Goal: Information Seeking & Learning: Find specific page/section

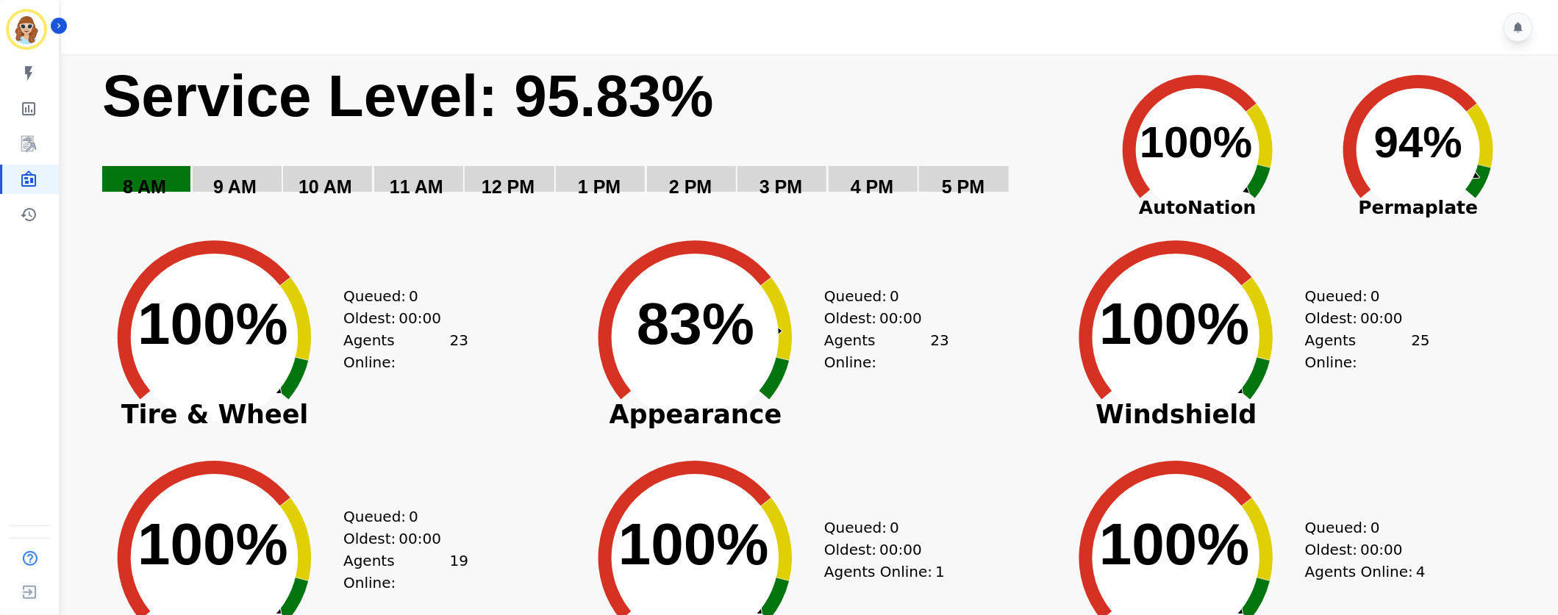
click at [1447, 384] on div "Created with Highcharts 10.3.3 100% ​ 100% Windshield Queued: 0 Oldest: 00:00 A…" at bounding box center [1288, 326] width 481 height 221
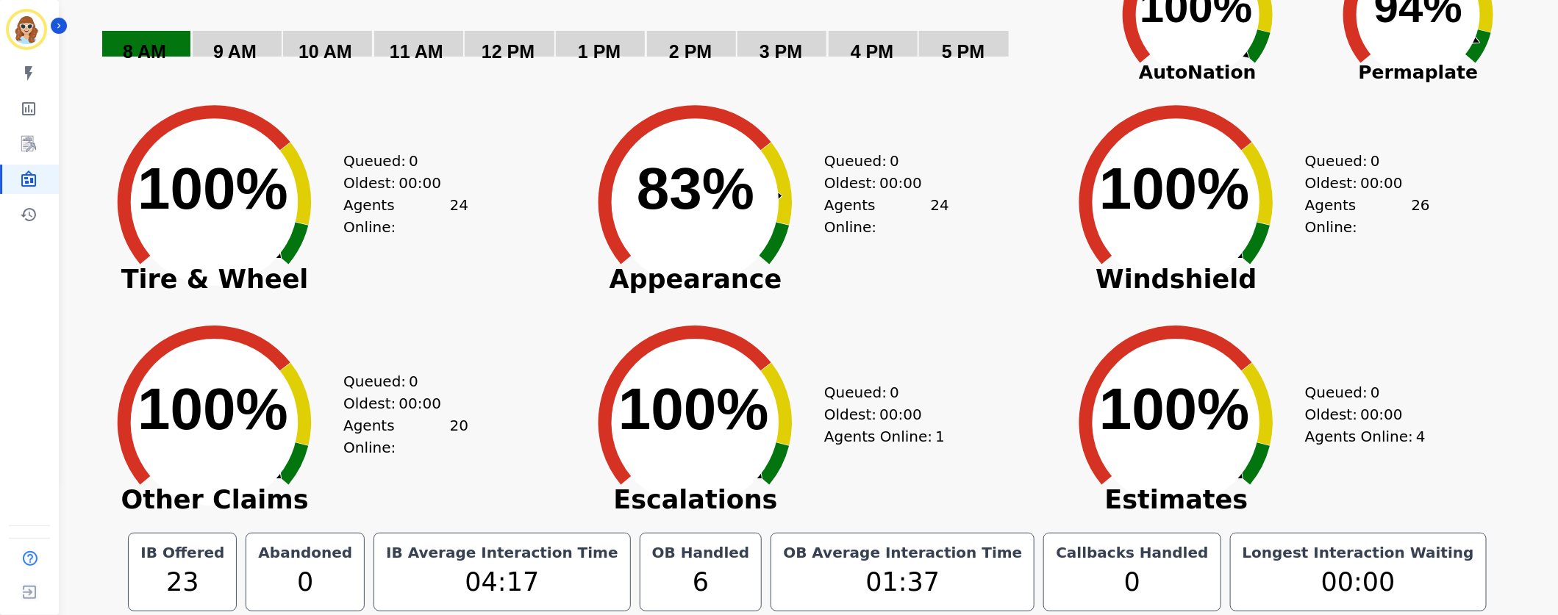
scroll to position [137, 0]
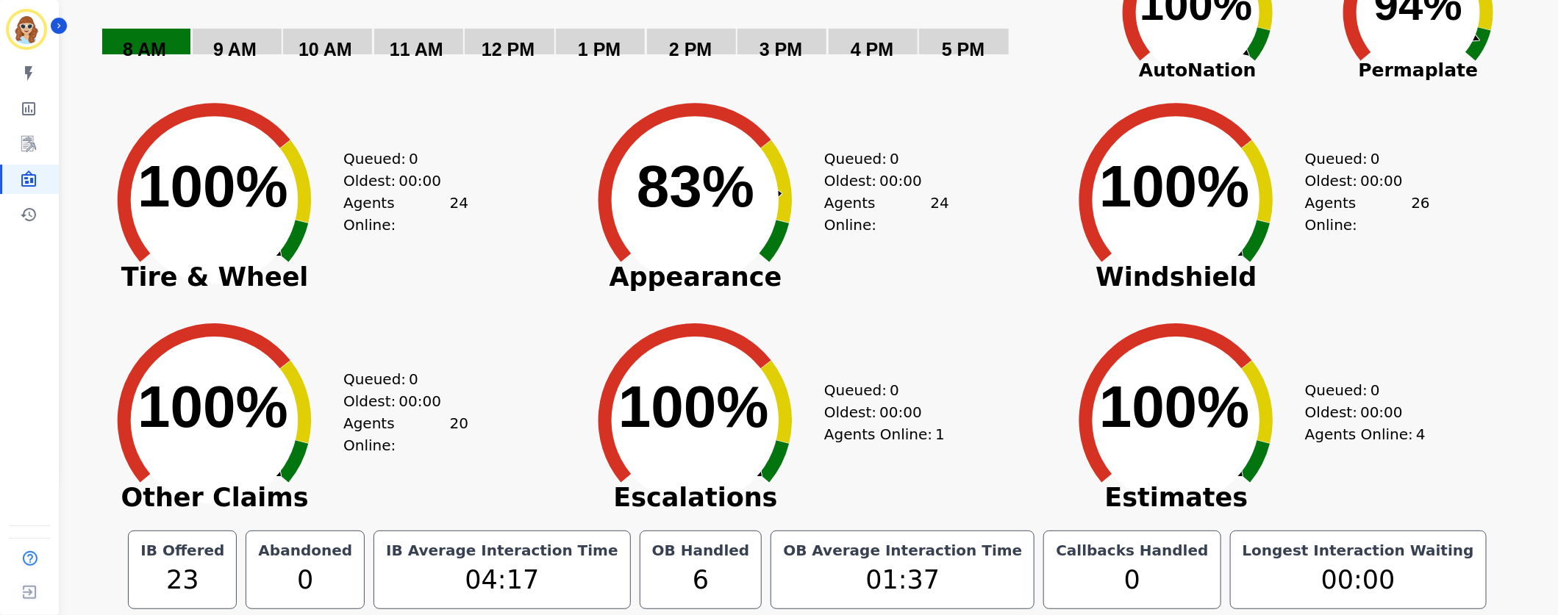
click at [1511, 344] on div "Created with Highcharts 10.3.3 100% ​ 100% Estimates Queued: 0 Oldest: 00:00 Ag…" at bounding box center [1288, 409] width 481 height 221
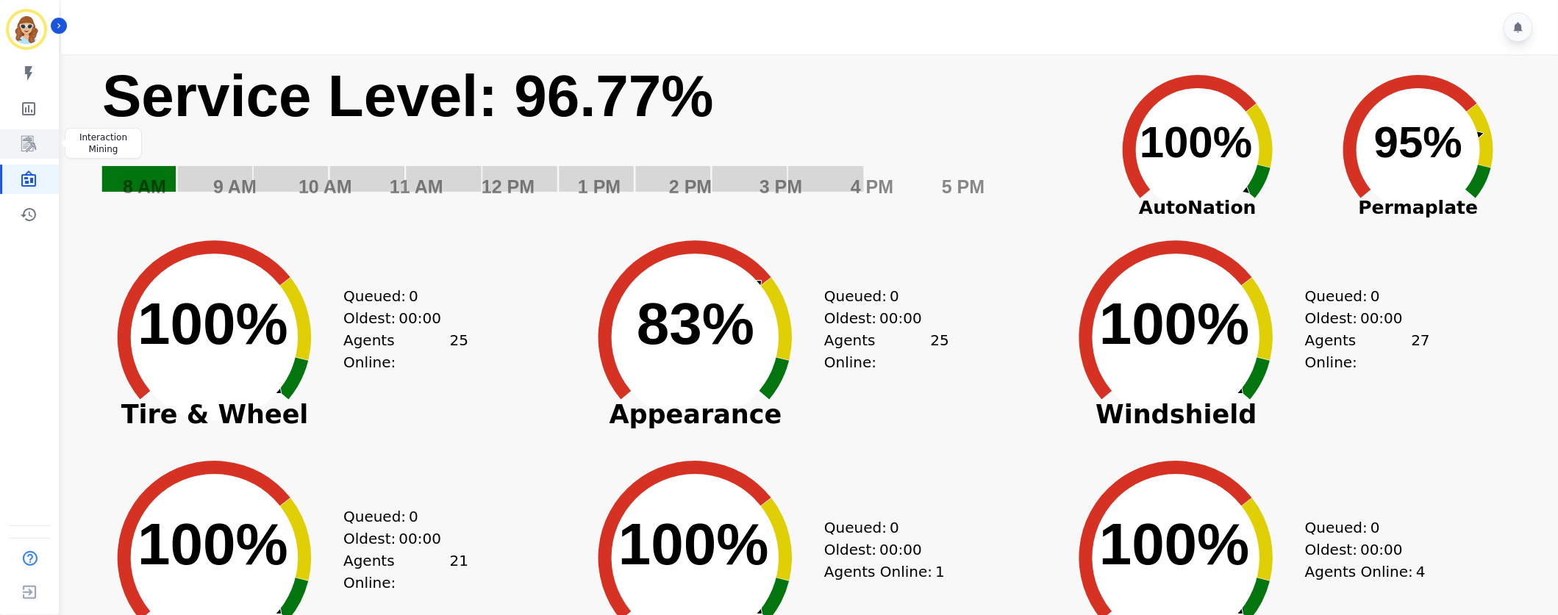
click at [32, 146] on icon "Sidebar" at bounding box center [28, 144] width 15 height 16
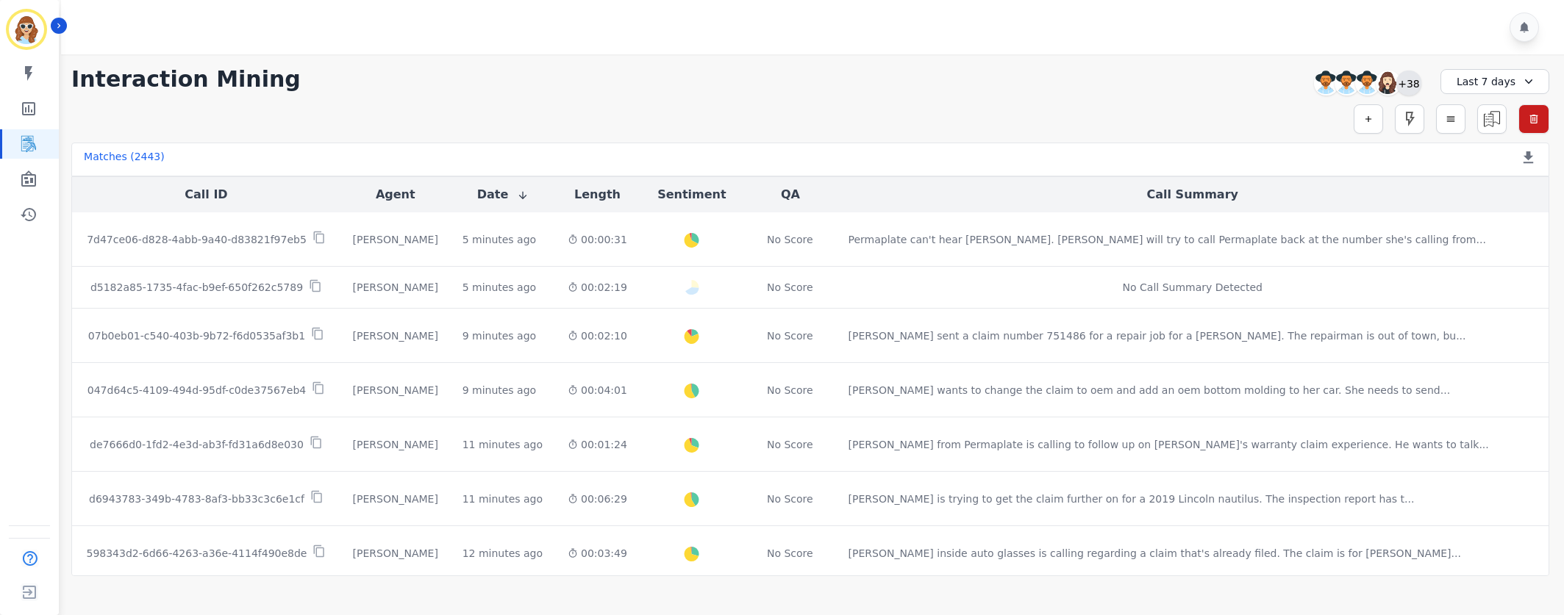
click at [1409, 80] on div "+38" at bounding box center [1408, 83] width 25 height 25
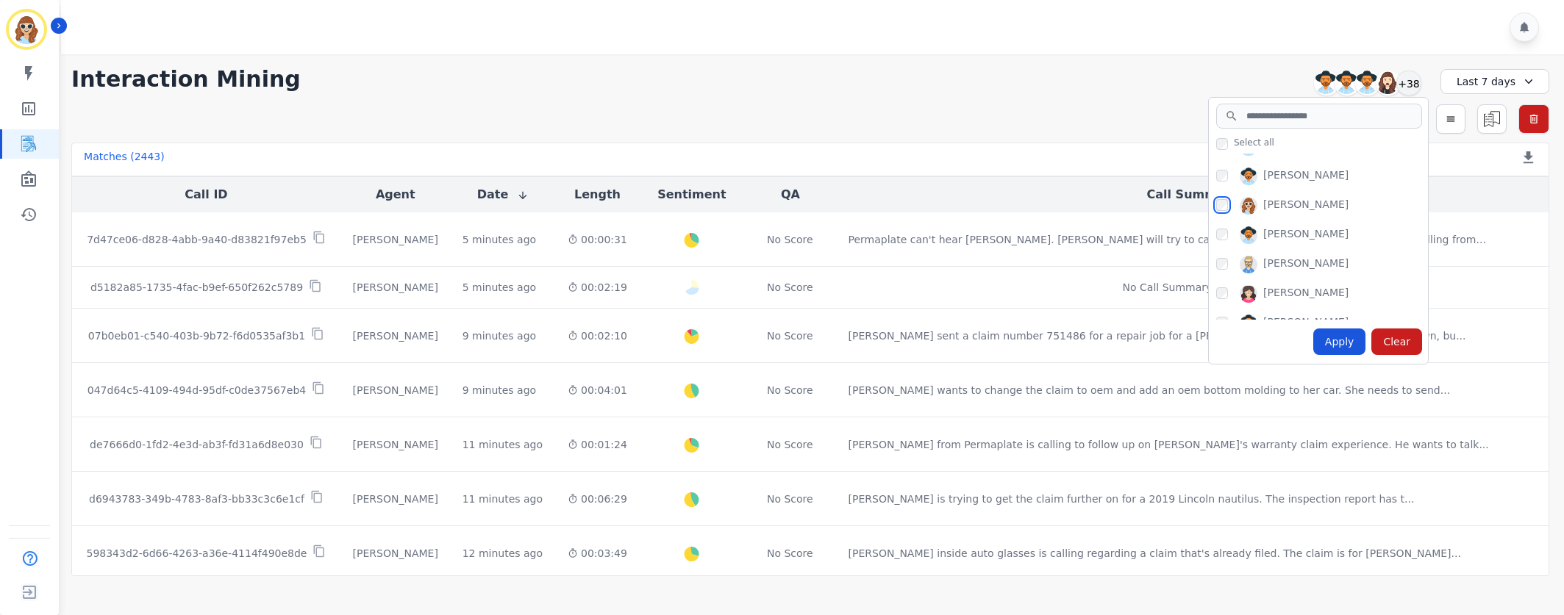
scroll to position [882, 0]
click at [1345, 349] on div "Apply" at bounding box center [1339, 342] width 53 height 26
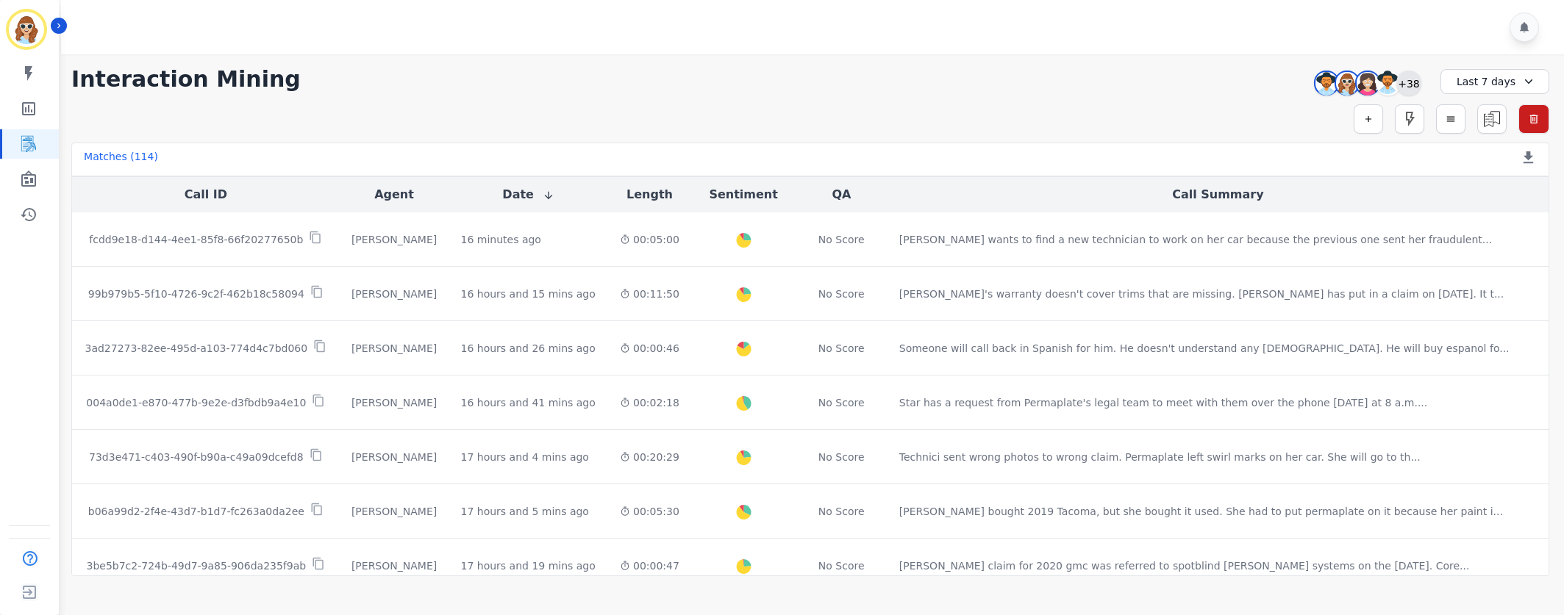
click at [1411, 87] on div "+38" at bounding box center [1408, 83] width 25 height 25
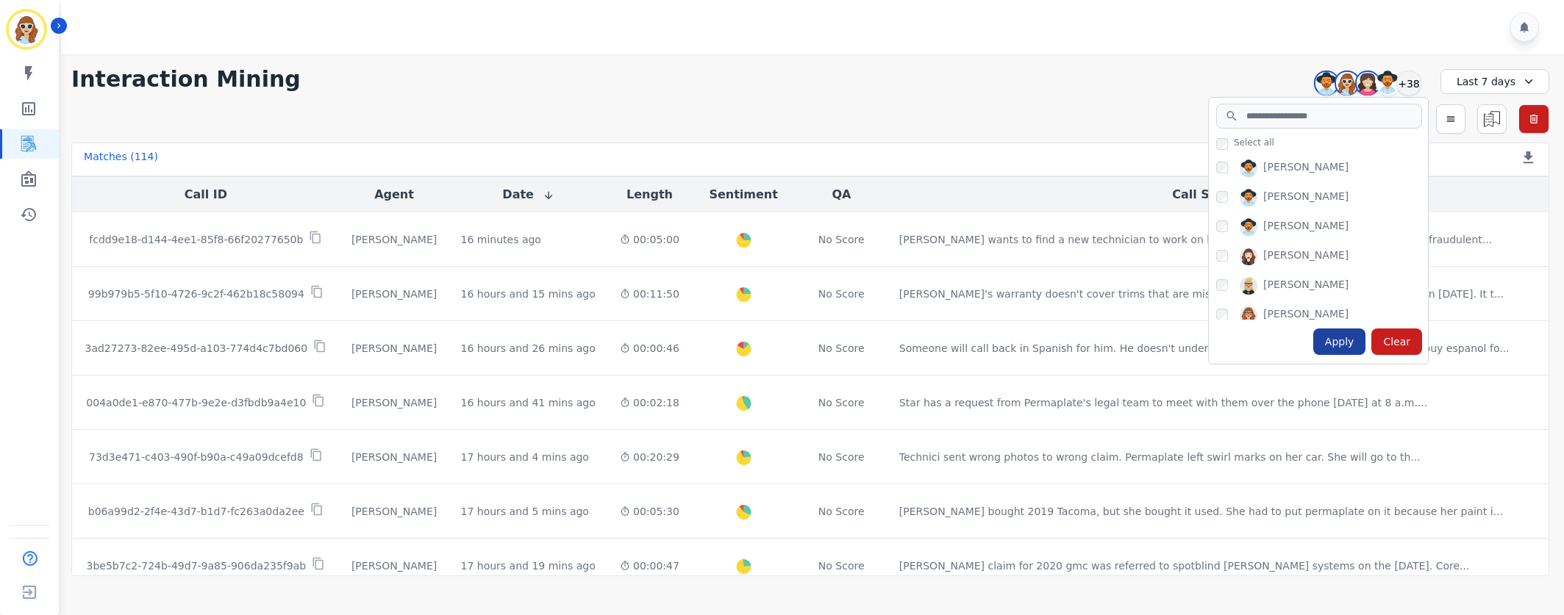
click at [1339, 353] on div "Apply" at bounding box center [1339, 342] width 53 height 26
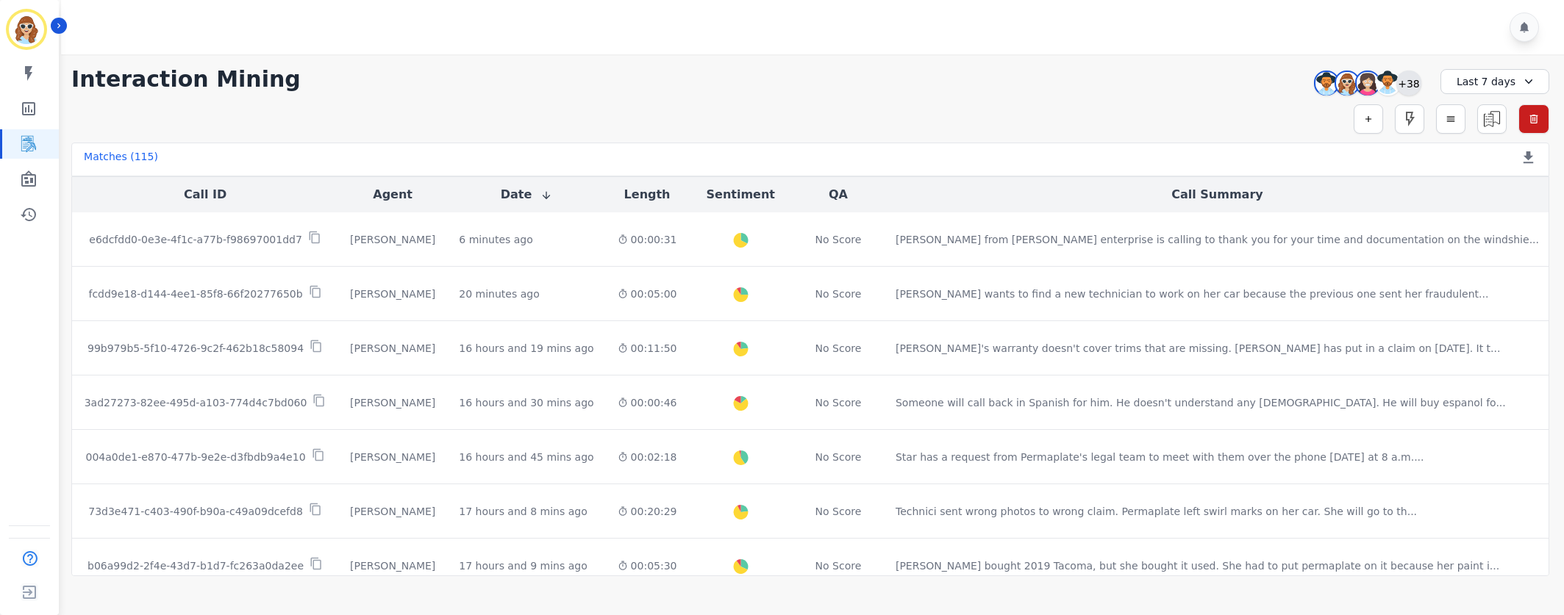
click at [1408, 77] on div "+38" at bounding box center [1408, 83] width 25 height 25
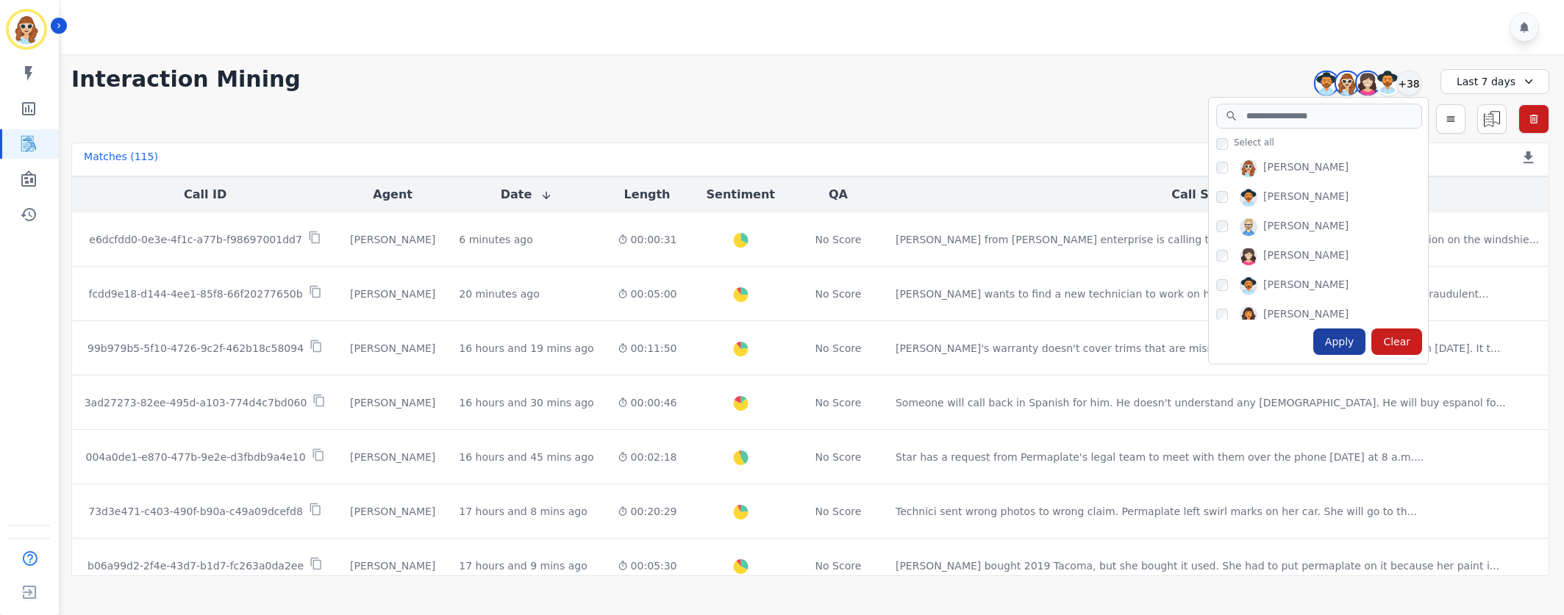
click at [1339, 345] on div "Apply" at bounding box center [1339, 342] width 53 height 26
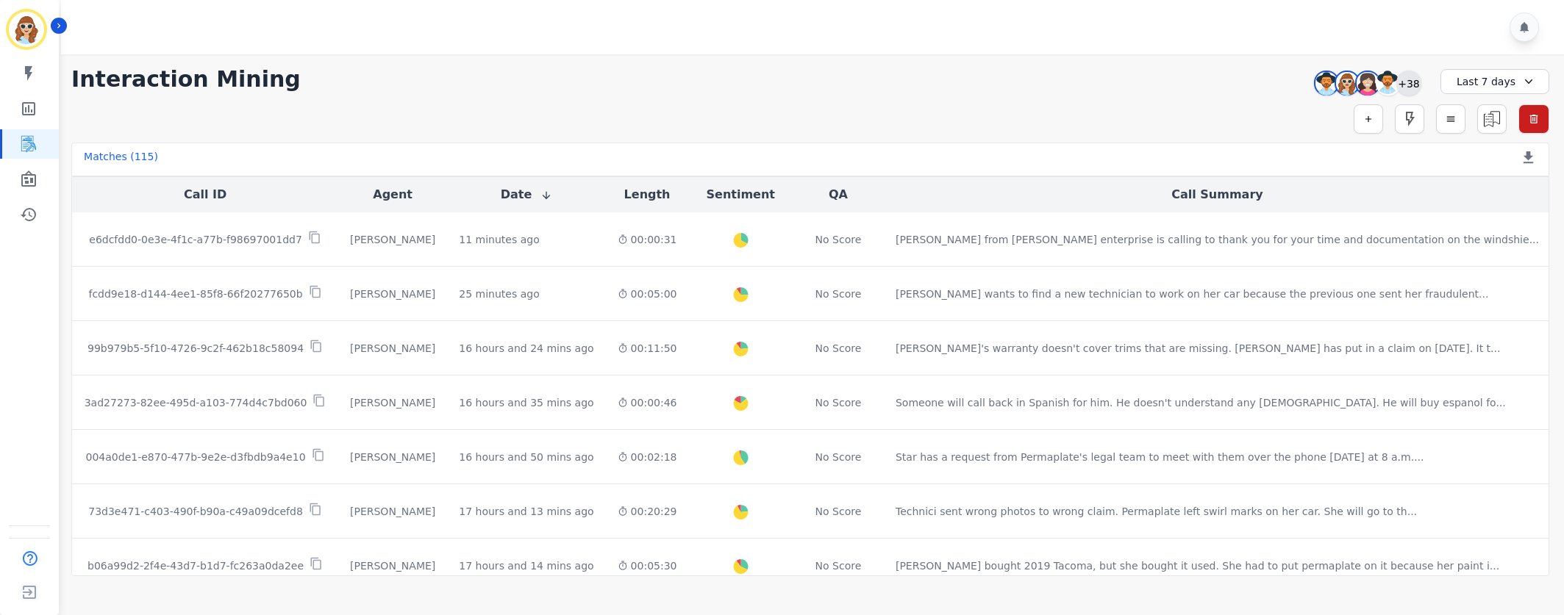
click at [1412, 82] on div "+38" at bounding box center [1408, 83] width 25 height 25
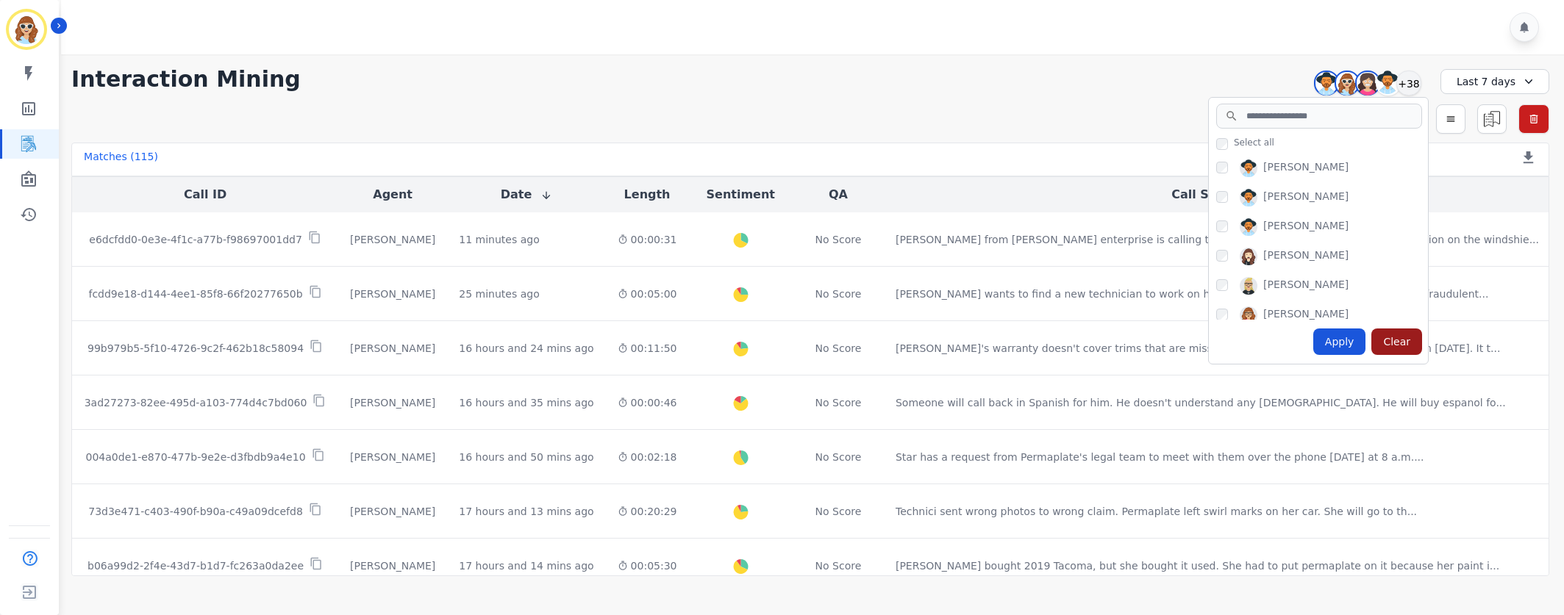
click at [1397, 338] on div "Clear" at bounding box center [1396, 342] width 51 height 26
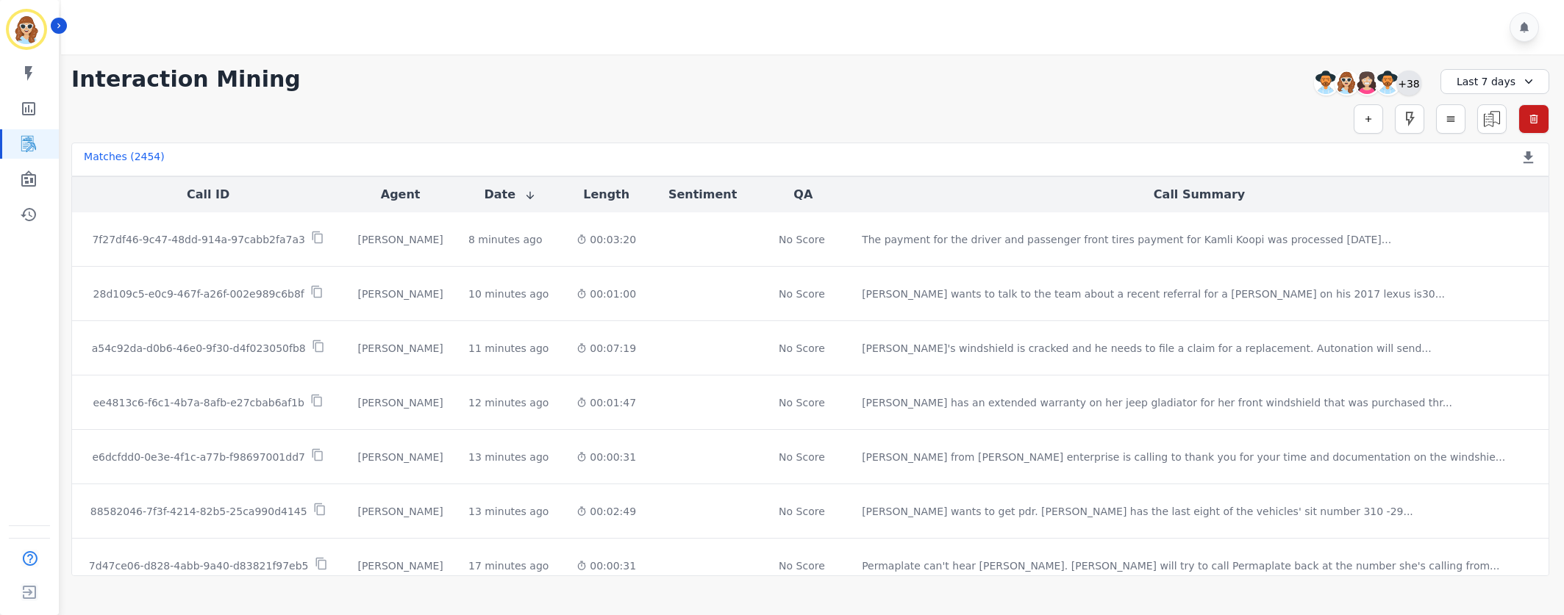
click at [1409, 82] on div "+38" at bounding box center [1408, 83] width 25 height 25
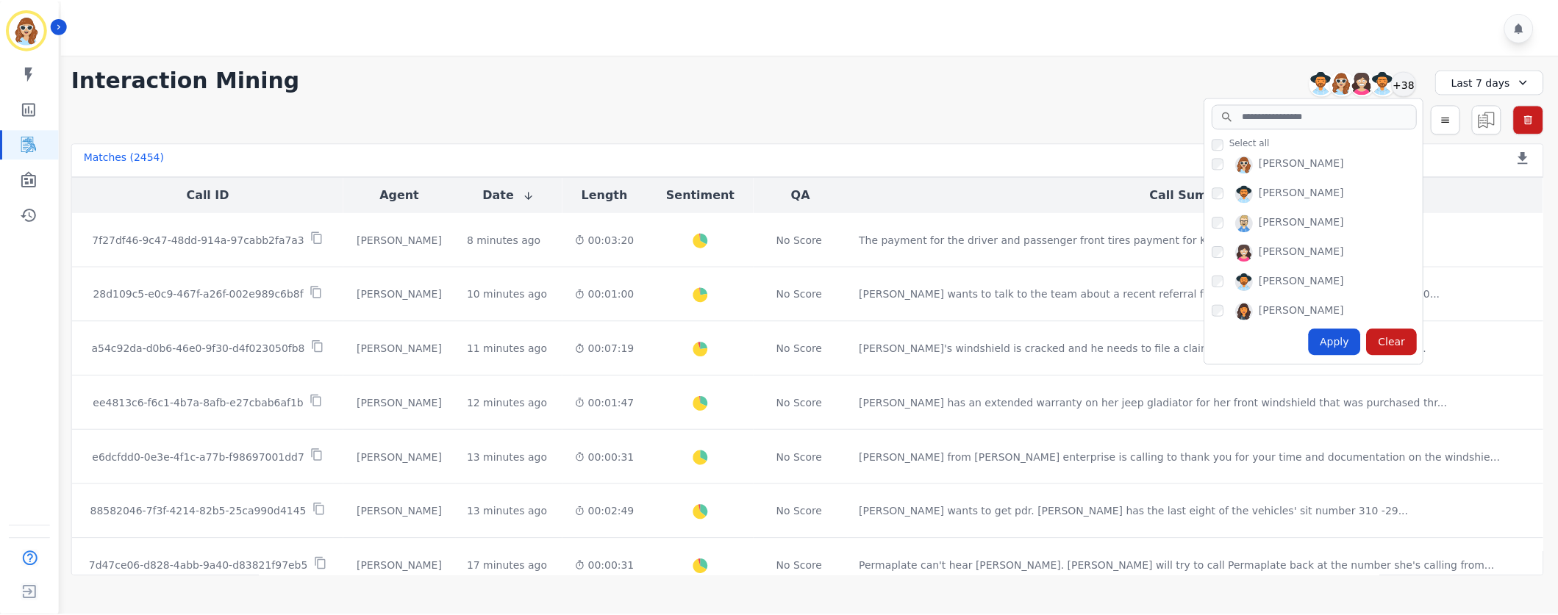
scroll to position [848, 0]
click at [1343, 340] on div "Apply" at bounding box center [1339, 342] width 53 height 26
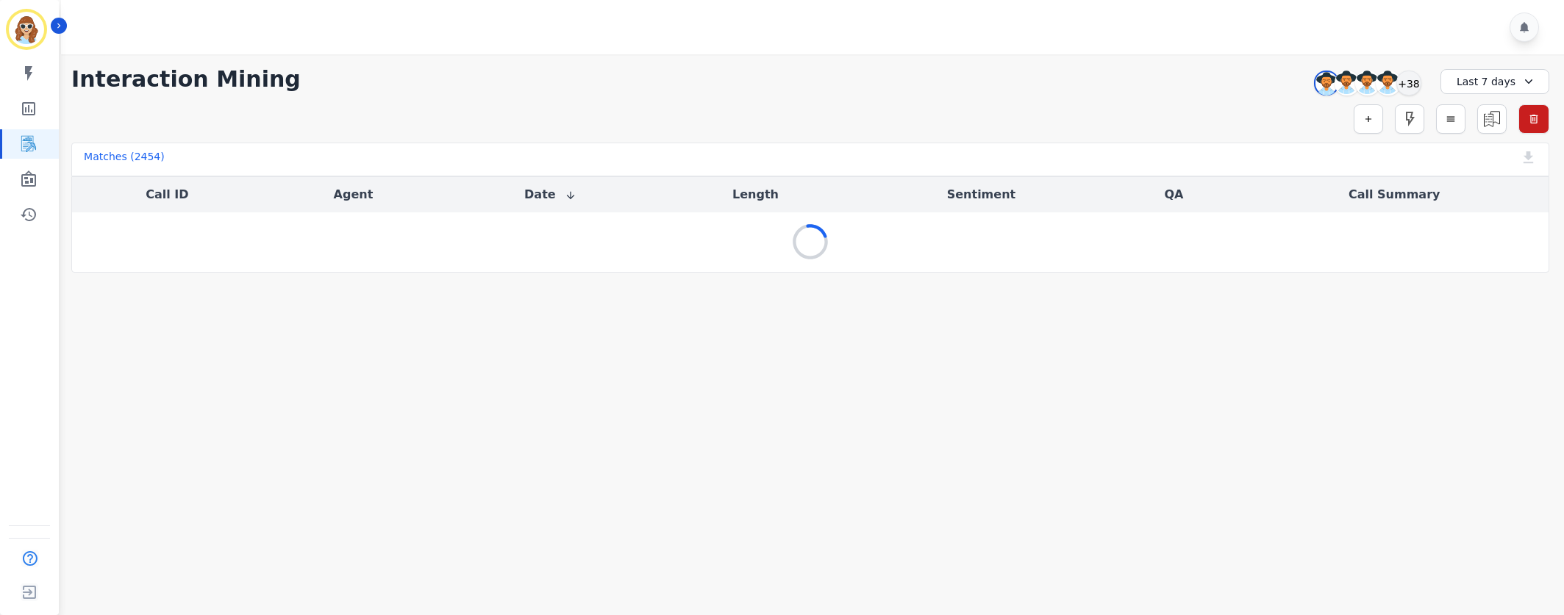
click at [1531, 80] on icon at bounding box center [1528, 81] width 15 height 15
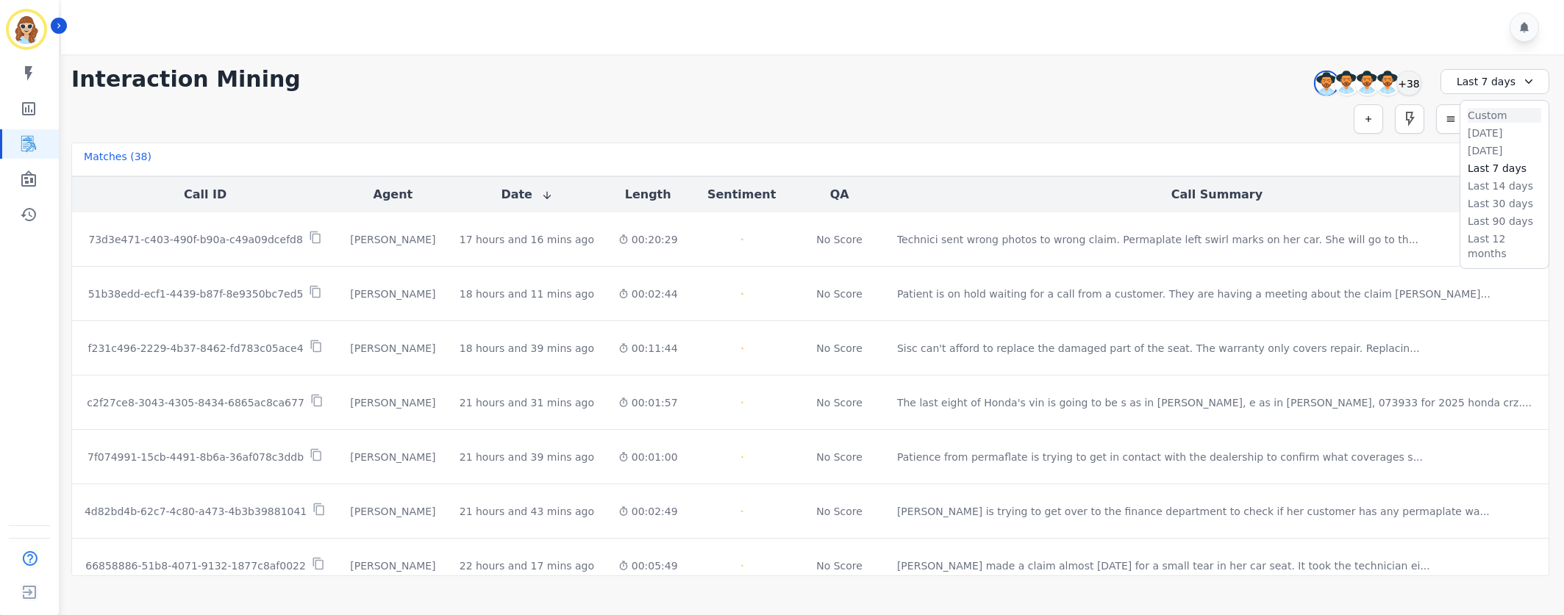
click at [1497, 111] on li "Custom" at bounding box center [1504, 115] width 74 height 15
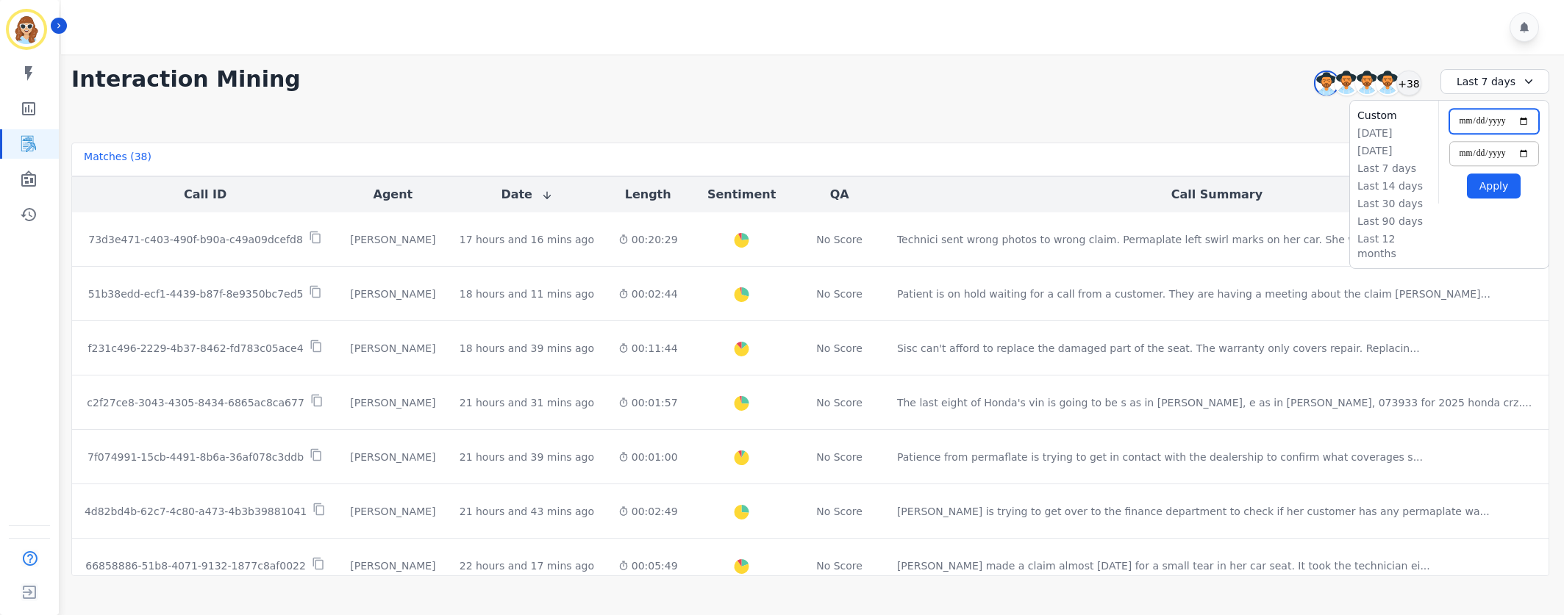
click at [1528, 115] on input "**********" at bounding box center [1494, 121] width 90 height 25
click at [1519, 120] on input "**********" at bounding box center [1494, 121] width 90 height 25
type input "**********"
click at [1524, 148] on input "**********" at bounding box center [1494, 153] width 90 height 25
type input "**********"
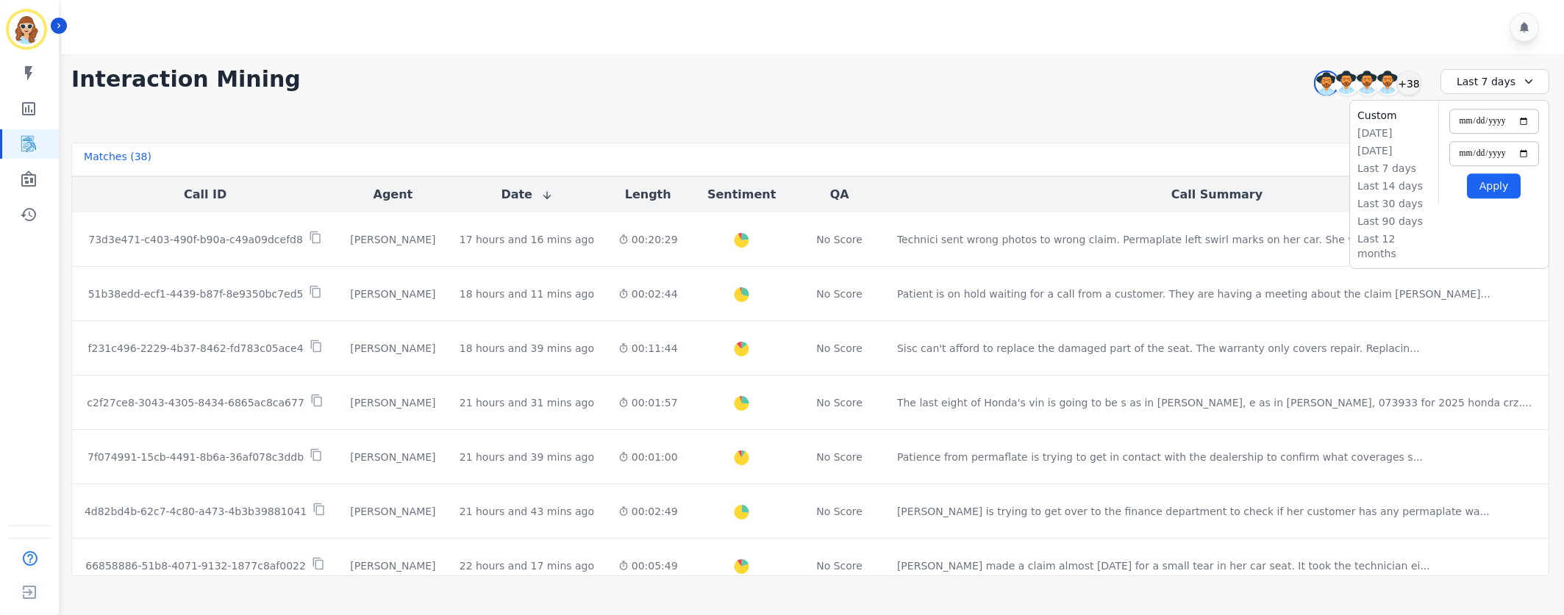
click at [1497, 179] on button "Apply" at bounding box center [1494, 185] width 54 height 25
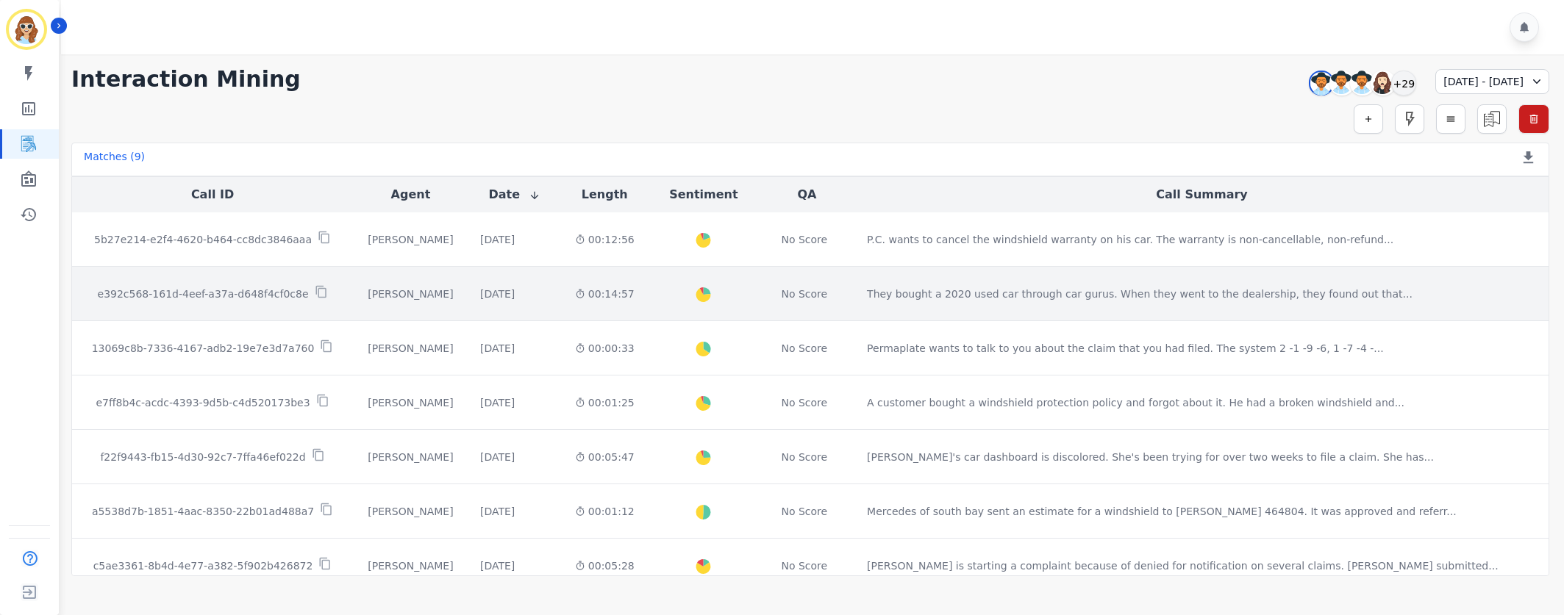
click at [238, 293] on p "e392c568-161d-4eef-a37a-d648f4cf0c8e" at bounding box center [203, 294] width 211 height 15
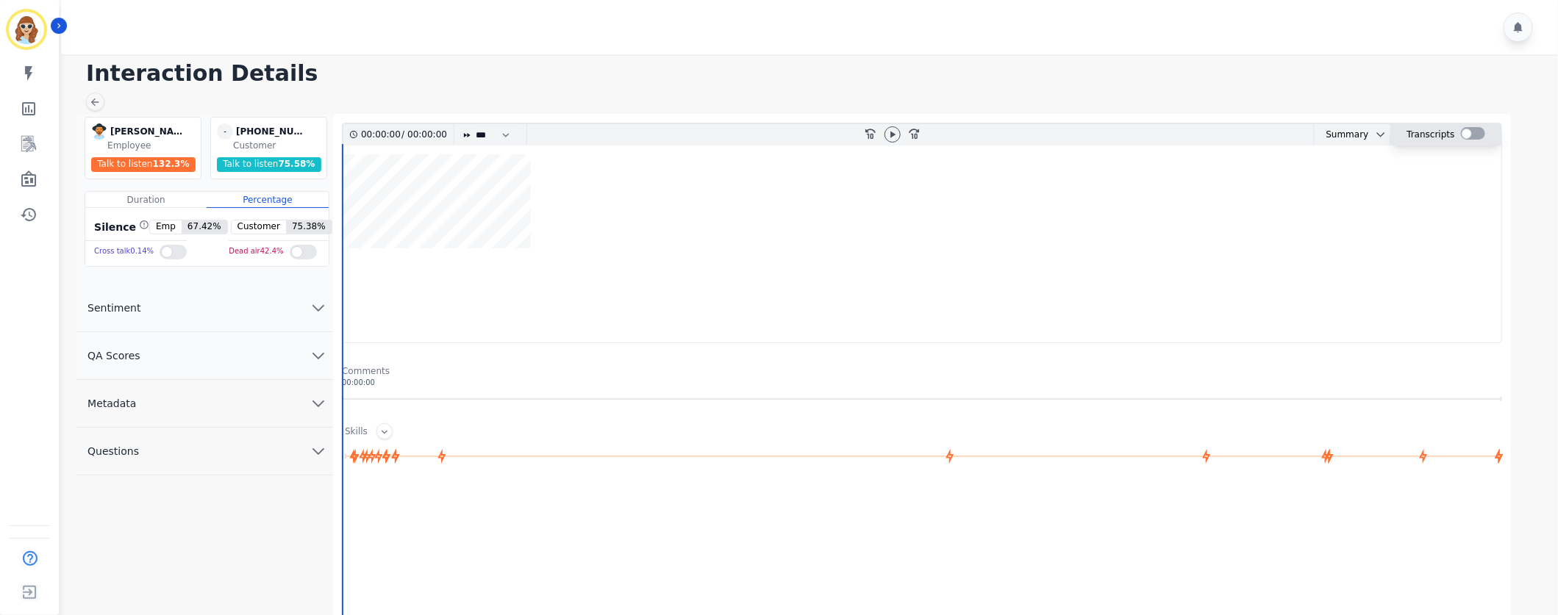
click at [1461, 135] on div at bounding box center [1473, 133] width 24 height 12
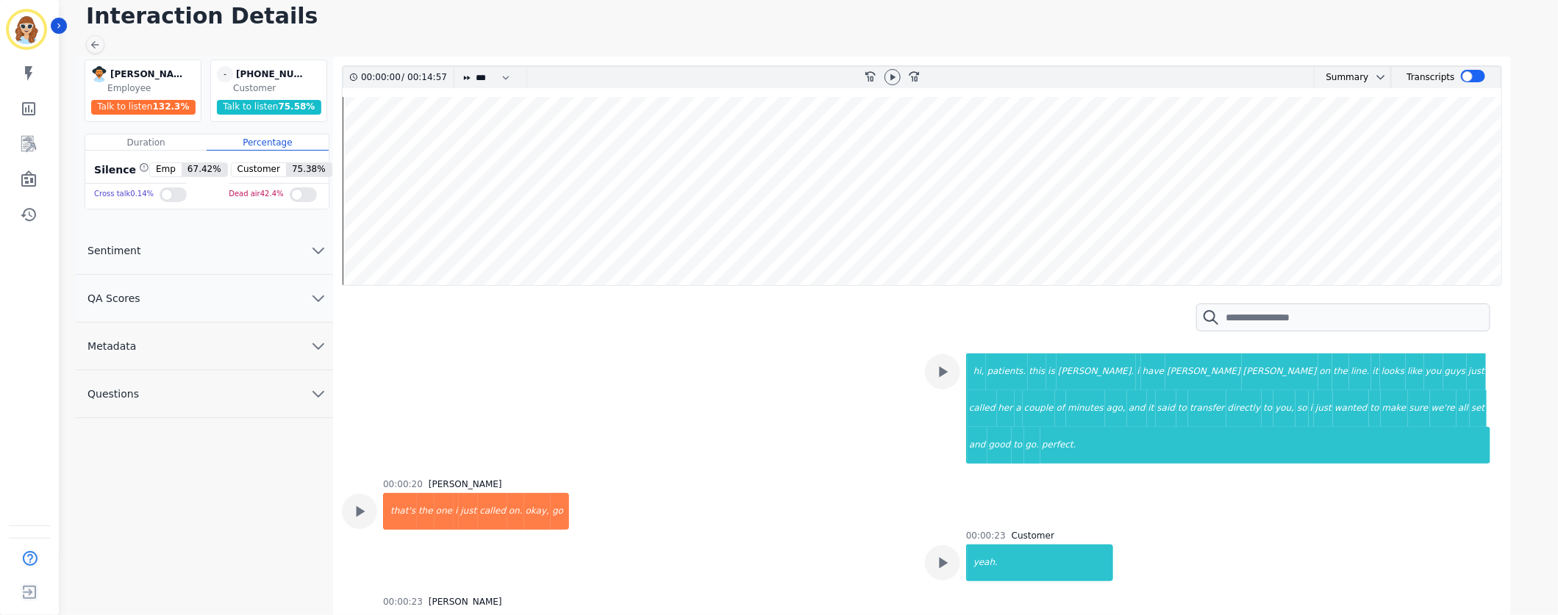
scroll to position [110, 0]
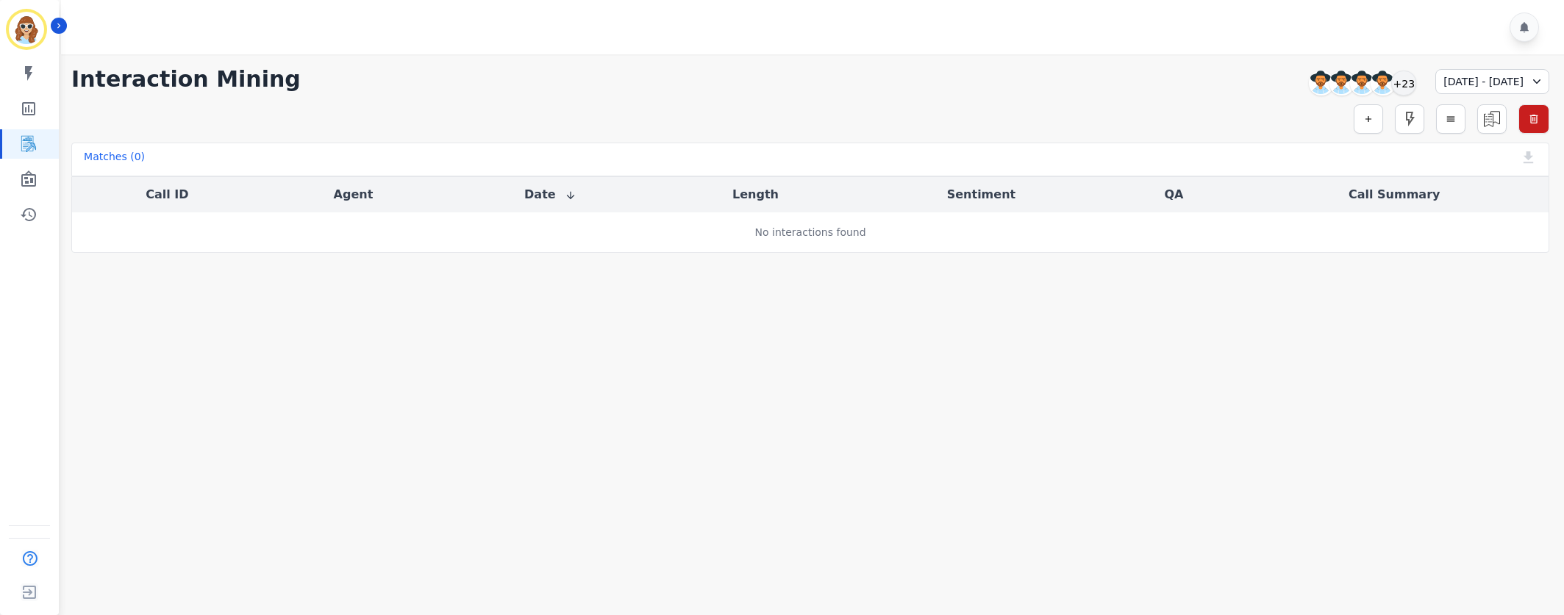
click at [1539, 77] on icon at bounding box center [1536, 81] width 15 height 15
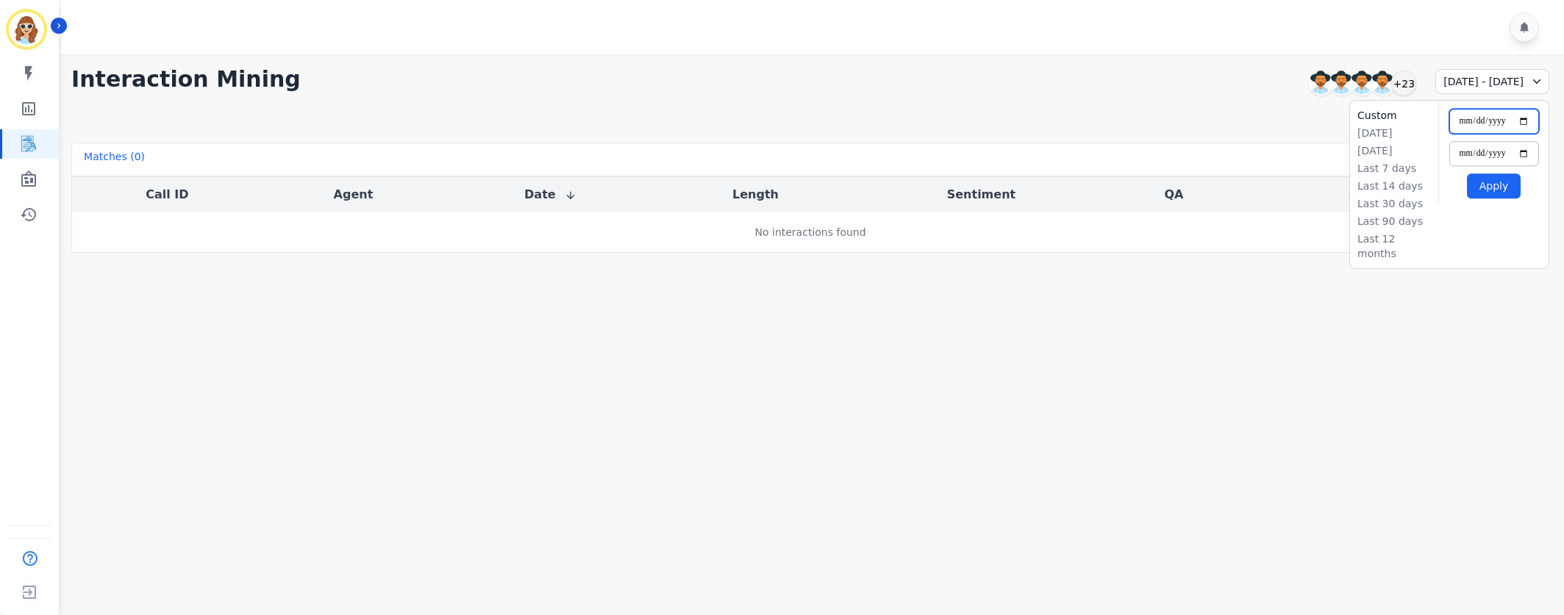
click at [1529, 124] on input "**********" at bounding box center [1494, 121] width 90 height 25
click at [1522, 115] on input "**********" at bounding box center [1494, 121] width 90 height 25
click at [1522, 119] on input "**********" at bounding box center [1494, 121] width 90 height 25
type input "**********"
click at [1514, 151] on input "**********" at bounding box center [1494, 153] width 90 height 25
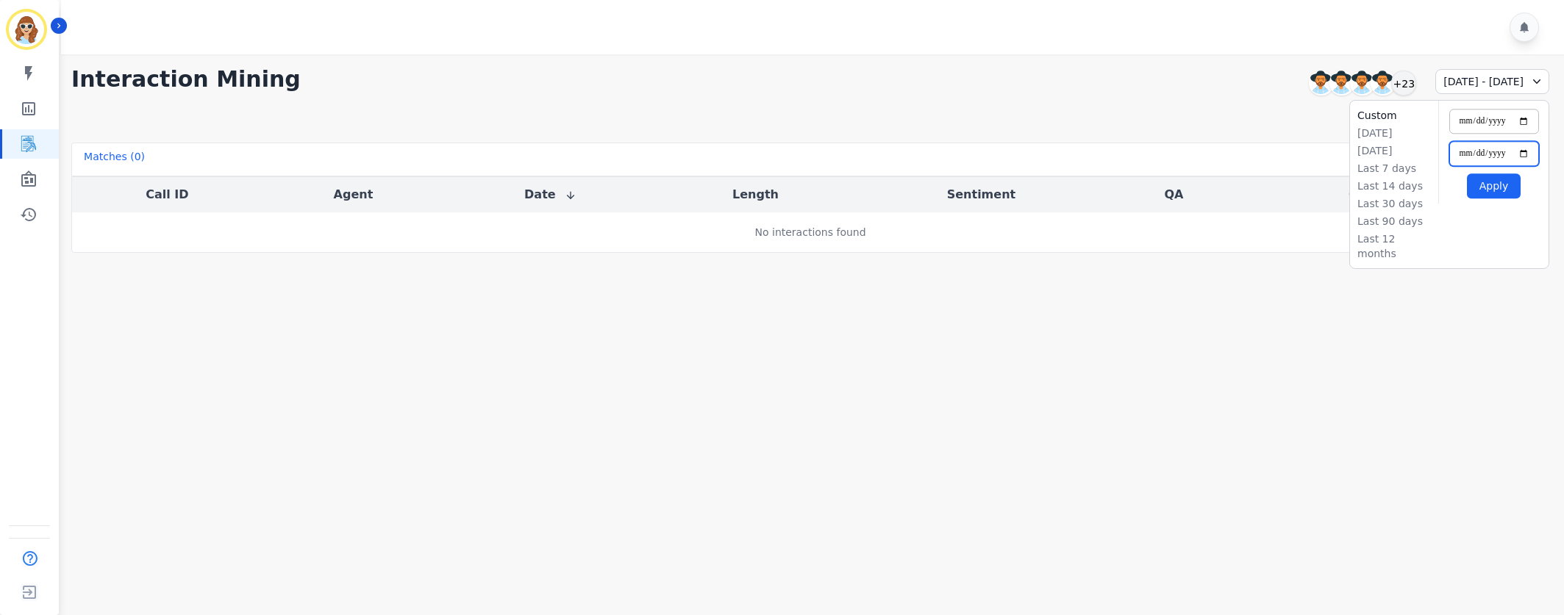
click at [1519, 151] on input "**********" at bounding box center [1494, 153] width 90 height 25
type input "**********"
click at [1495, 192] on button "Apply" at bounding box center [1494, 185] width 54 height 25
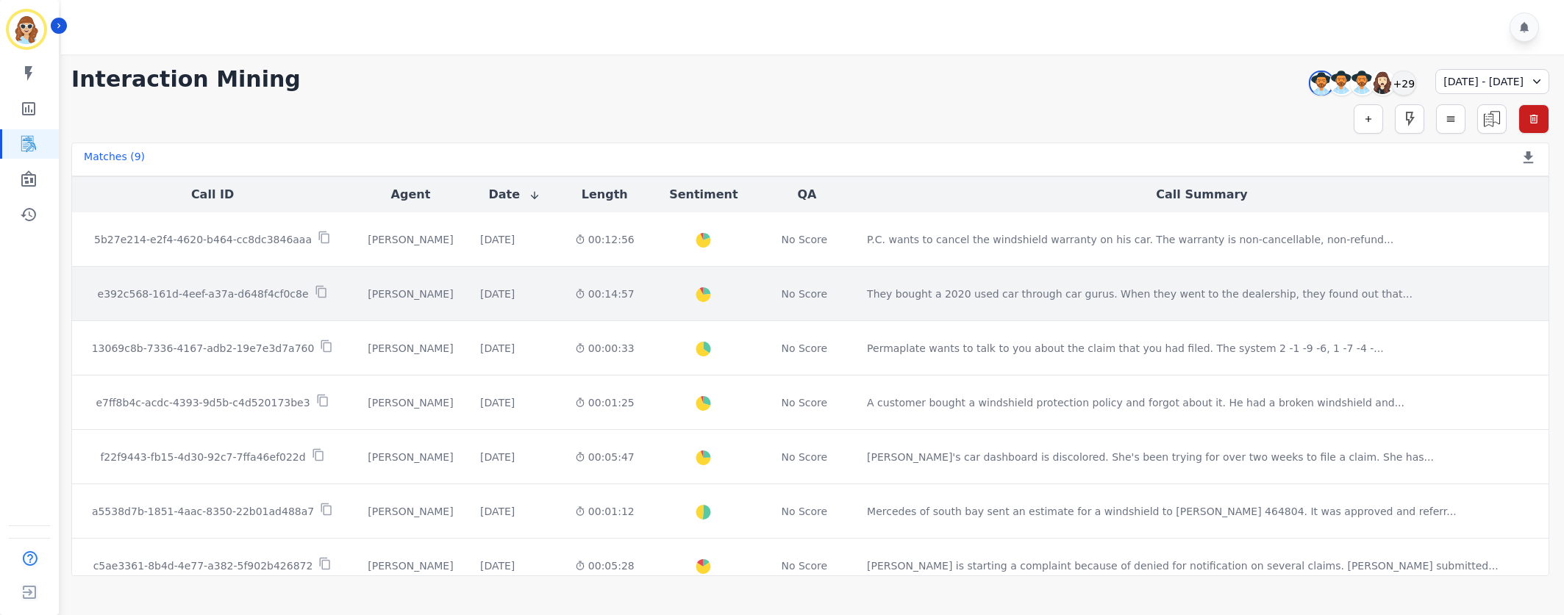
click at [227, 298] on p "e392c568-161d-4eef-a37a-d648f4cf0c8e" at bounding box center [203, 294] width 211 height 15
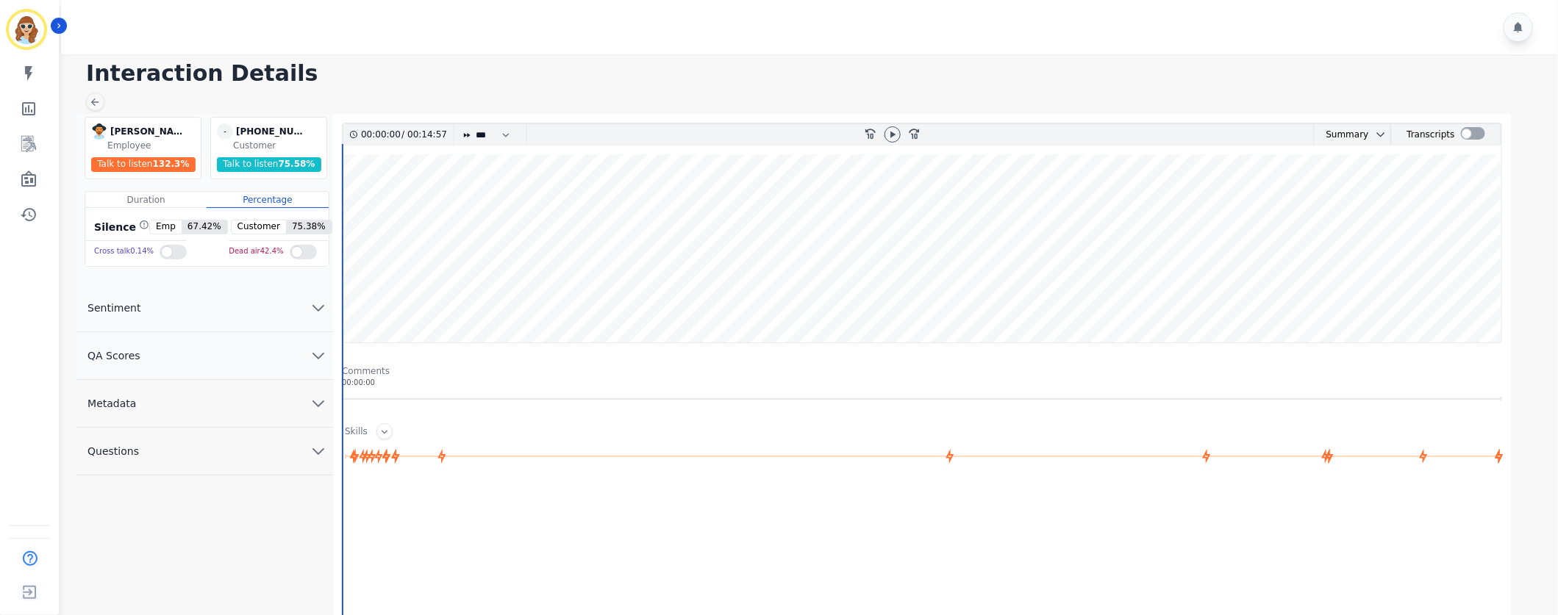
click at [1551, 337] on div "Interaction Details Patience Mattingly Patience Mattingly Employee Talk to list…" at bounding box center [807, 422] width 1501 height 737
click at [31, 148] on icon "Sidebar" at bounding box center [29, 144] width 18 height 18
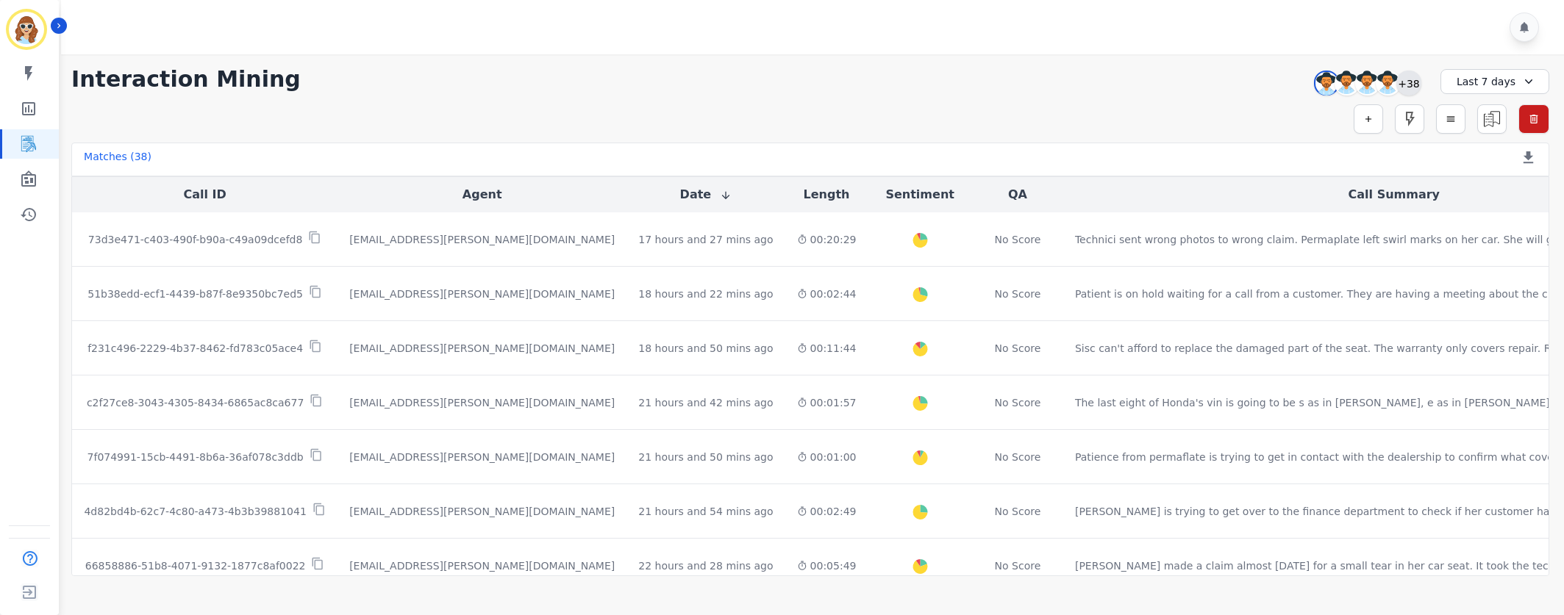
click at [1418, 86] on div "+38" at bounding box center [1408, 83] width 25 height 25
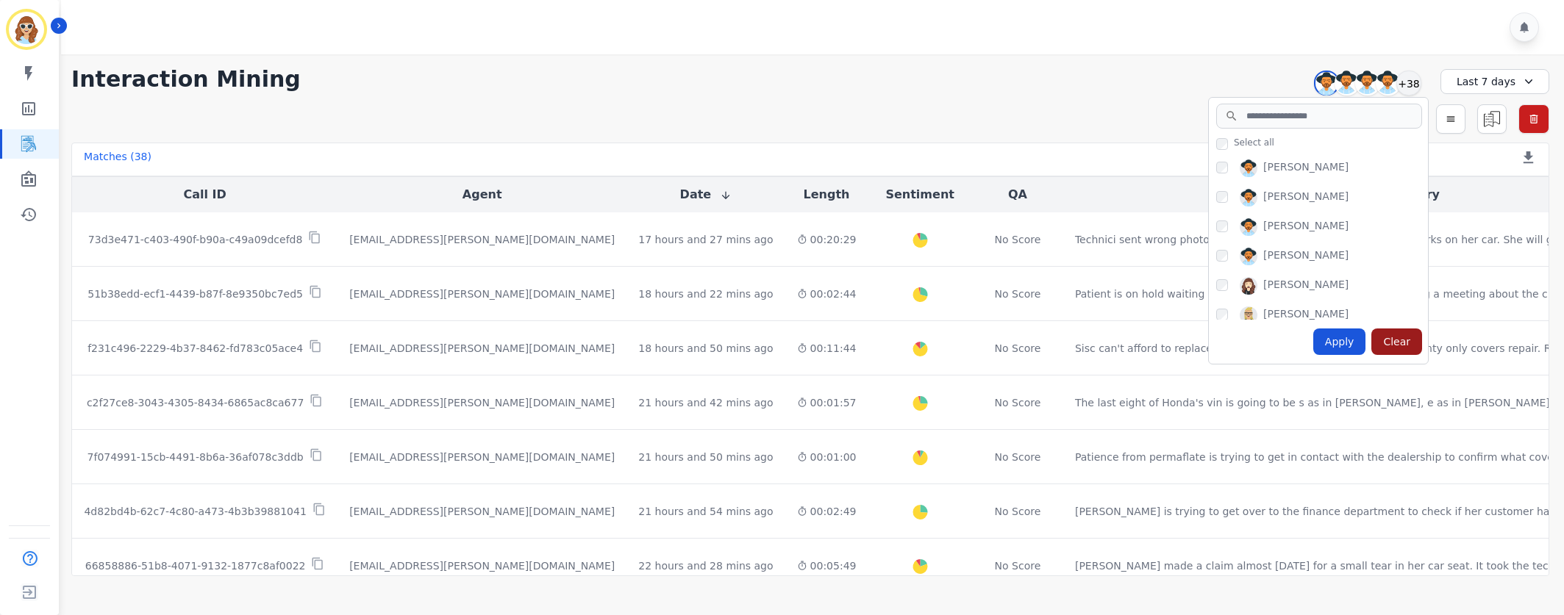
click at [1396, 344] on div "Clear" at bounding box center [1396, 342] width 51 height 26
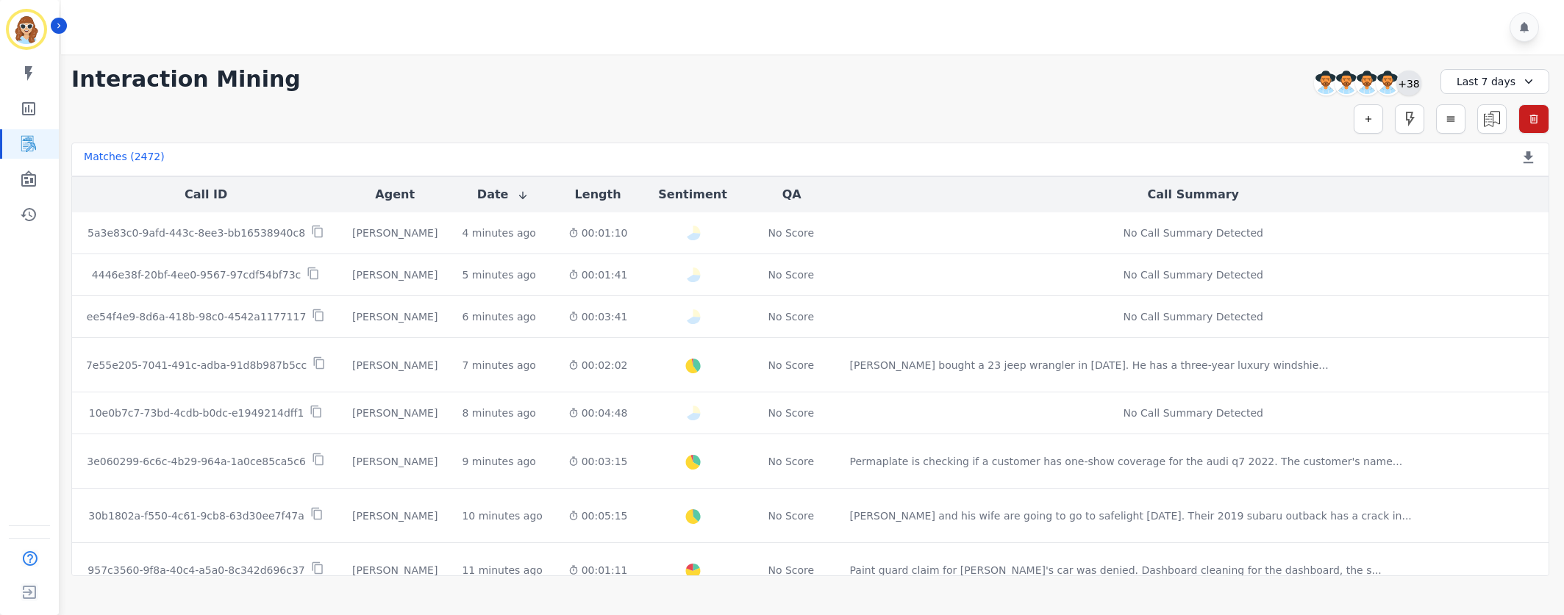
click at [1406, 82] on div "+38" at bounding box center [1408, 83] width 25 height 25
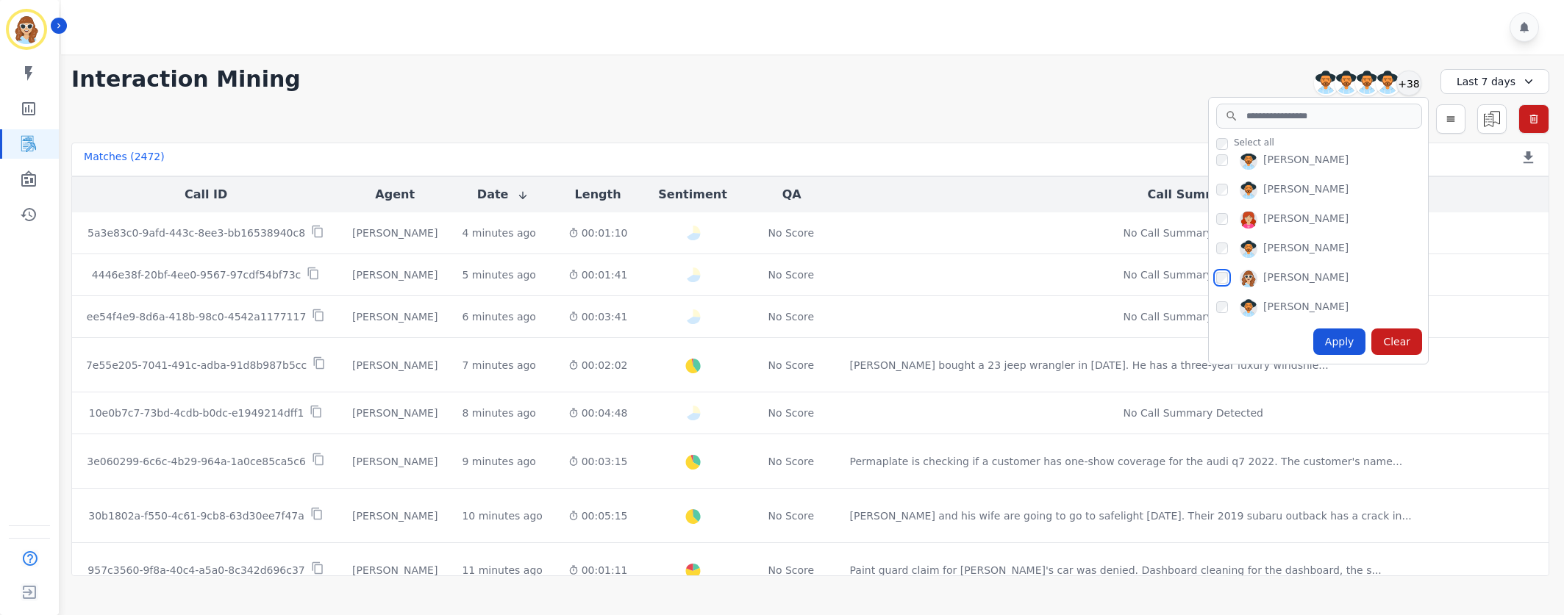
scroll to position [882, 0]
click at [1228, 256] on div "[PERSON_NAME]" at bounding box center [1322, 260] width 212 height 24
click at [1346, 345] on div "Apply" at bounding box center [1339, 342] width 53 height 26
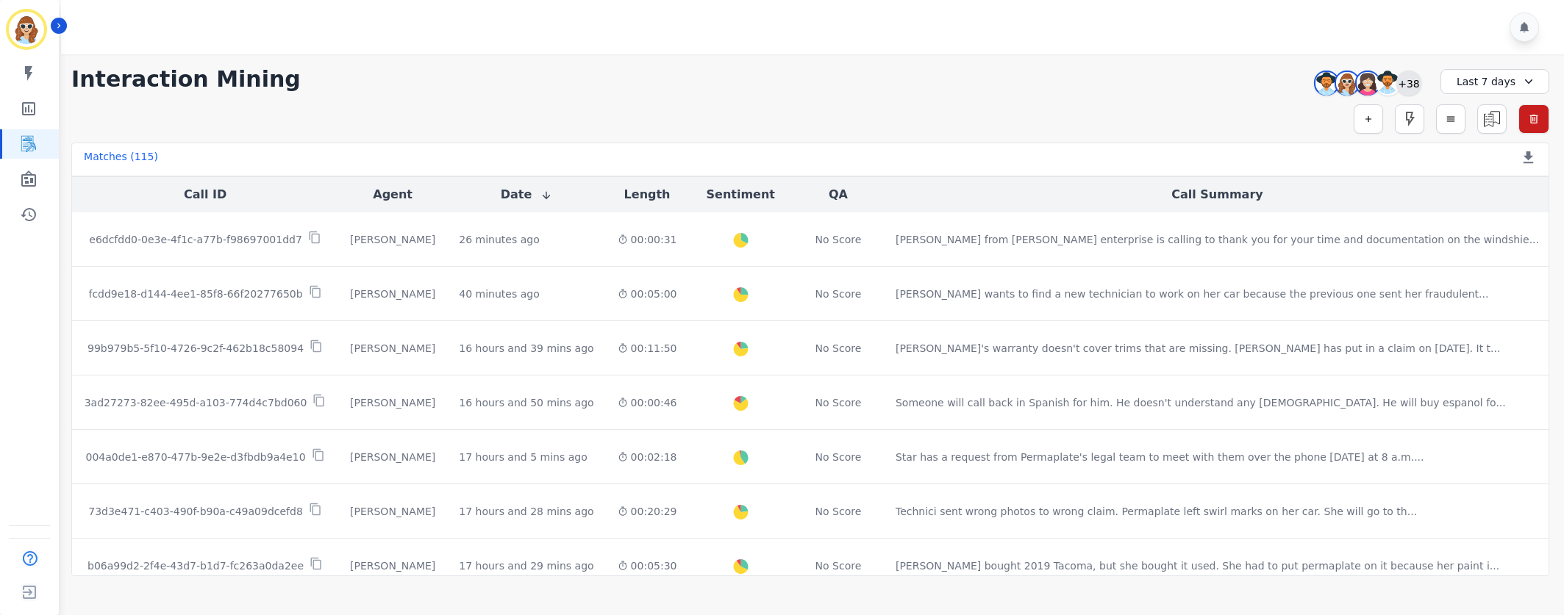
click at [1406, 88] on div "+38" at bounding box center [1408, 83] width 25 height 25
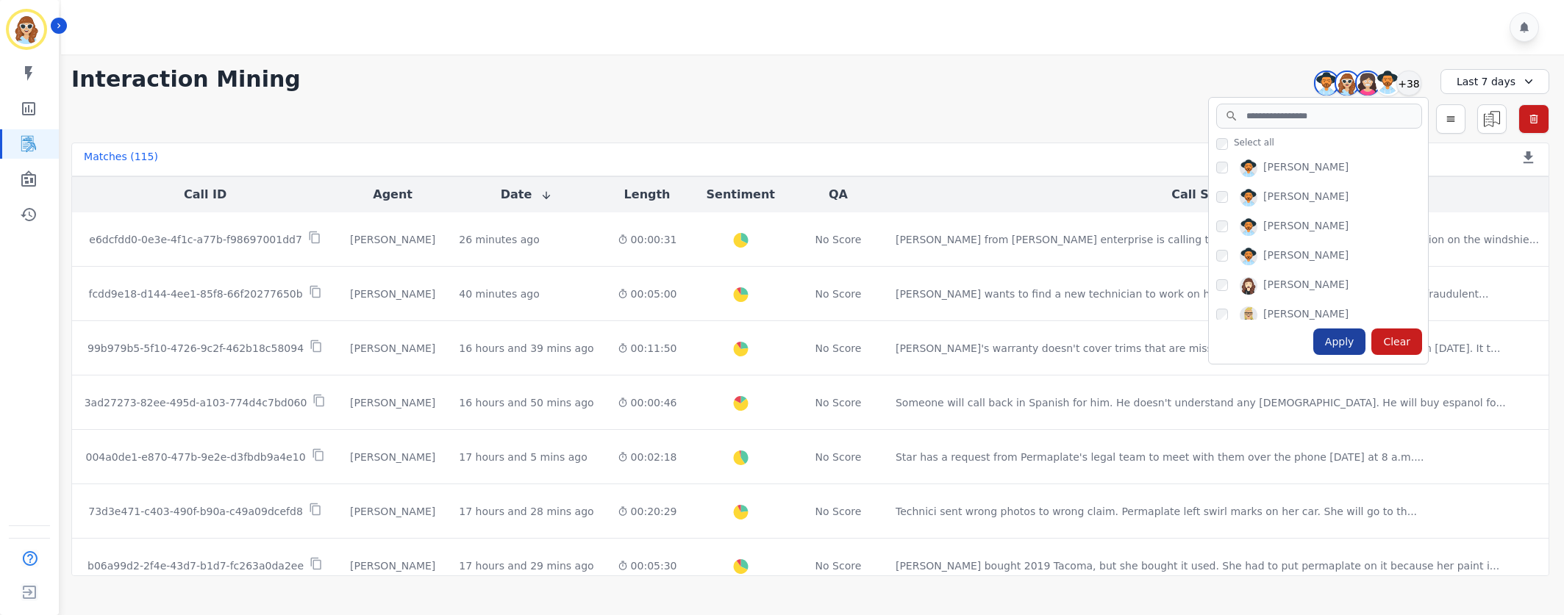
click at [1344, 335] on div "Apply" at bounding box center [1339, 342] width 53 height 26
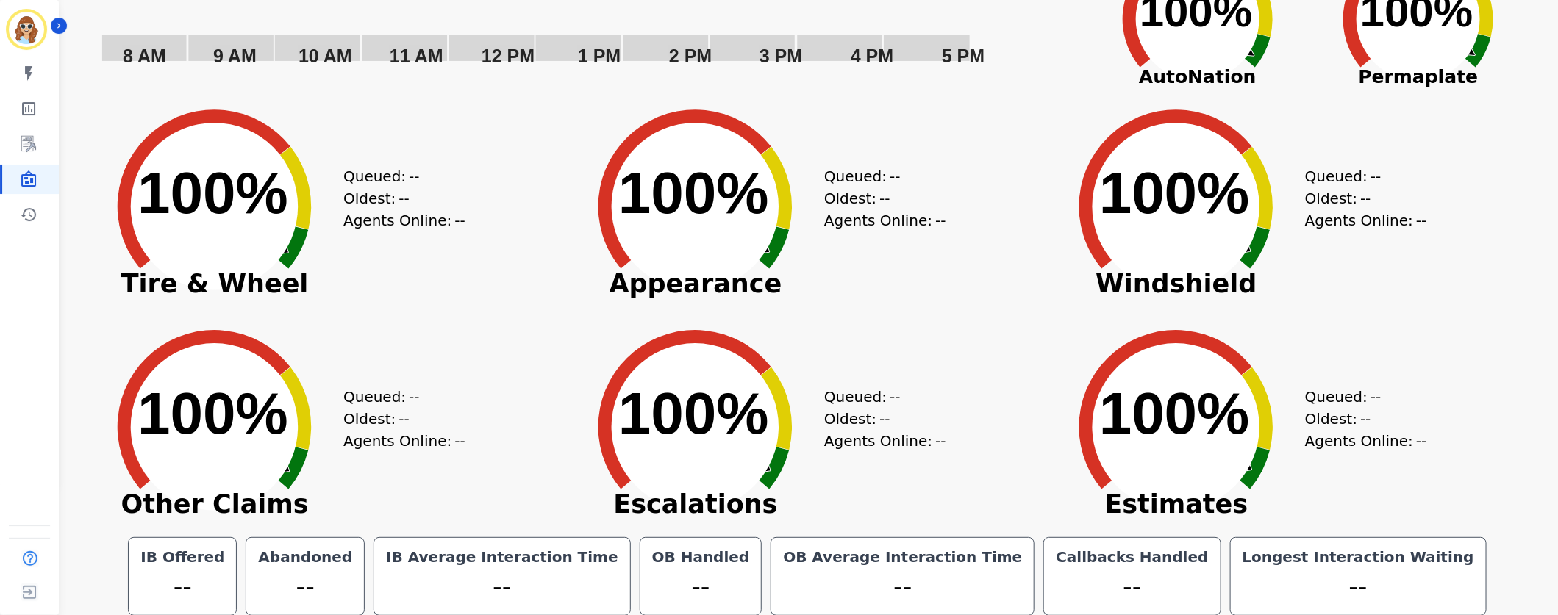
scroll to position [137, 0]
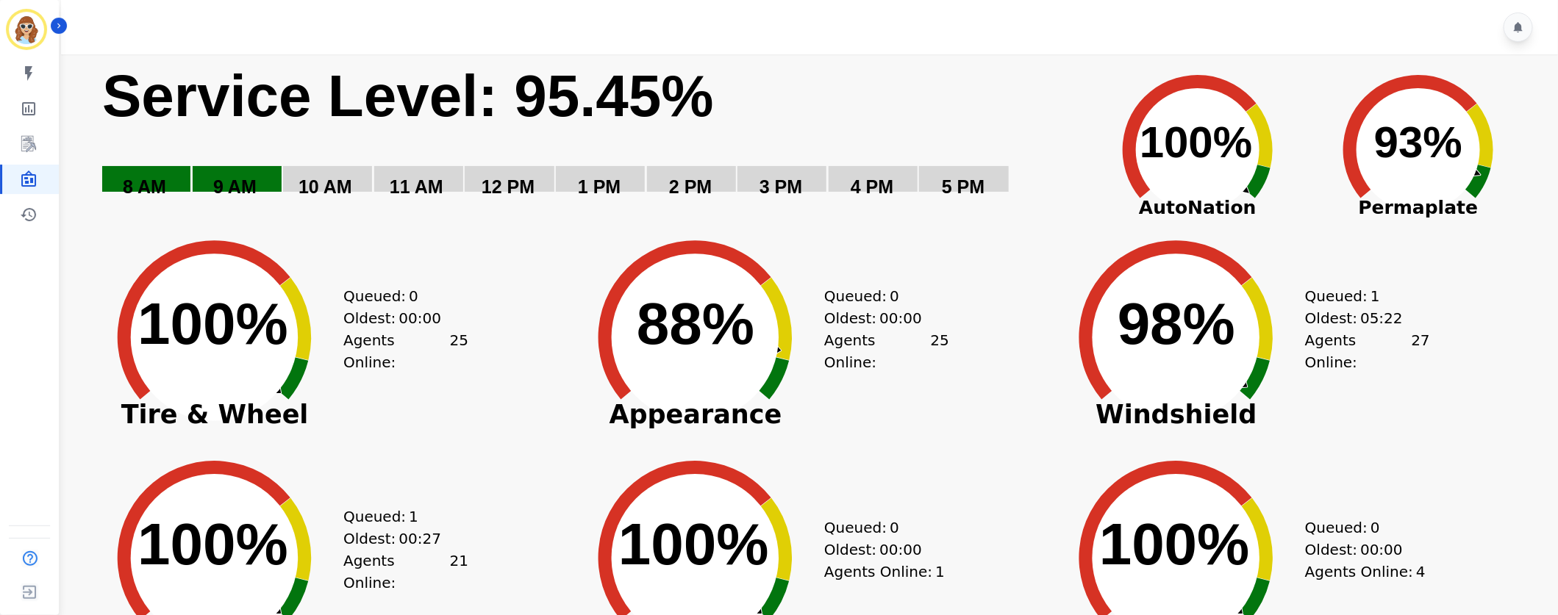
click at [1506, 344] on div "Created with Highcharts 10.3.3 98% ​ 98% Windshield Queued: 1 Oldest: 05:22 Age…" at bounding box center [1288, 326] width 481 height 221
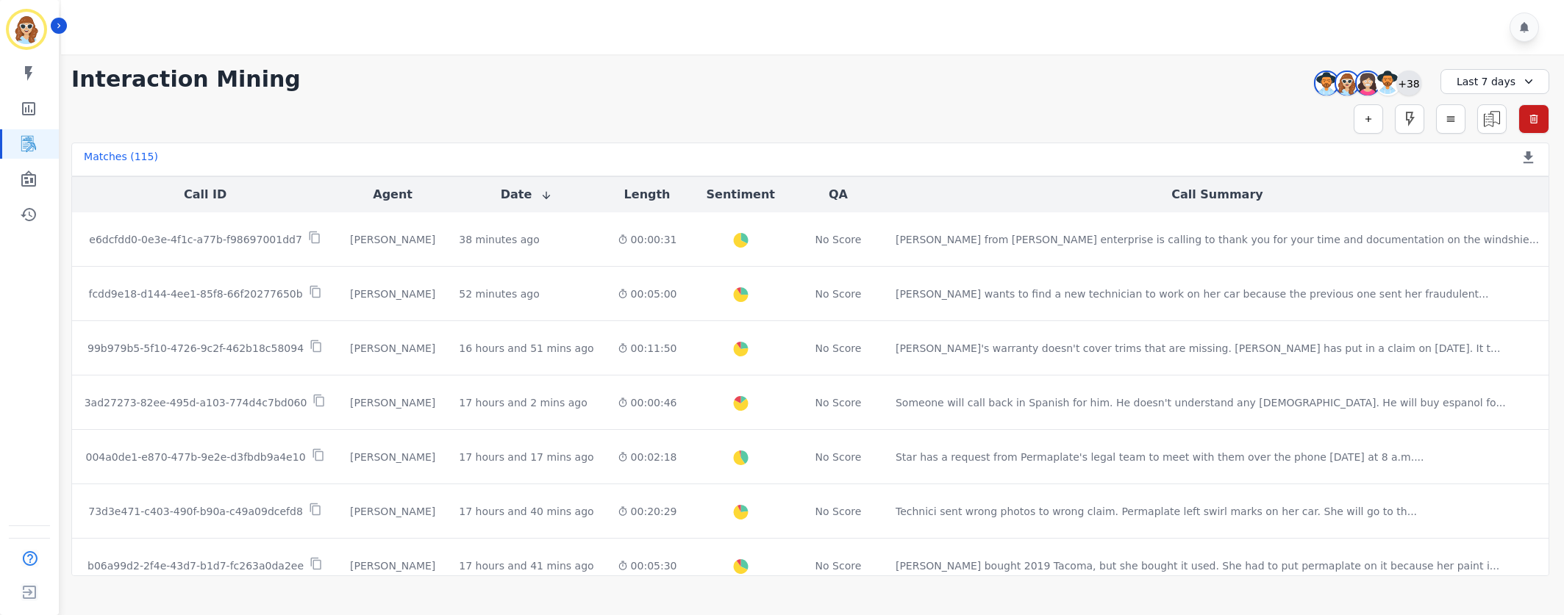
click at [1417, 82] on div "+38" at bounding box center [1408, 83] width 25 height 25
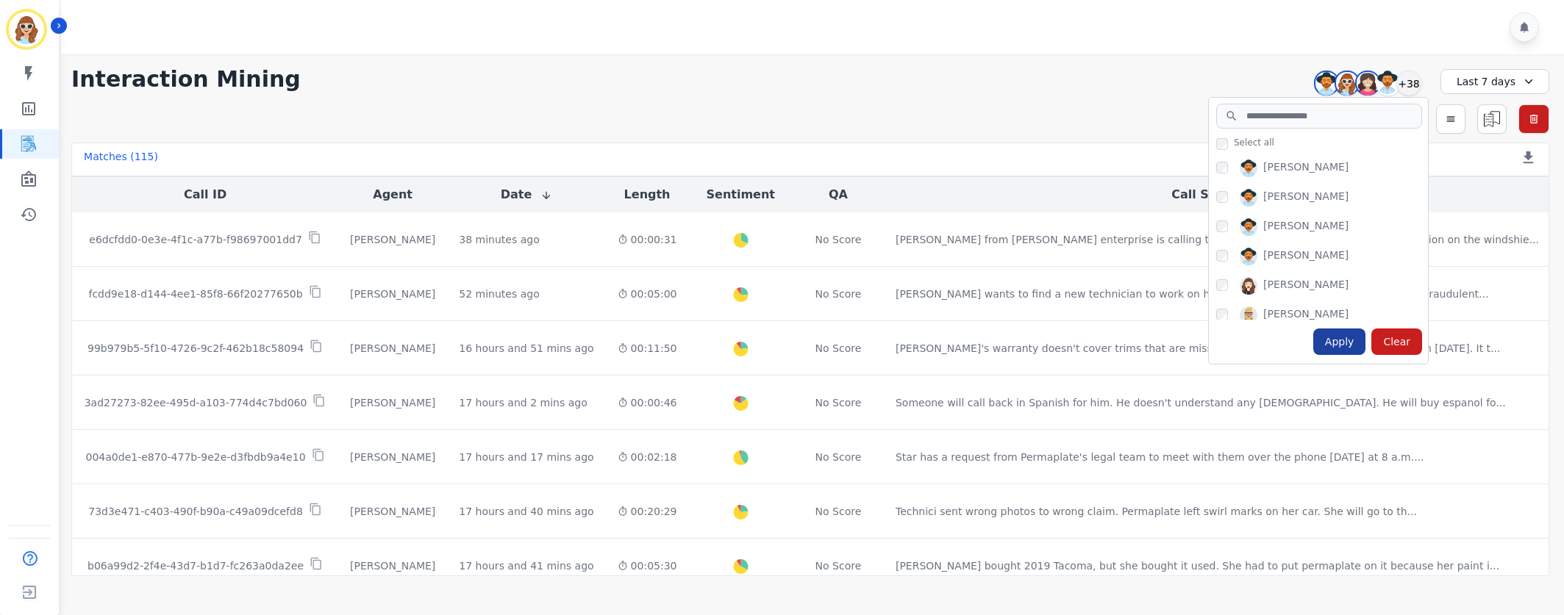
click at [1344, 340] on div "Apply" at bounding box center [1339, 342] width 53 height 26
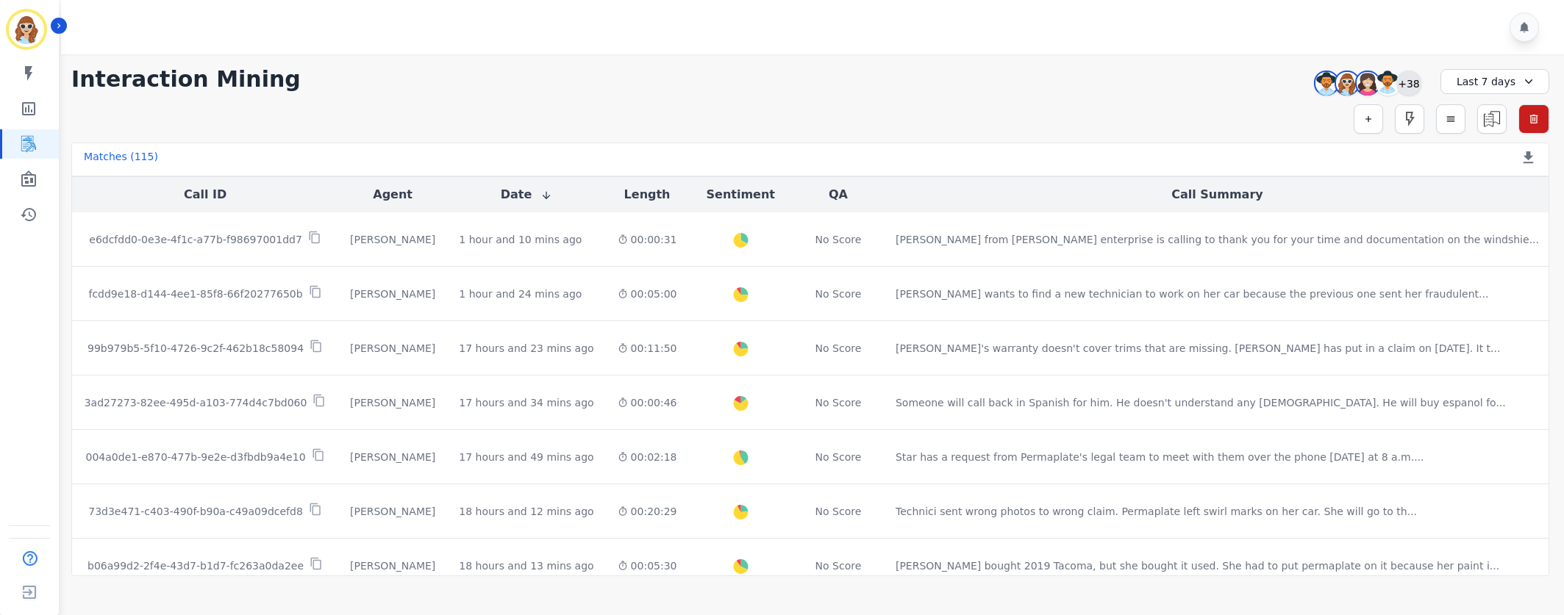
click at [1406, 78] on div "+38" at bounding box center [1408, 83] width 25 height 25
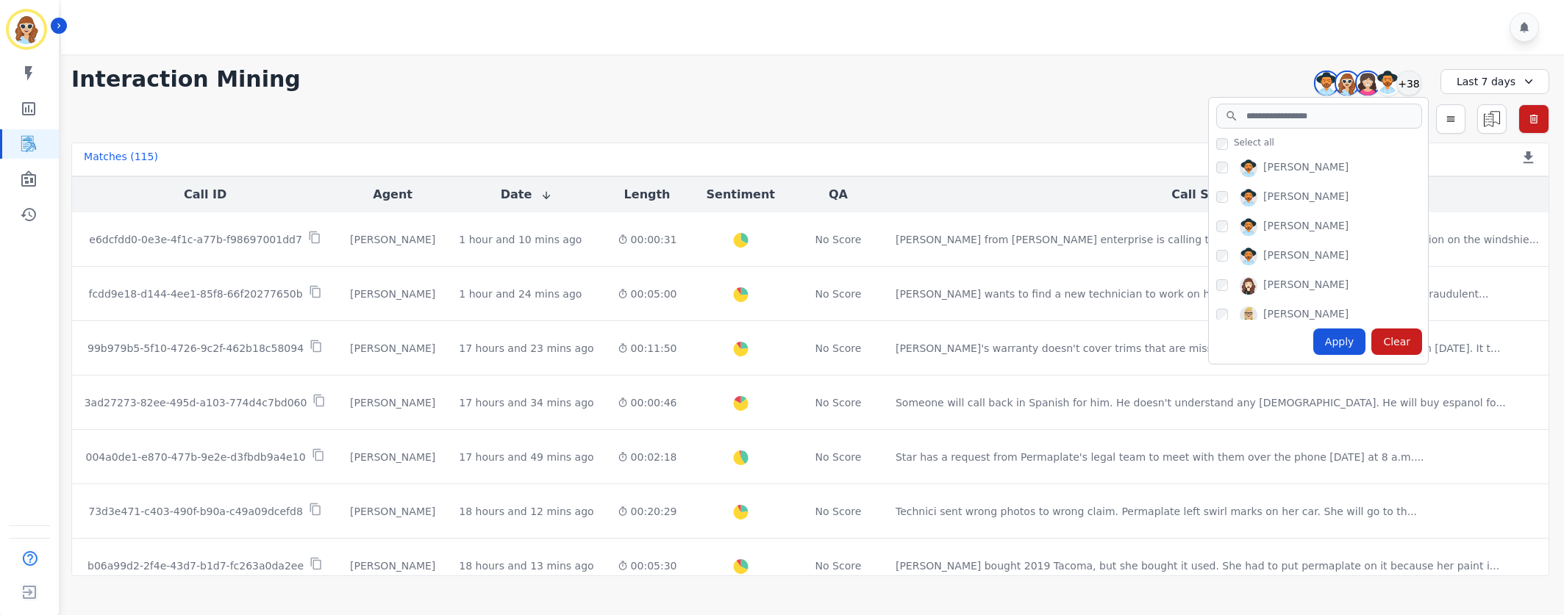
click at [1347, 345] on div "Apply" at bounding box center [1339, 342] width 53 height 26
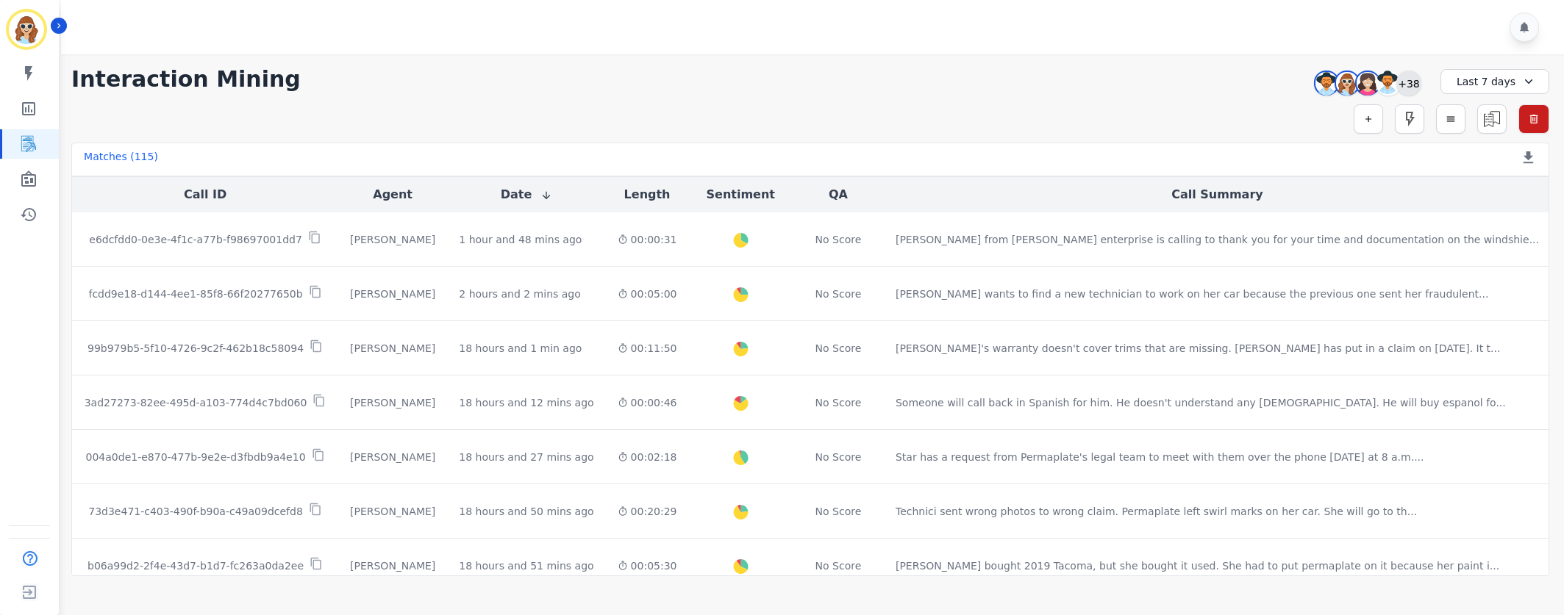
click at [1420, 84] on div "+38" at bounding box center [1408, 83] width 25 height 25
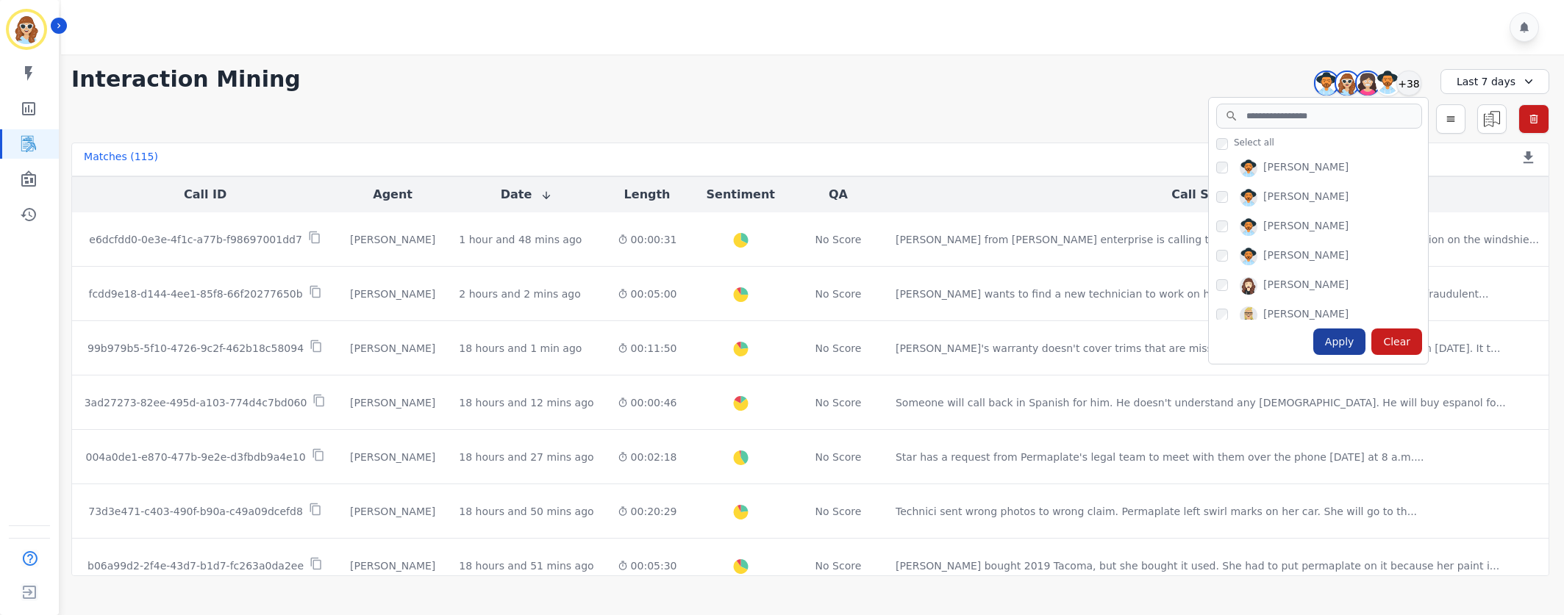
click at [1331, 351] on div "Apply" at bounding box center [1339, 342] width 53 height 26
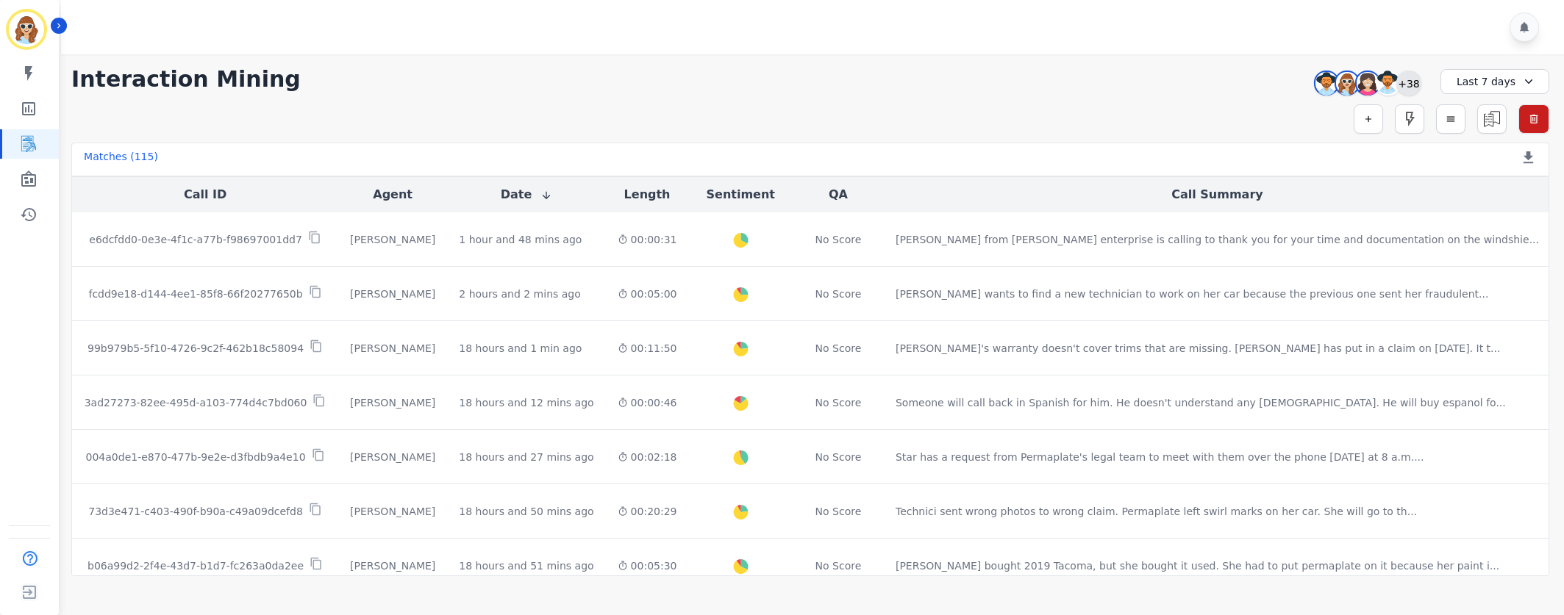
click at [1414, 82] on div "+38" at bounding box center [1408, 83] width 25 height 25
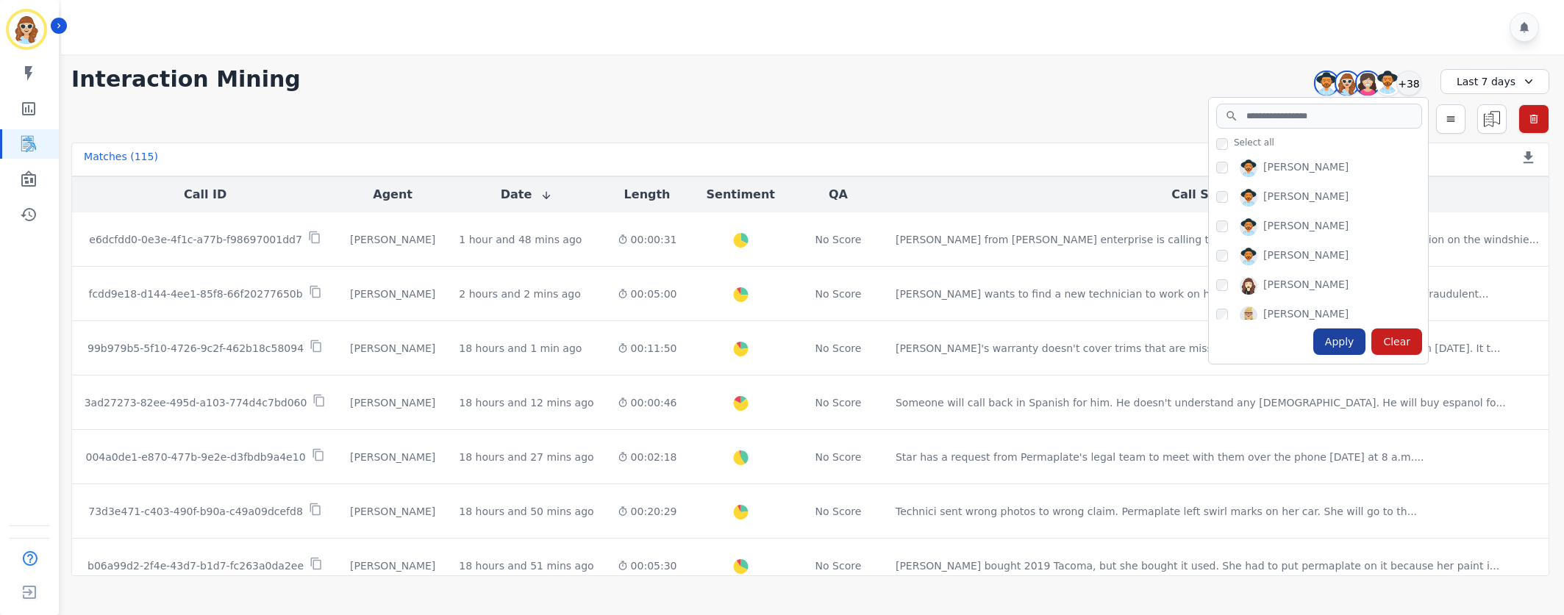
click at [1335, 343] on div "Apply" at bounding box center [1339, 342] width 53 height 26
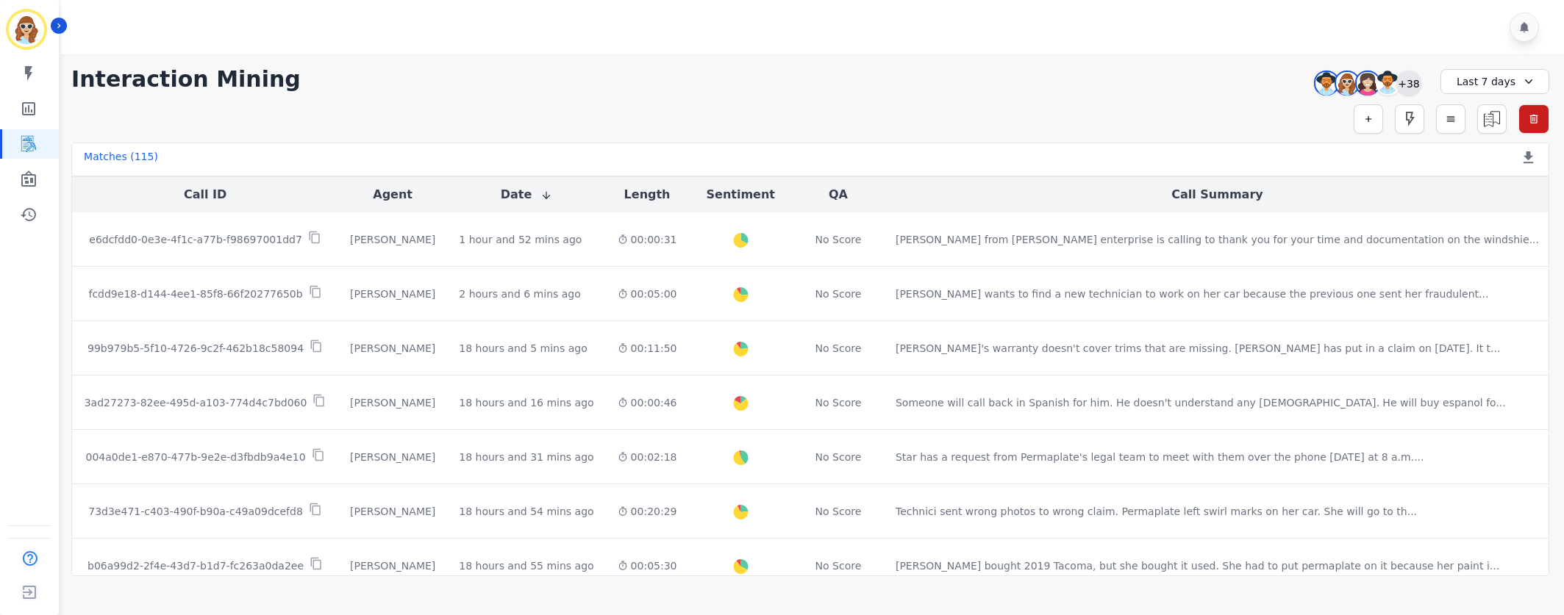
click at [1412, 86] on div "+38" at bounding box center [1408, 83] width 25 height 25
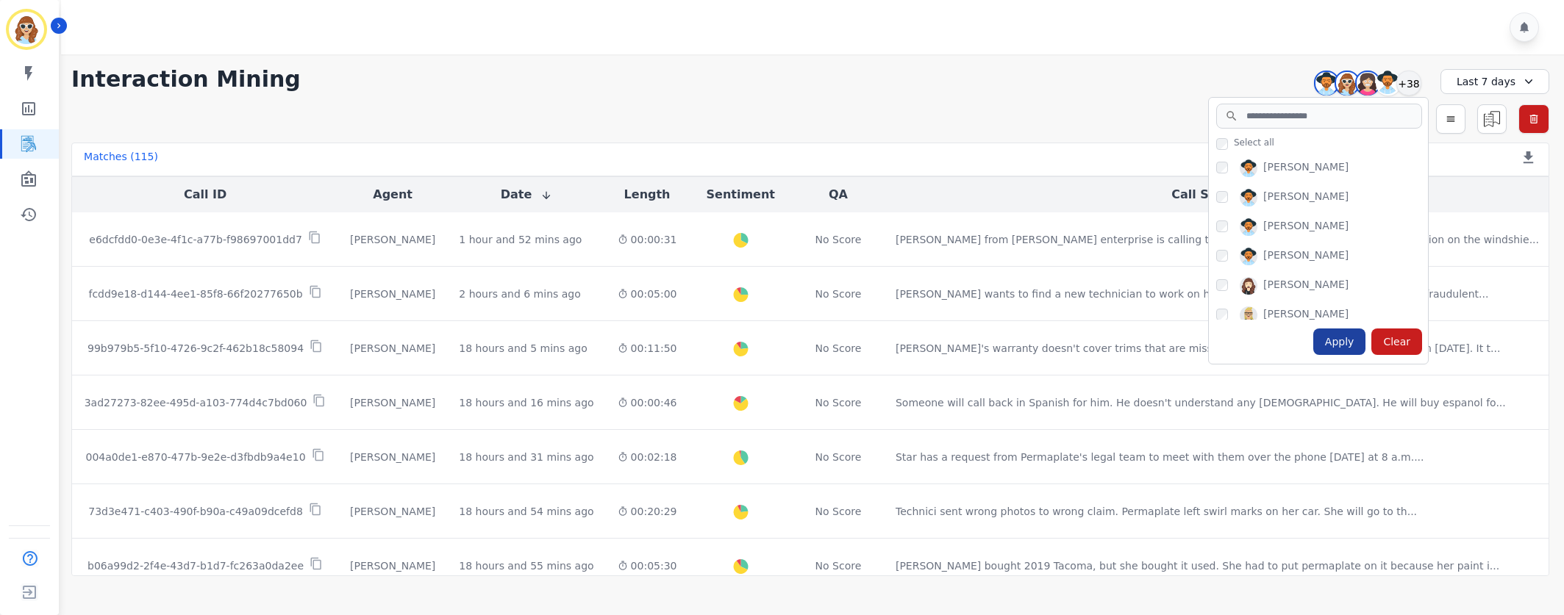
click at [1335, 338] on div "Apply" at bounding box center [1339, 342] width 53 height 26
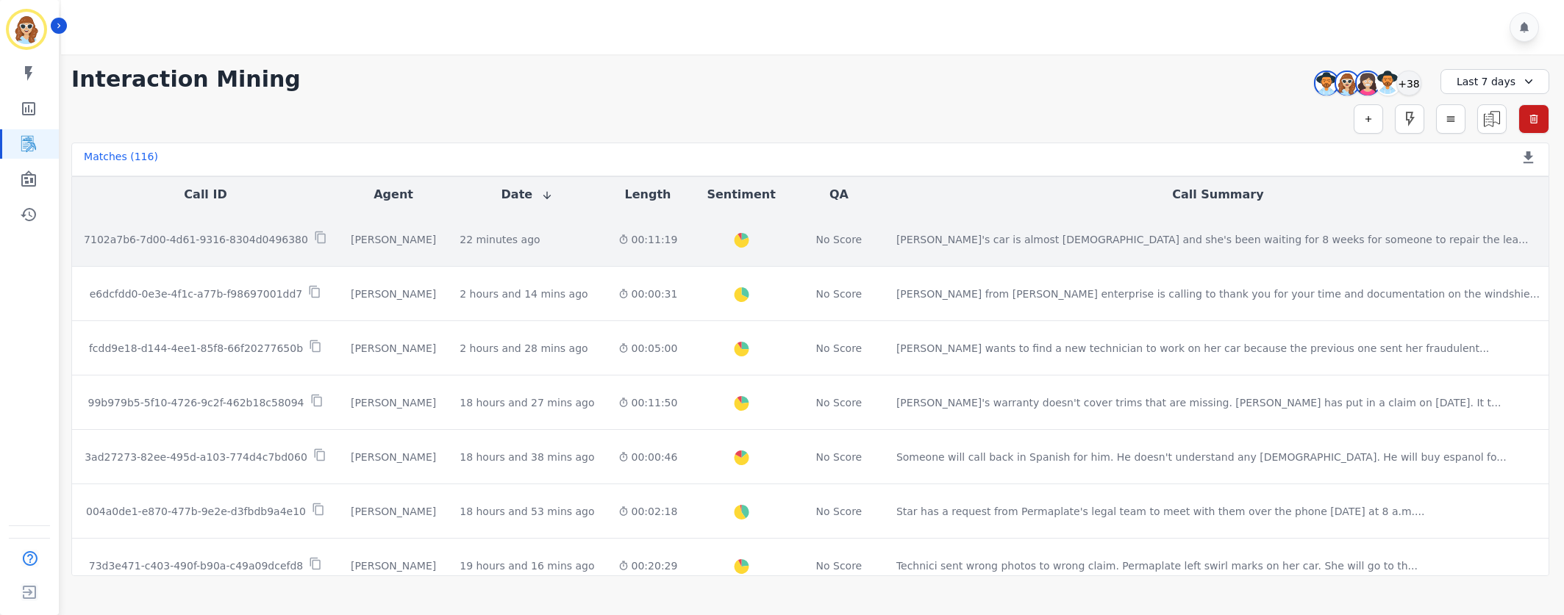
click at [273, 243] on p "7102a7b6-7d00-4d61-9316-8304d0496380" at bounding box center [196, 239] width 224 height 15
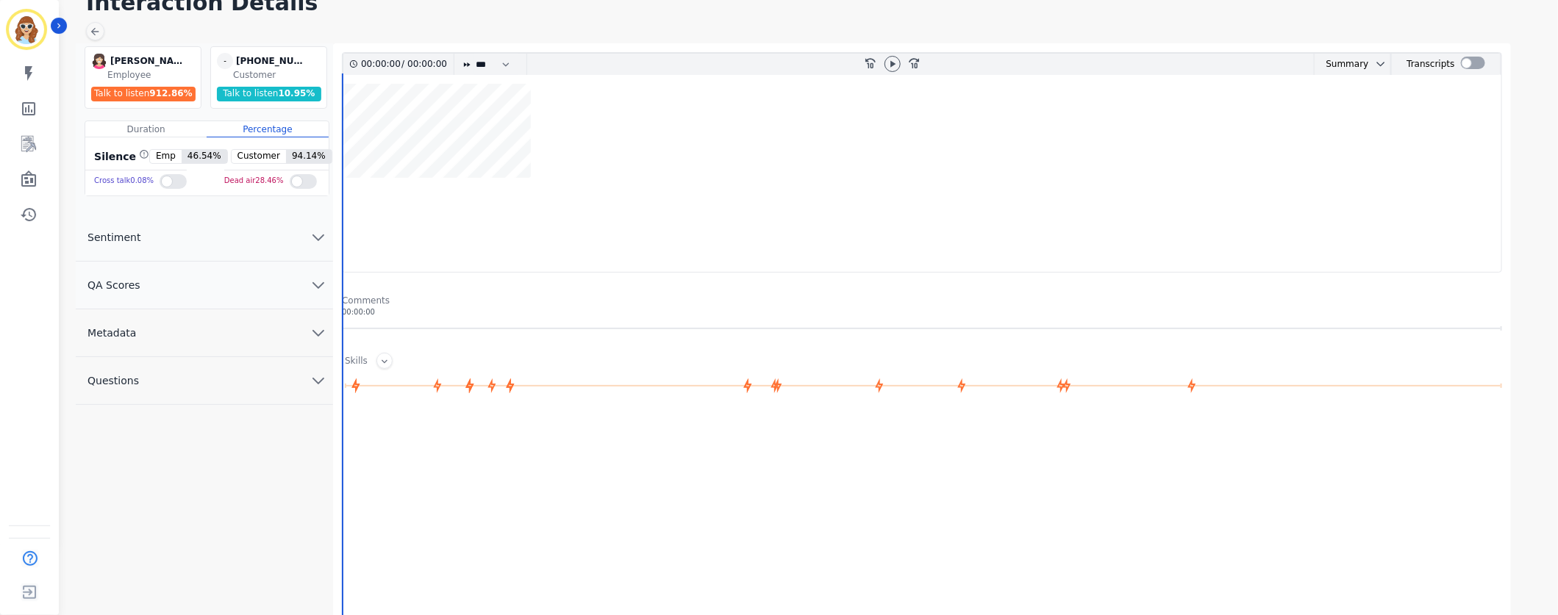
scroll to position [110, 0]
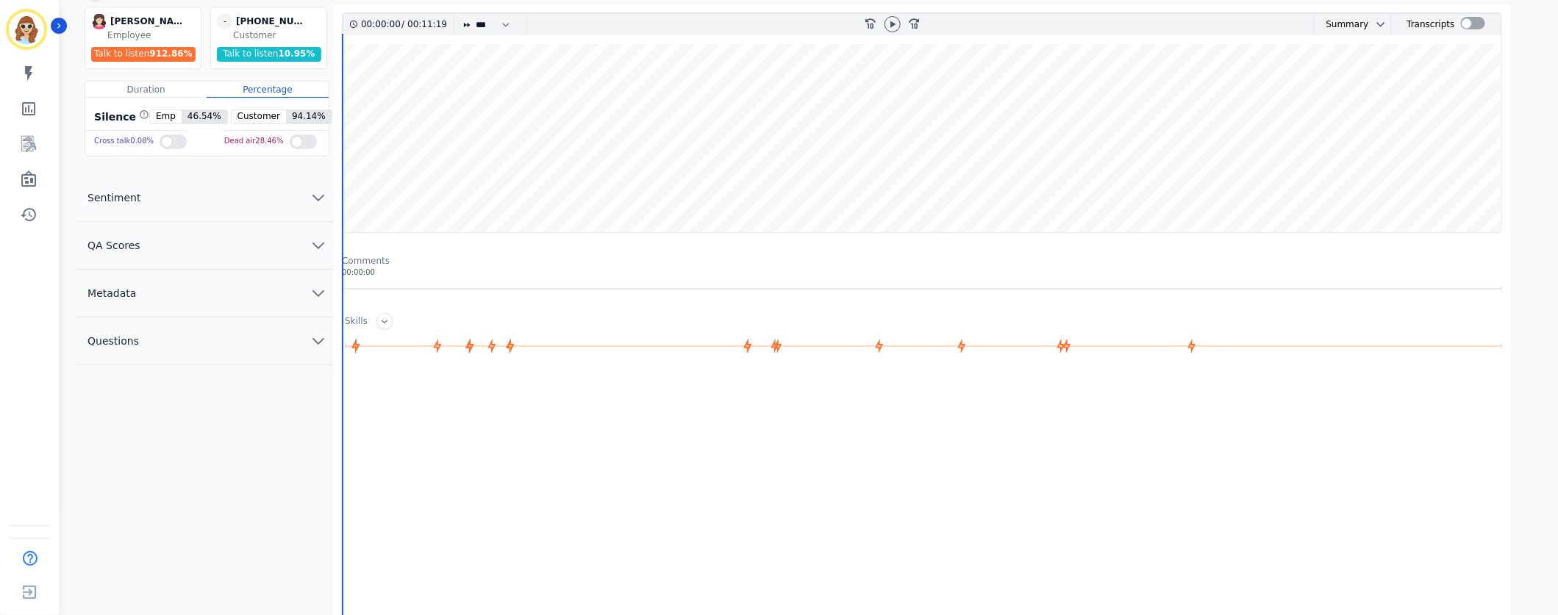
click at [305, 300] on button "Metadata" at bounding box center [204, 294] width 257 height 48
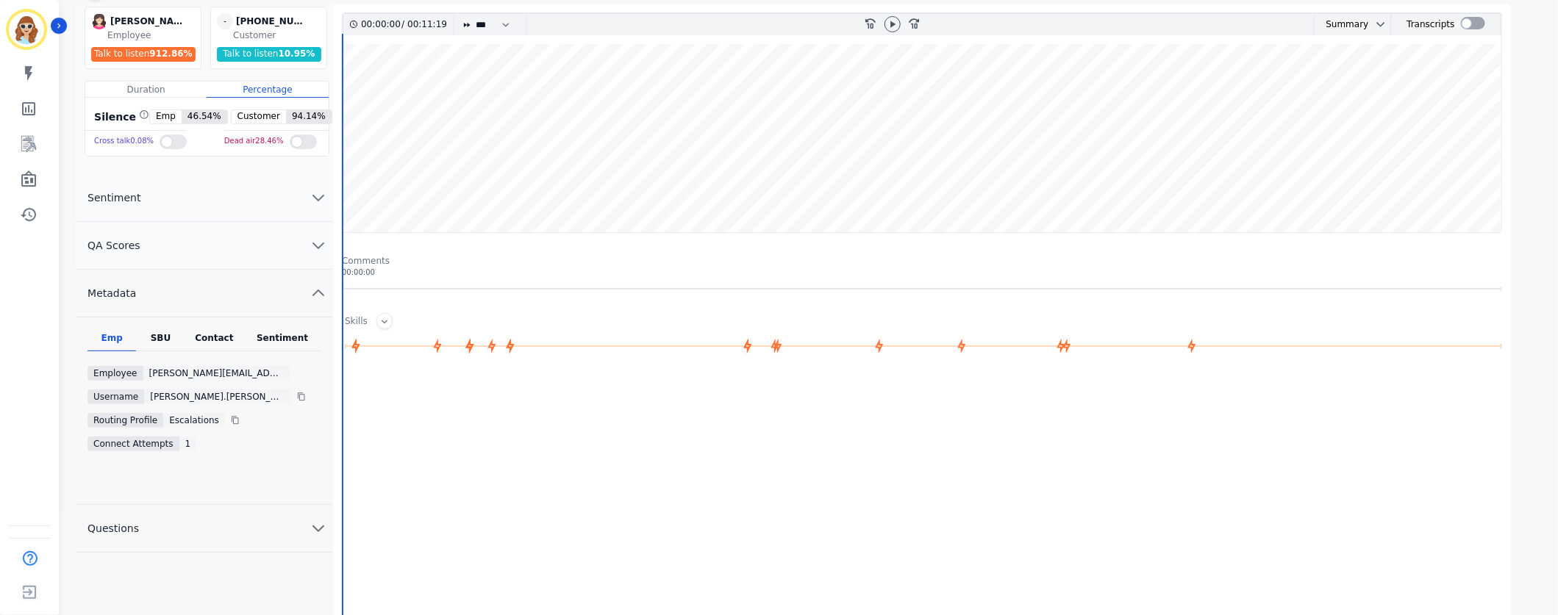
click at [132, 348] on div "Emp" at bounding box center [111, 341] width 49 height 19
click at [170, 336] on div "SBU" at bounding box center [160, 341] width 49 height 19
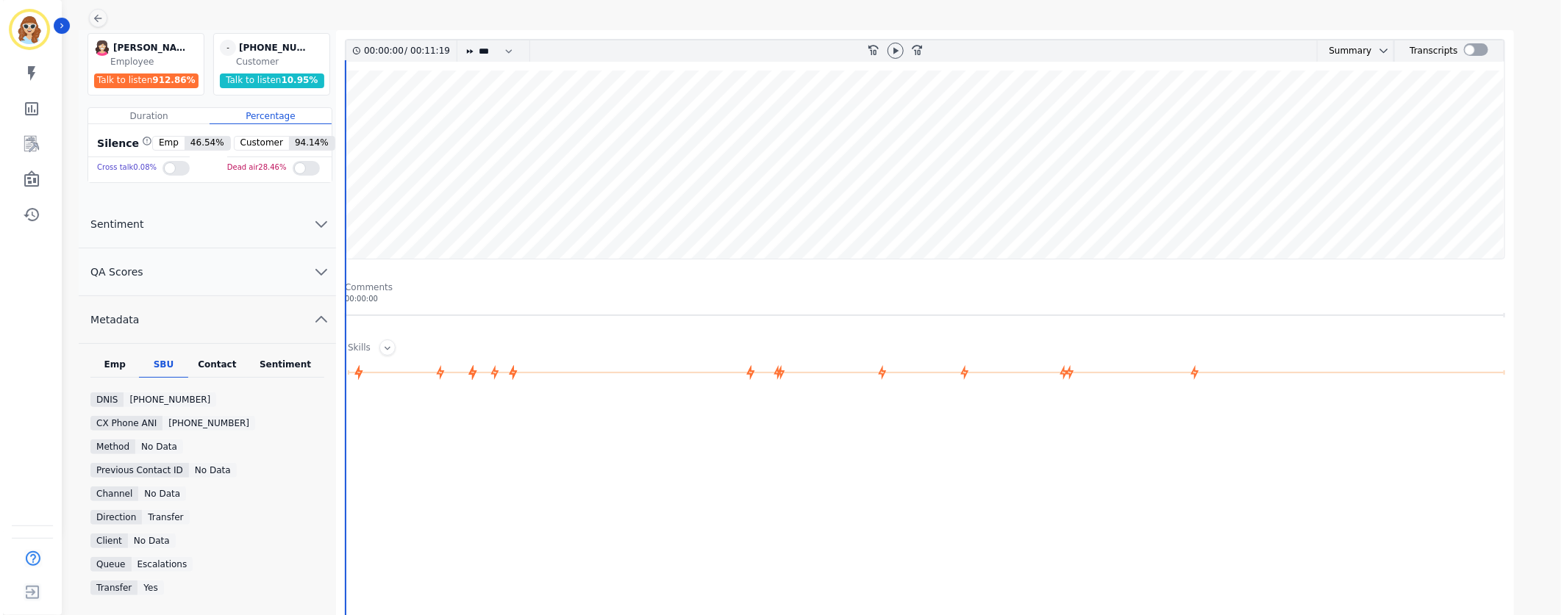
scroll to position [0, 0]
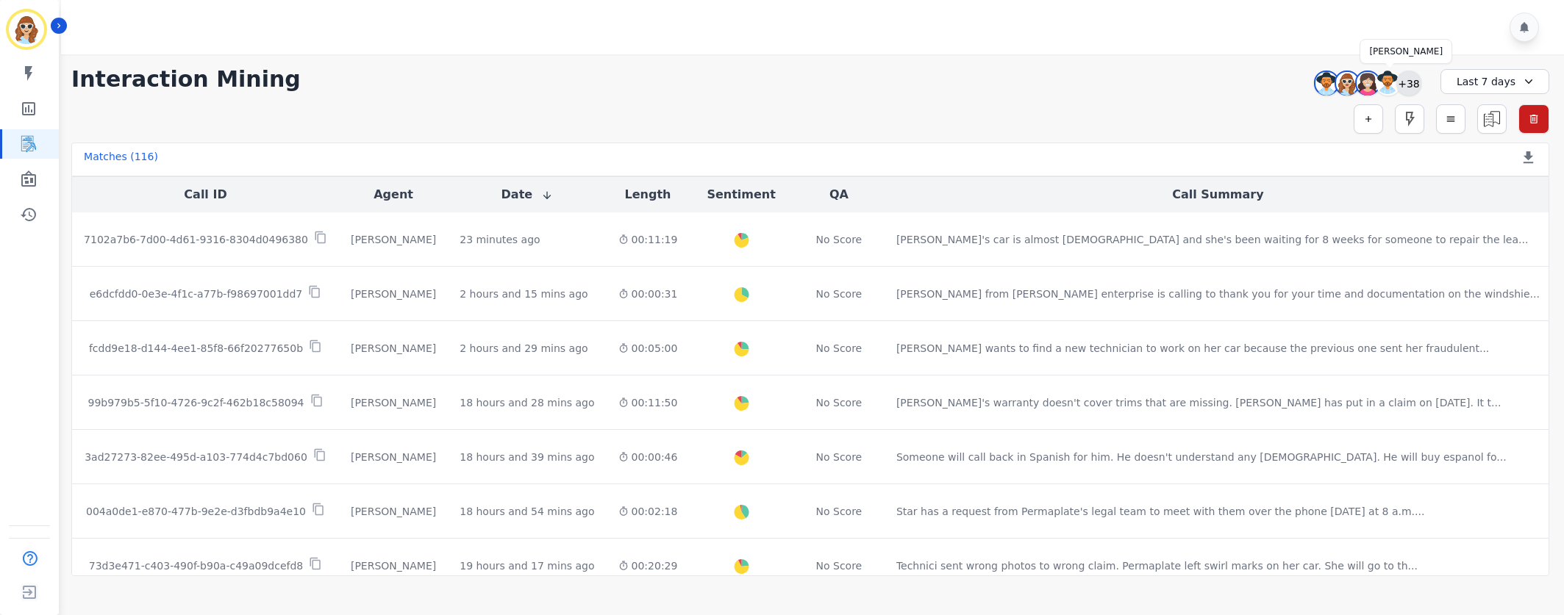
click at [1398, 88] on div "+38" at bounding box center [1408, 83] width 25 height 25
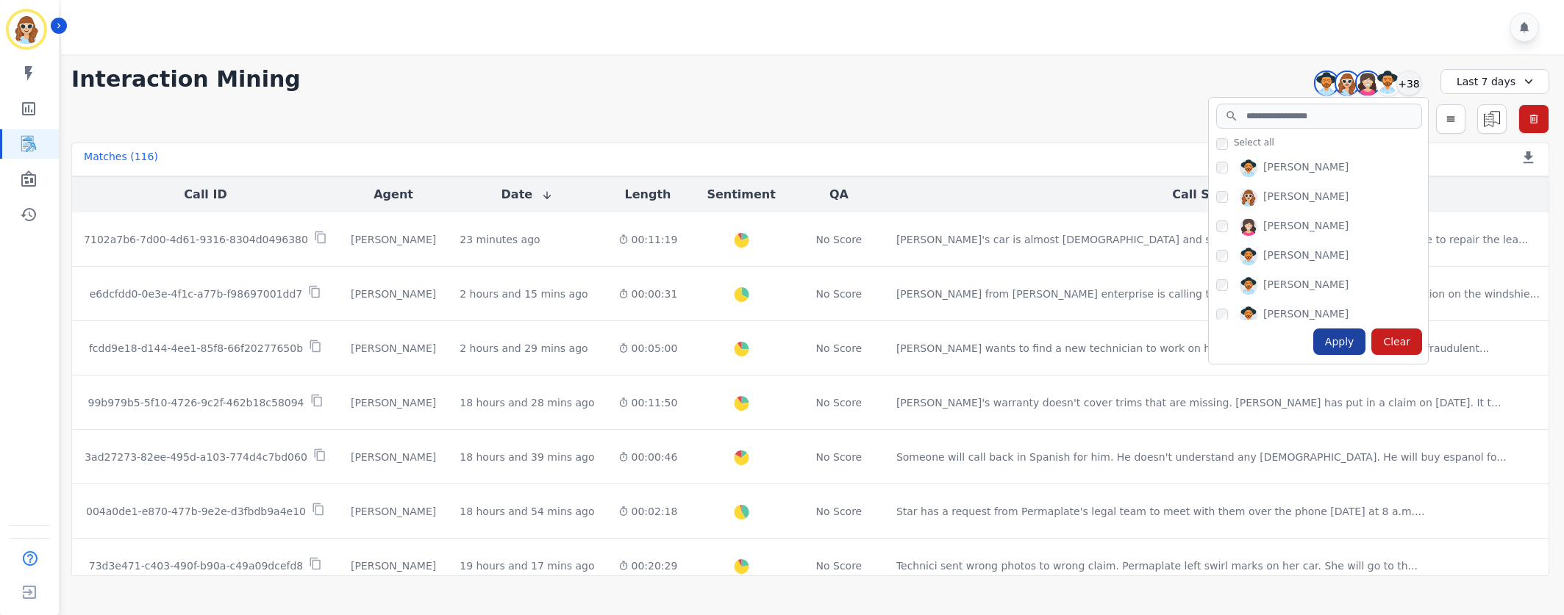
click at [1342, 344] on div "Apply" at bounding box center [1339, 342] width 53 height 26
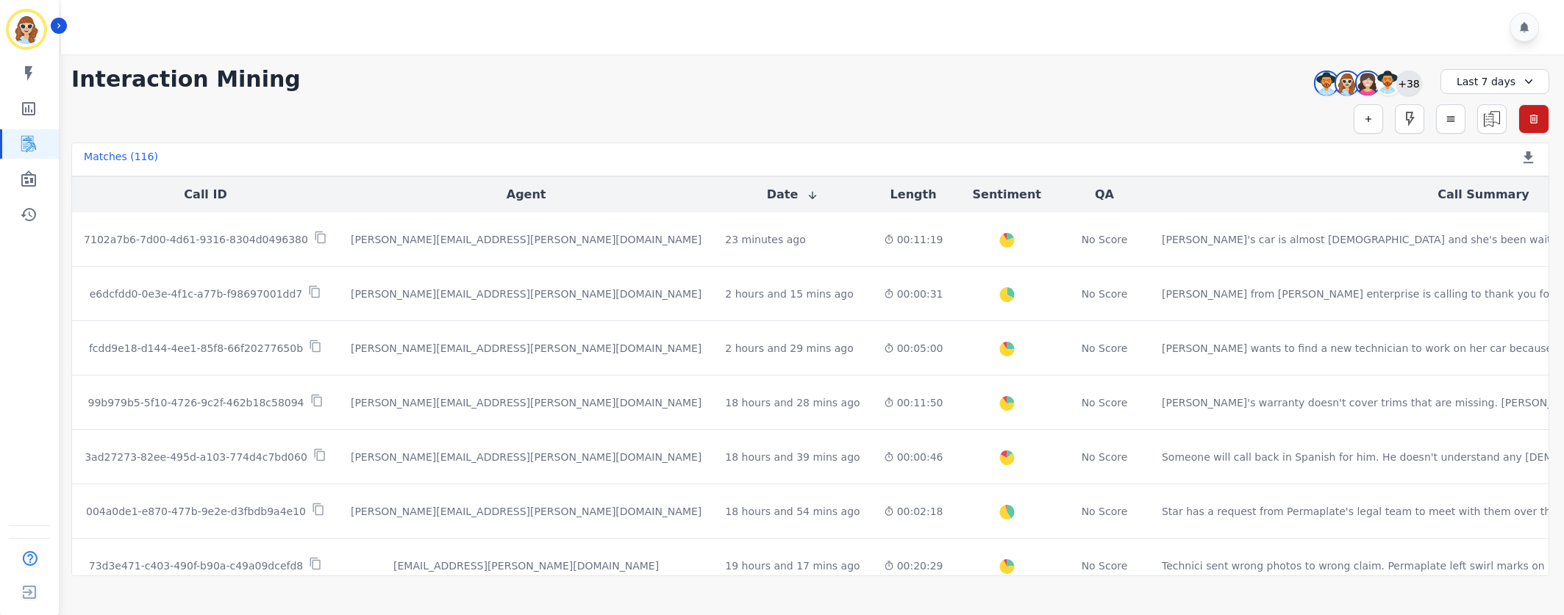
click at [1409, 87] on div "+38" at bounding box center [1408, 83] width 25 height 25
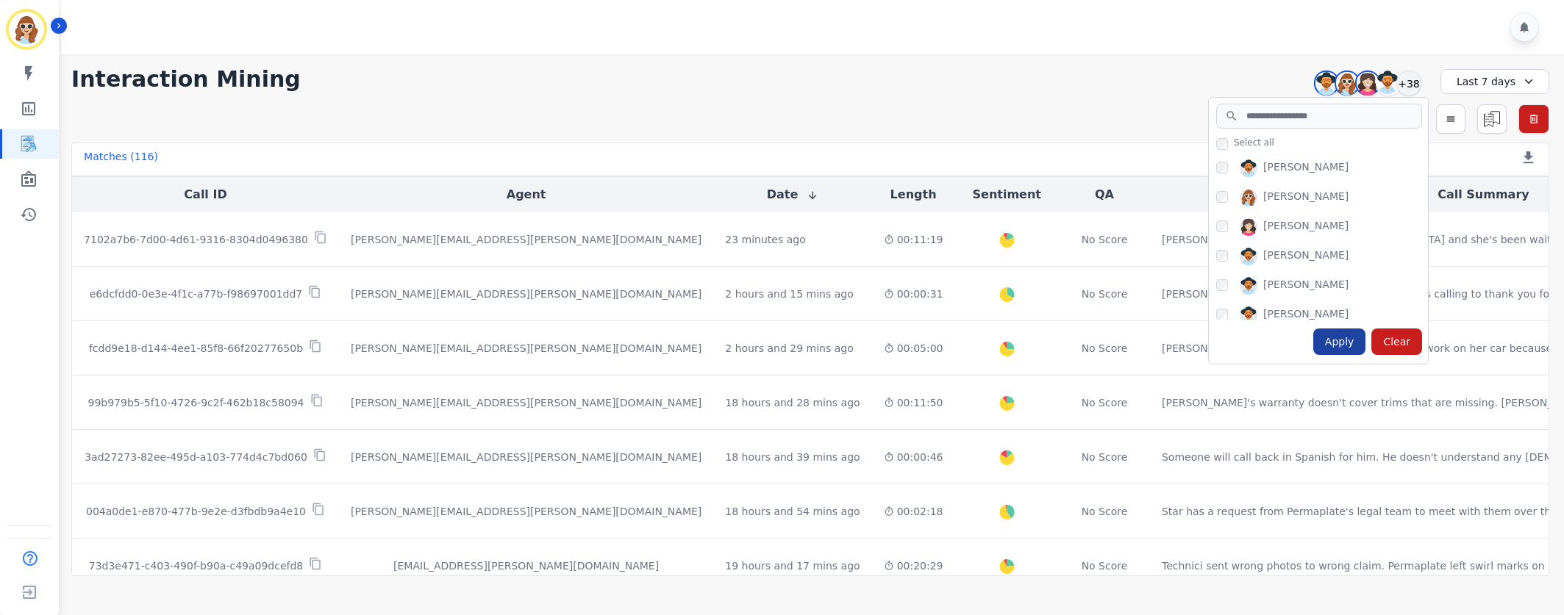
click at [1348, 340] on div "Apply" at bounding box center [1339, 342] width 53 height 26
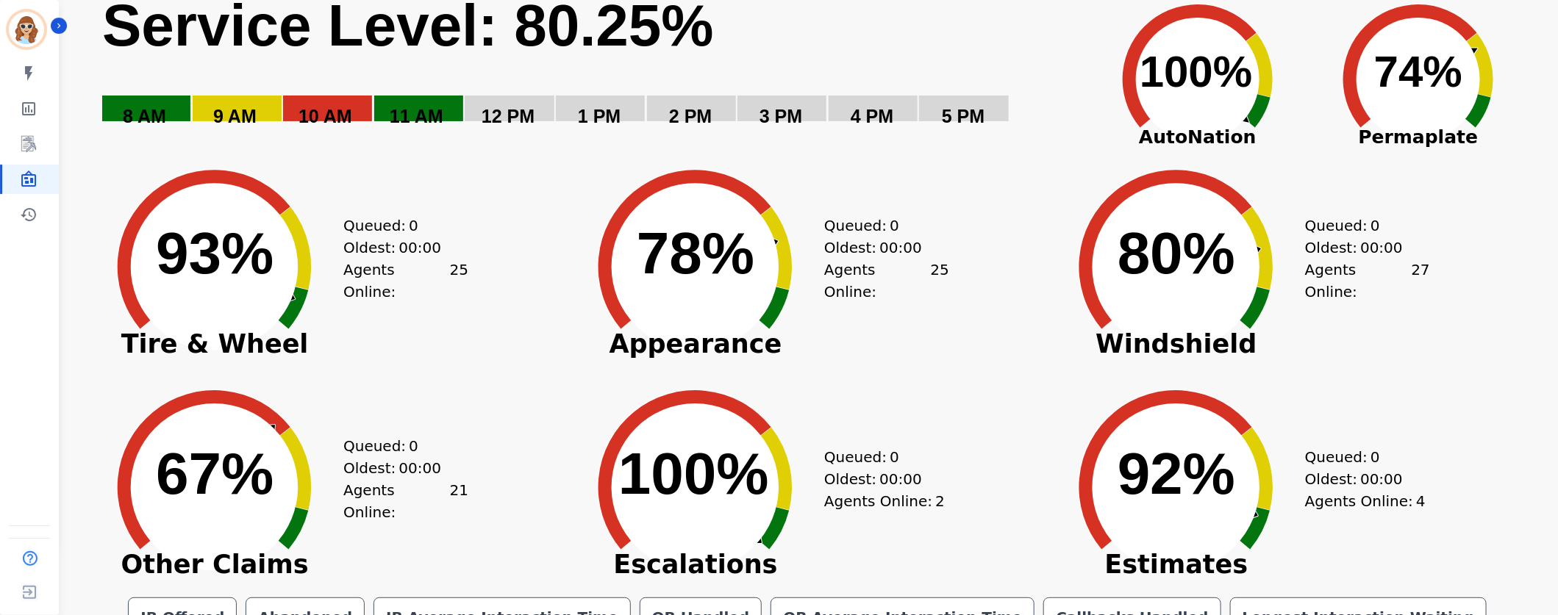
scroll to position [110, 0]
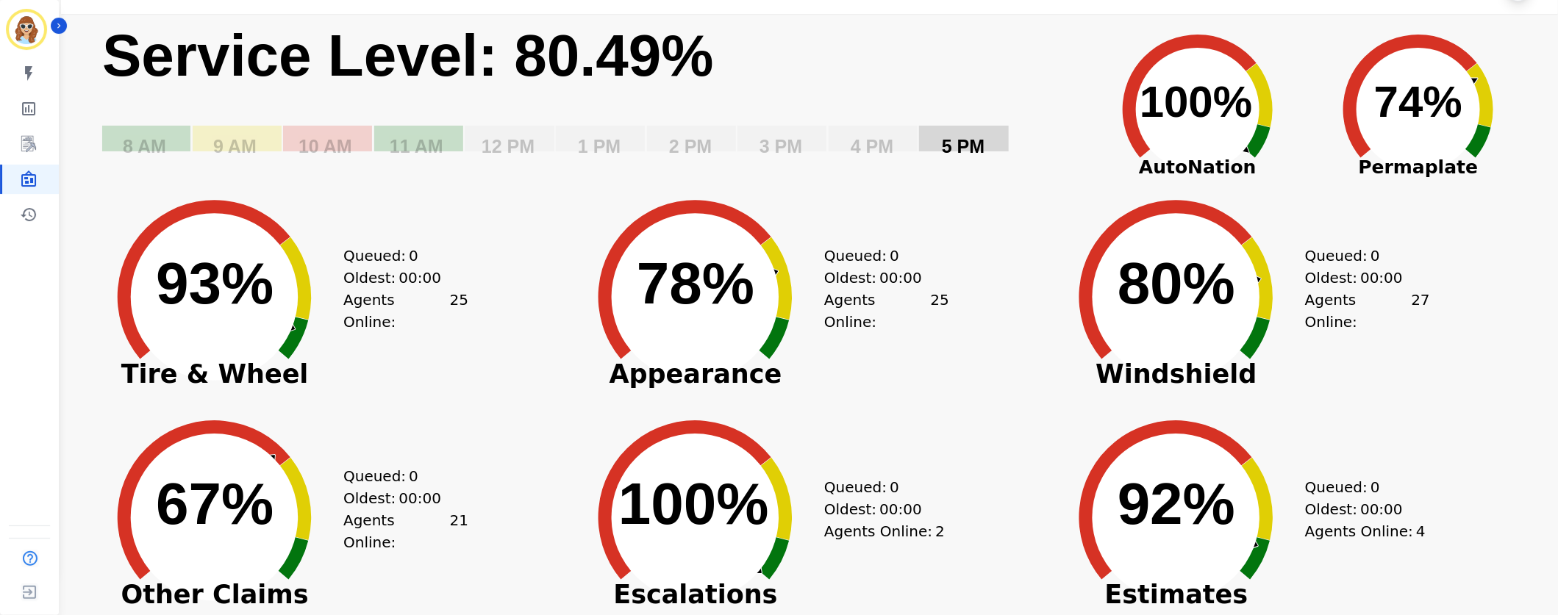
scroll to position [110, 0]
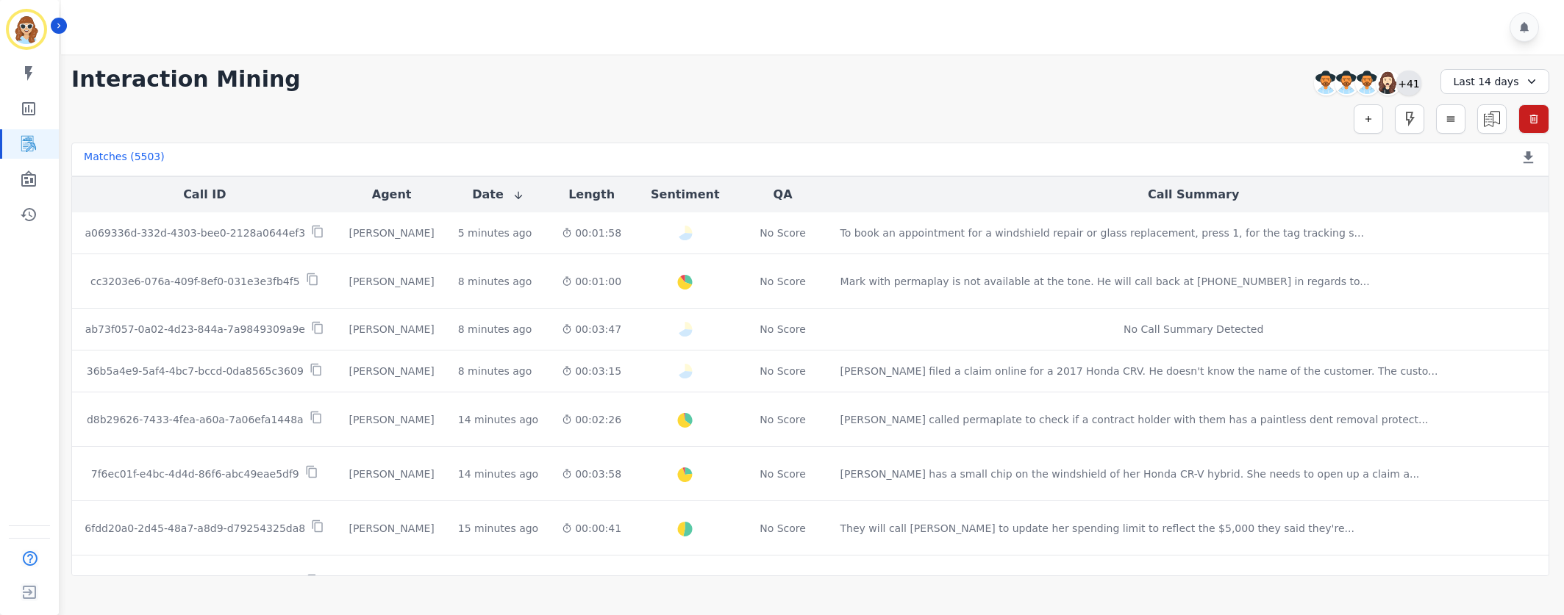
click at [1420, 82] on div "+41" at bounding box center [1408, 83] width 25 height 25
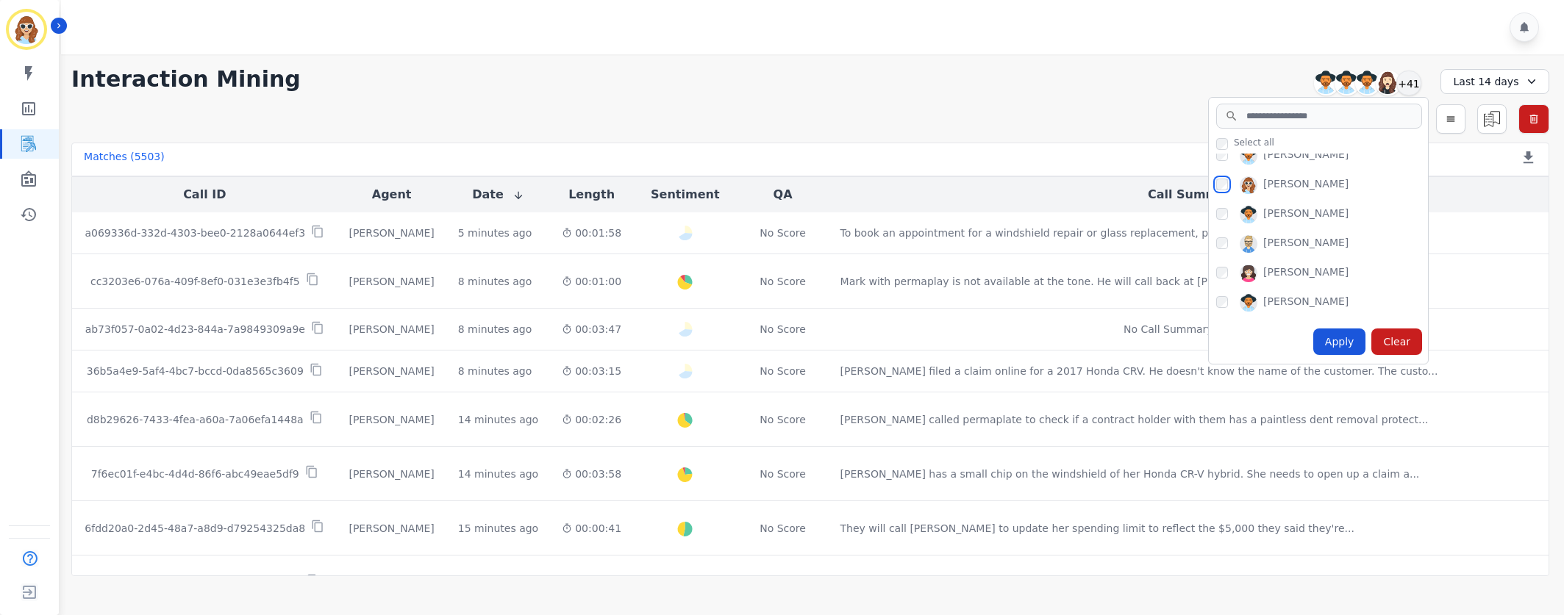
scroll to position [992, 0]
click at [1350, 351] on div "Apply" at bounding box center [1339, 342] width 53 height 26
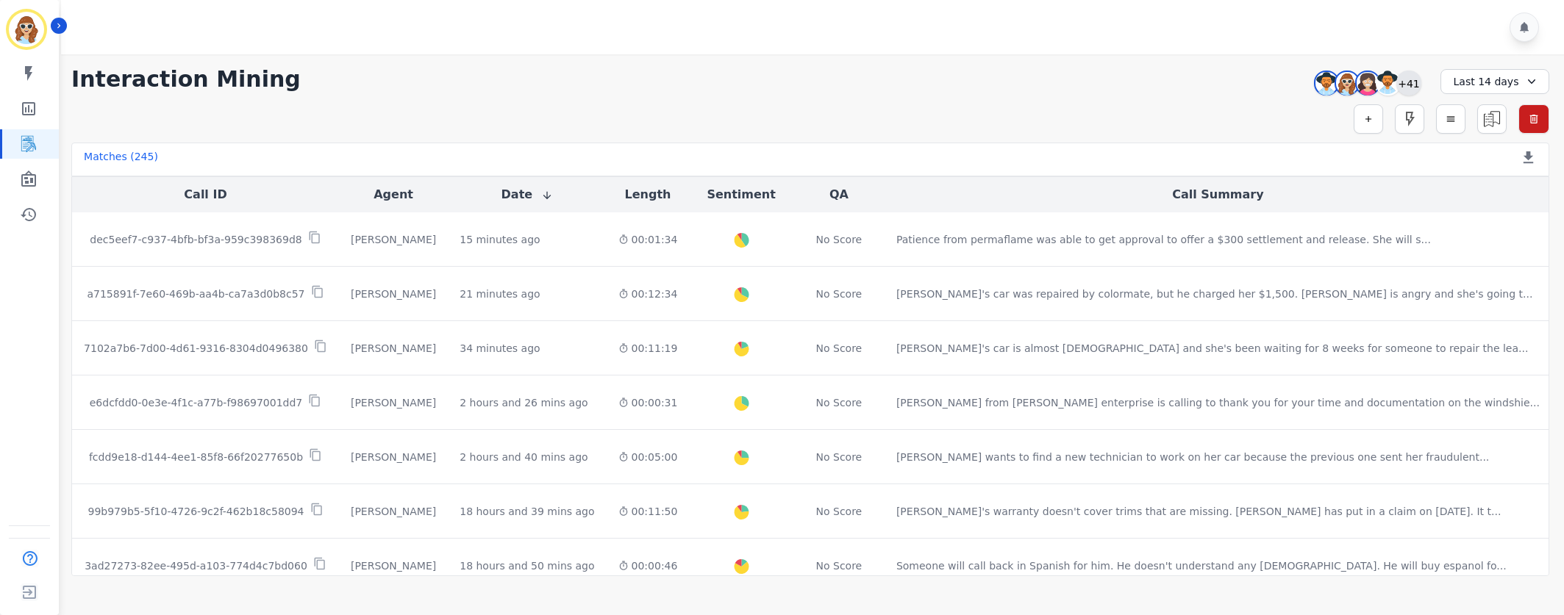
click at [1418, 87] on div "+41" at bounding box center [1408, 83] width 25 height 25
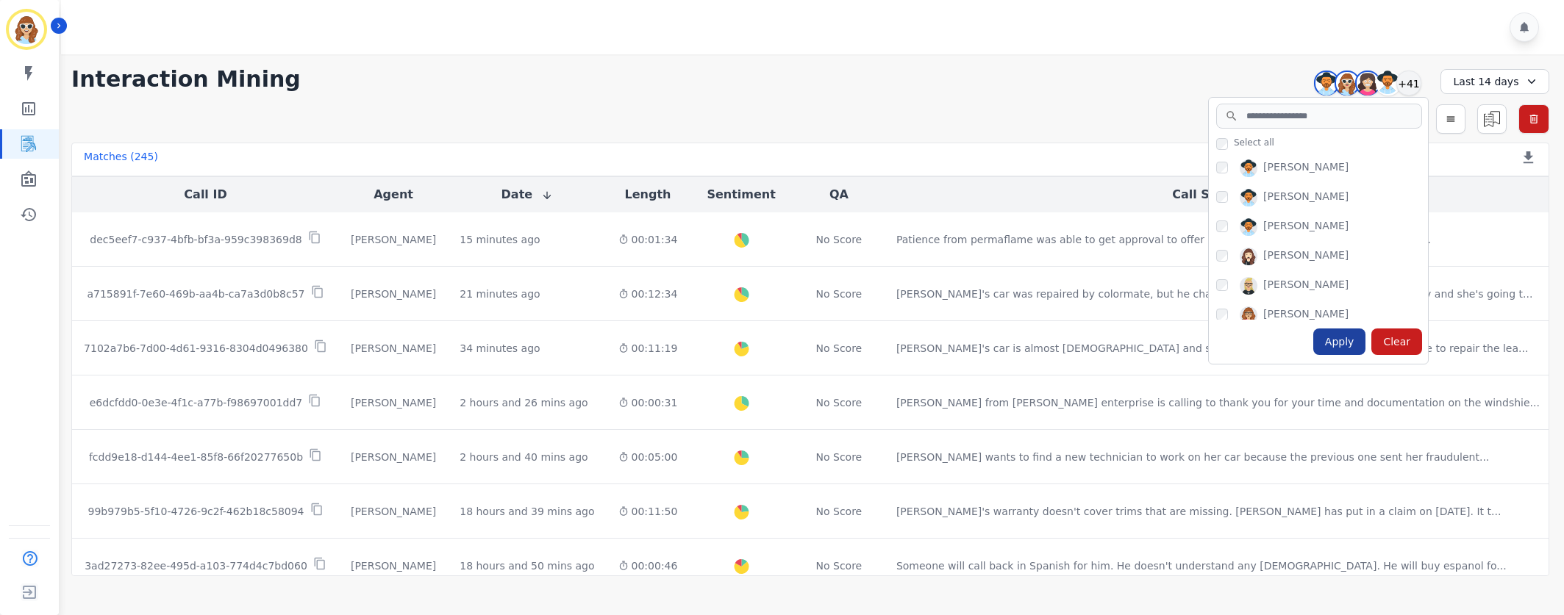
click at [1352, 342] on div "Apply" at bounding box center [1339, 342] width 53 height 26
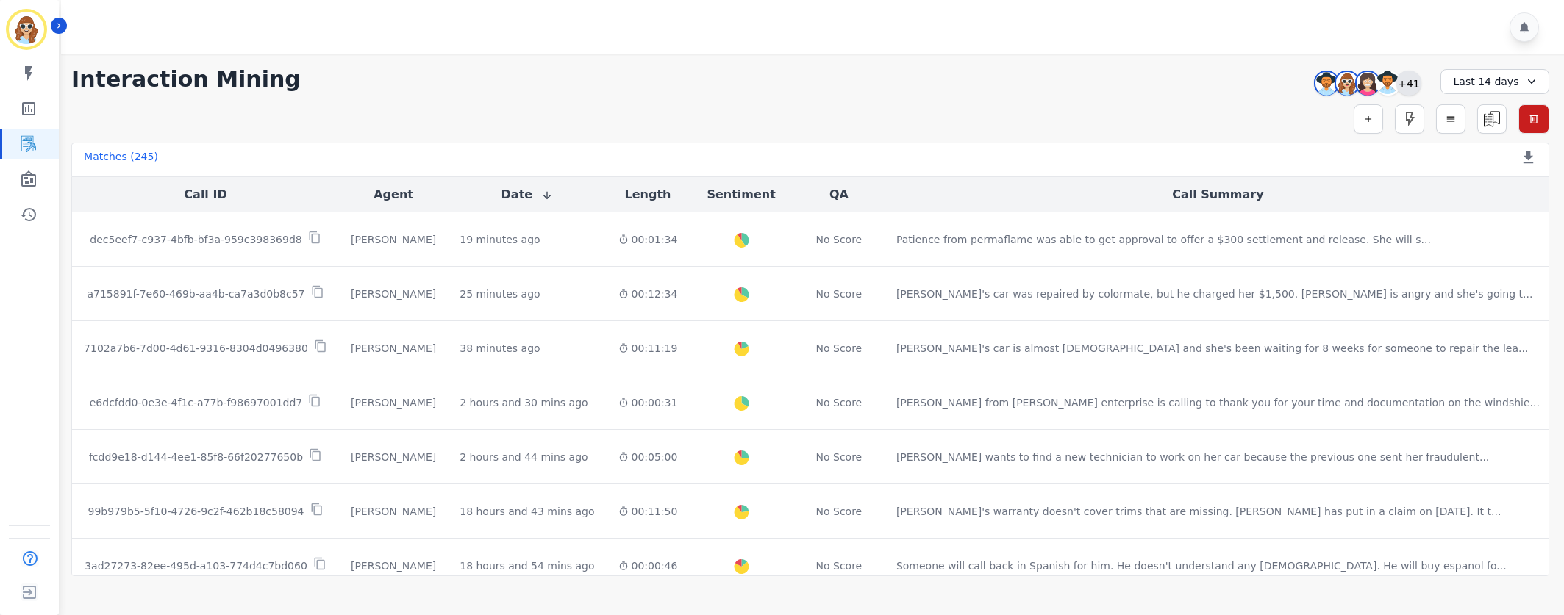
click at [1411, 80] on div "+41" at bounding box center [1408, 83] width 25 height 25
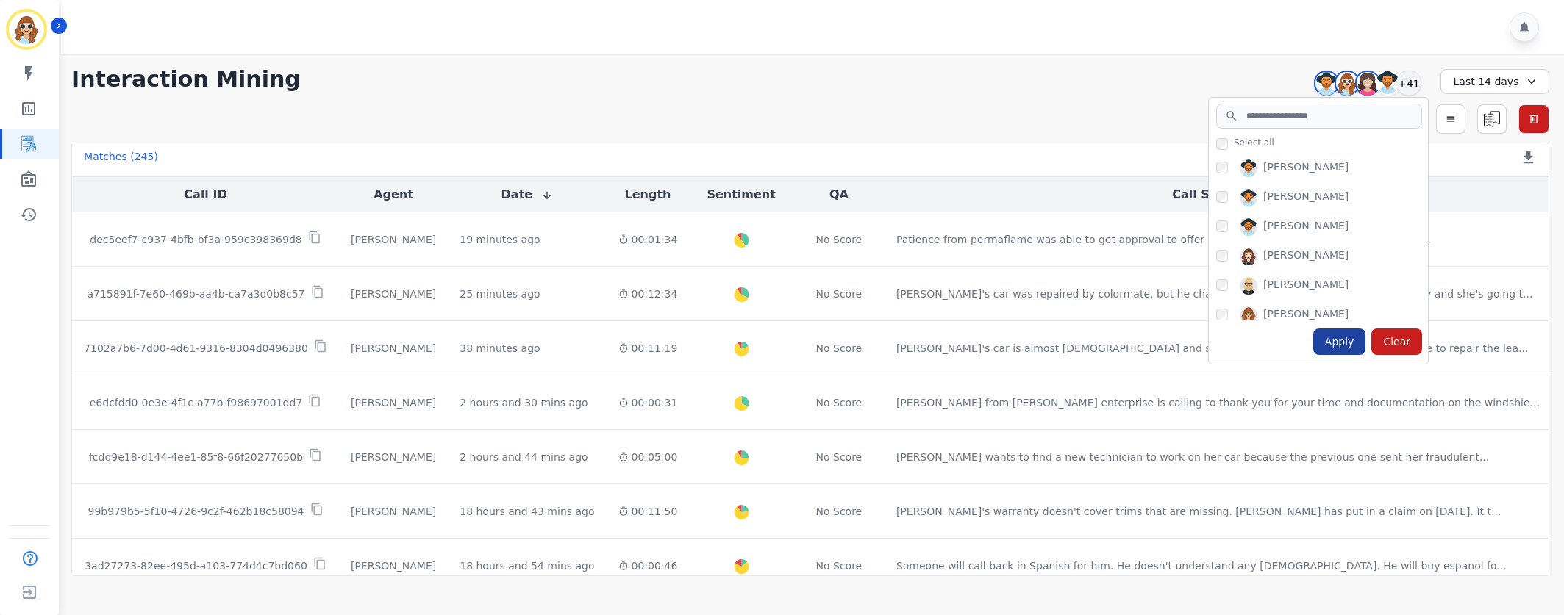
click at [1339, 345] on div "Apply" at bounding box center [1339, 342] width 53 height 26
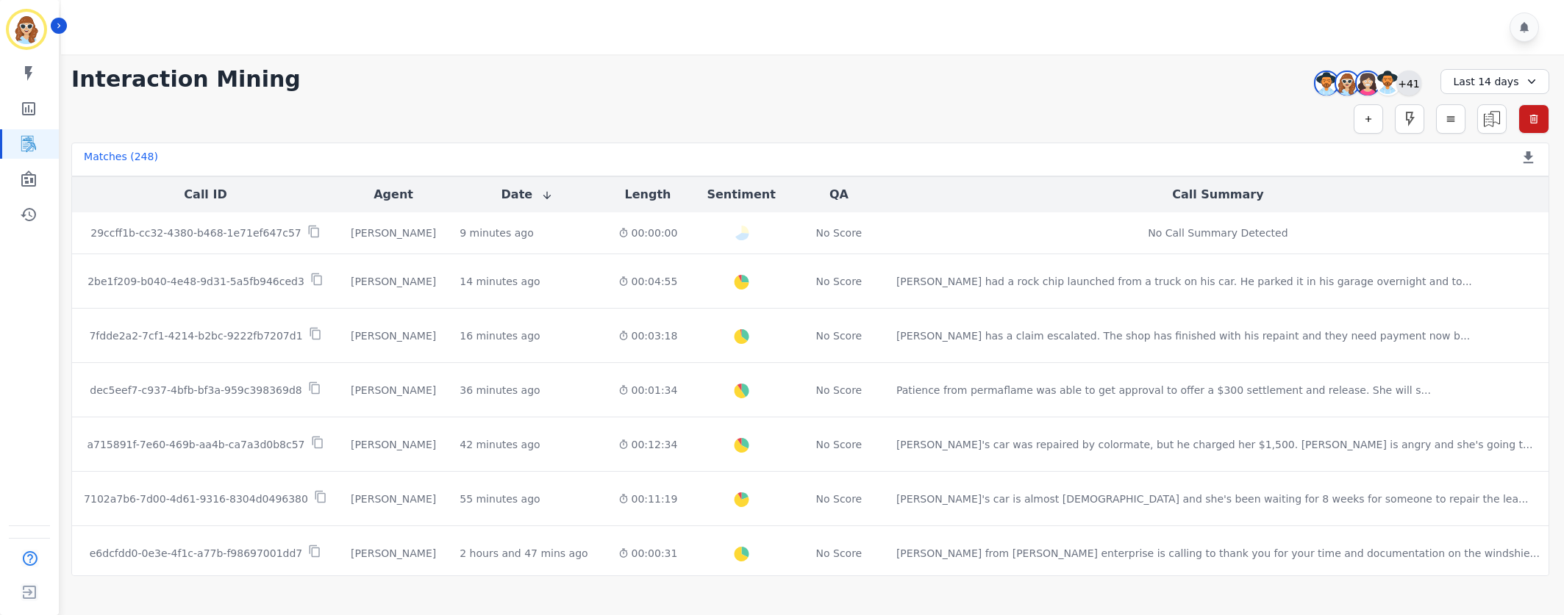
click at [1411, 88] on div "+41" at bounding box center [1408, 83] width 25 height 25
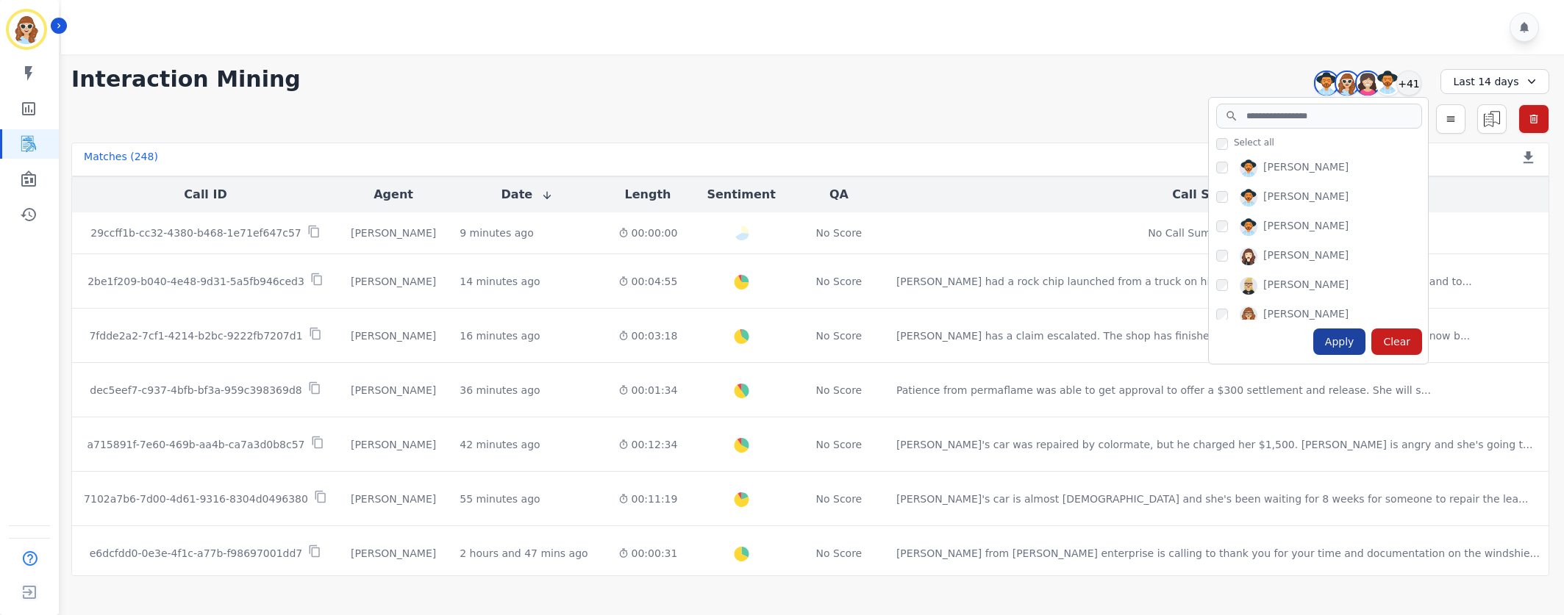
click at [1336, 343] on div "Apply" at bounding box center [1339, 342] width 53 height 26
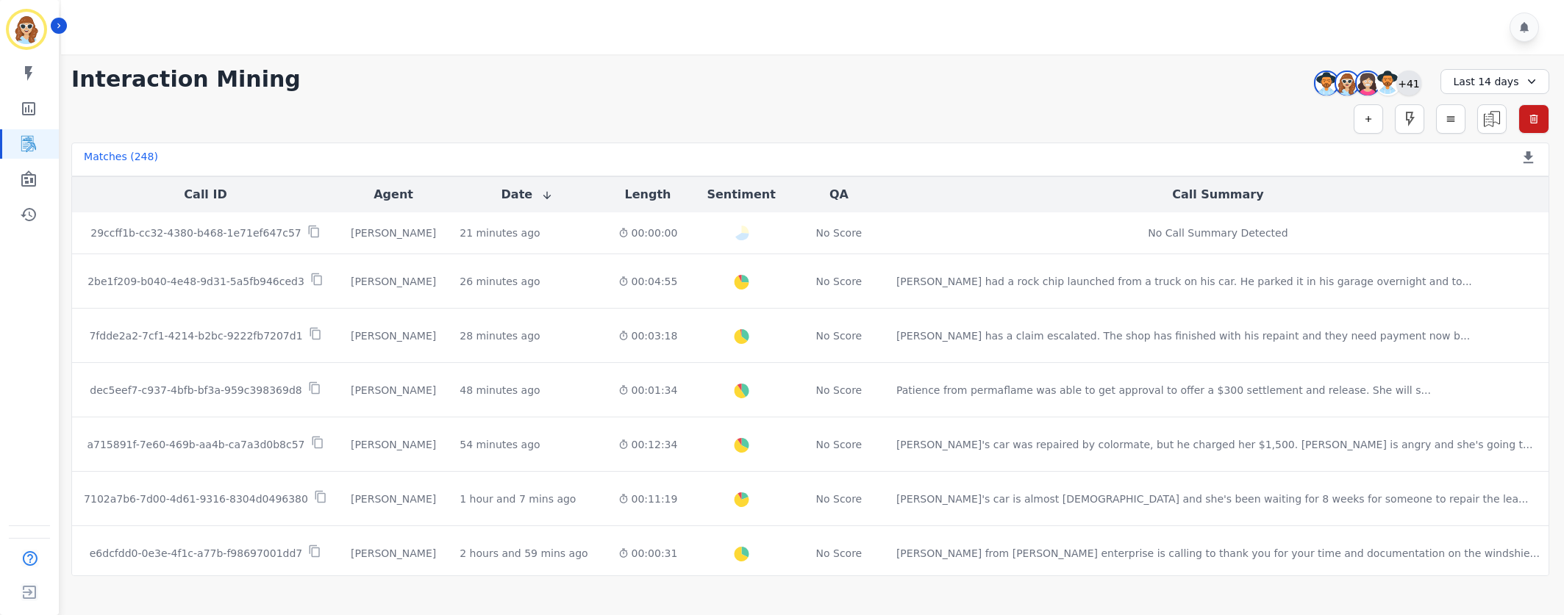
click at [1408, 84] on div "+41" at bounding box center [1408, 83] width 25 height 25
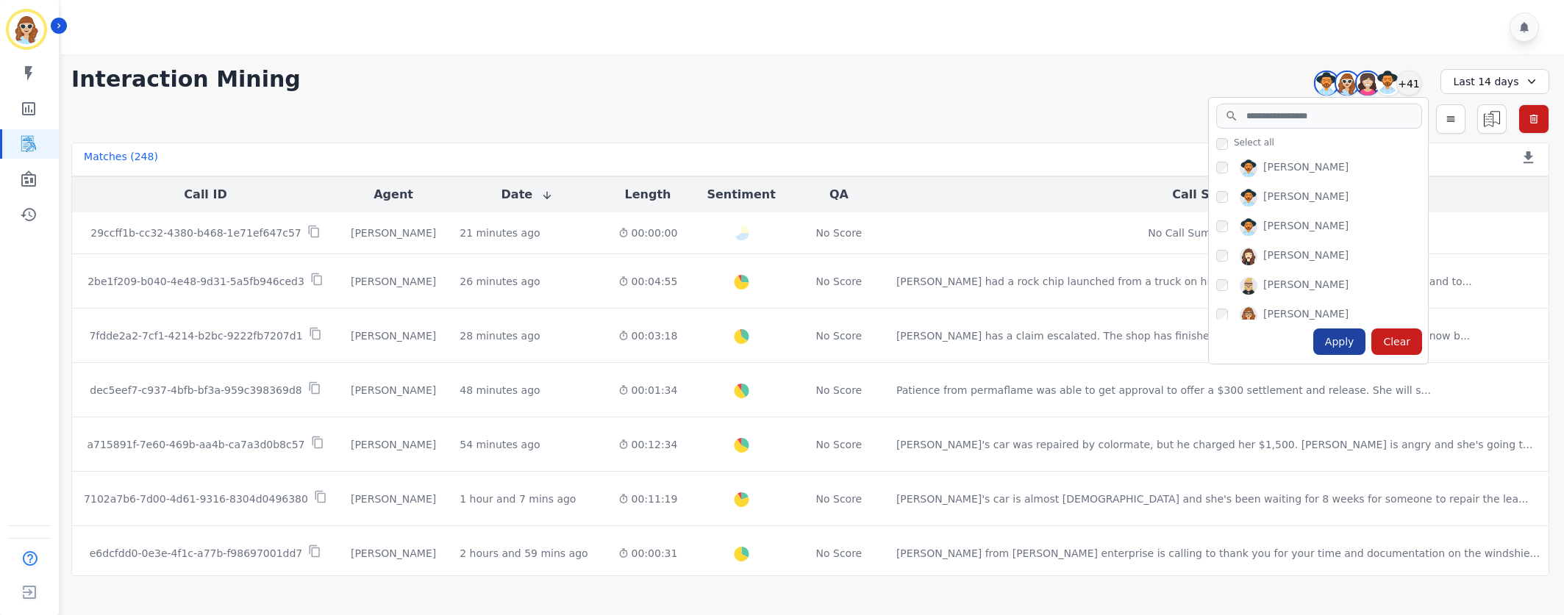
click at [1350, 344] on div "Apply" at bounding box center [1339, 342] width 53 height 26
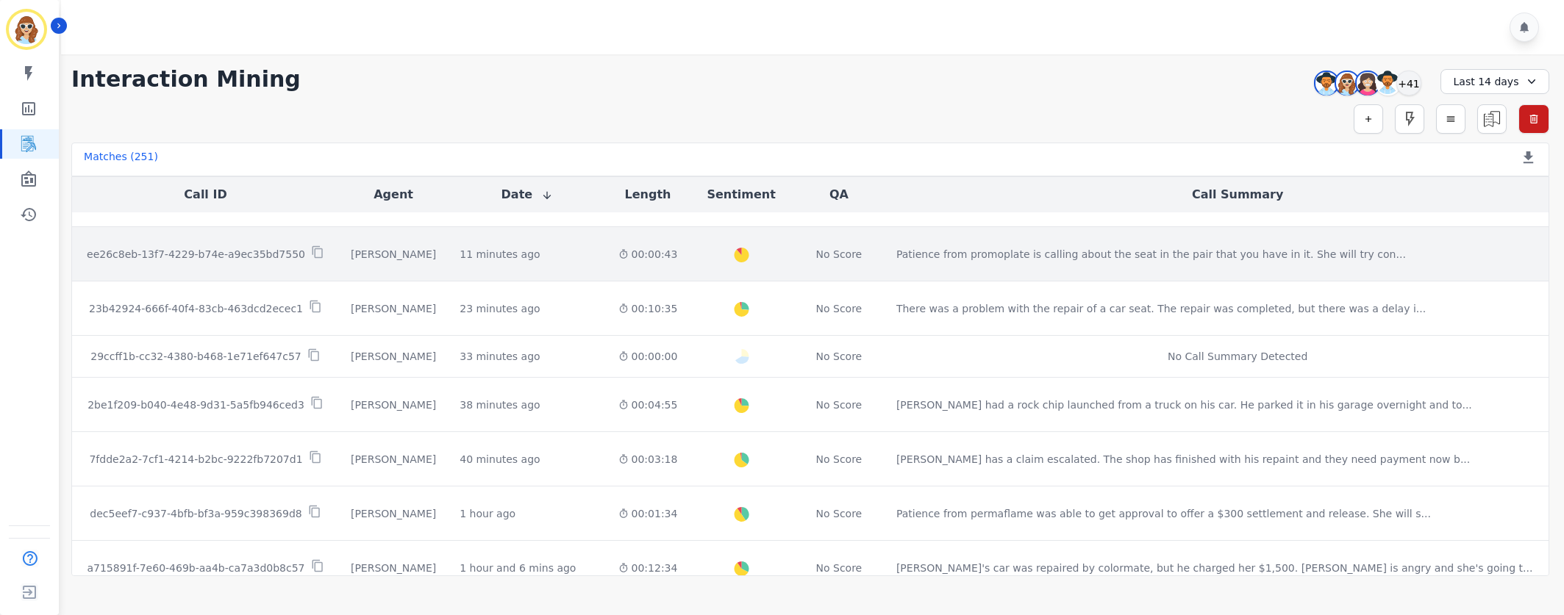
scroll to position [0, 0]
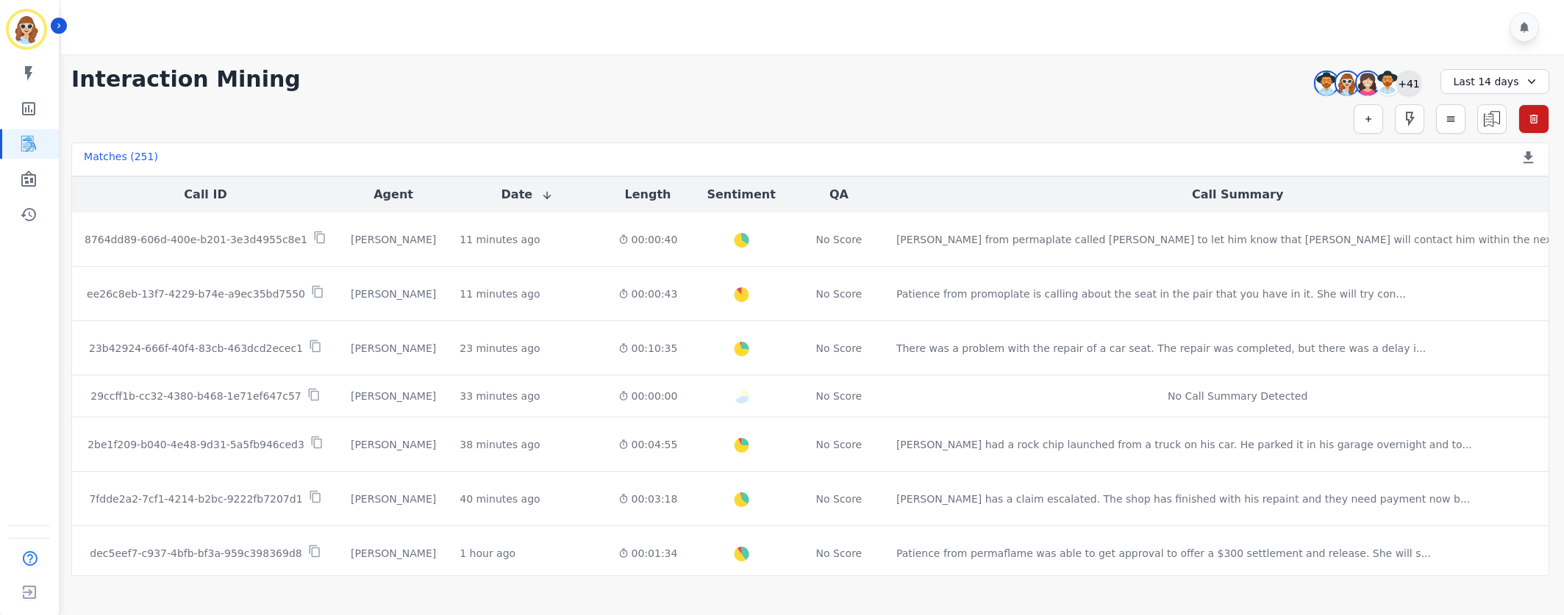
click at [1412, 82] on div "+41" at bounding box center [1408, 83] width 25 height 25
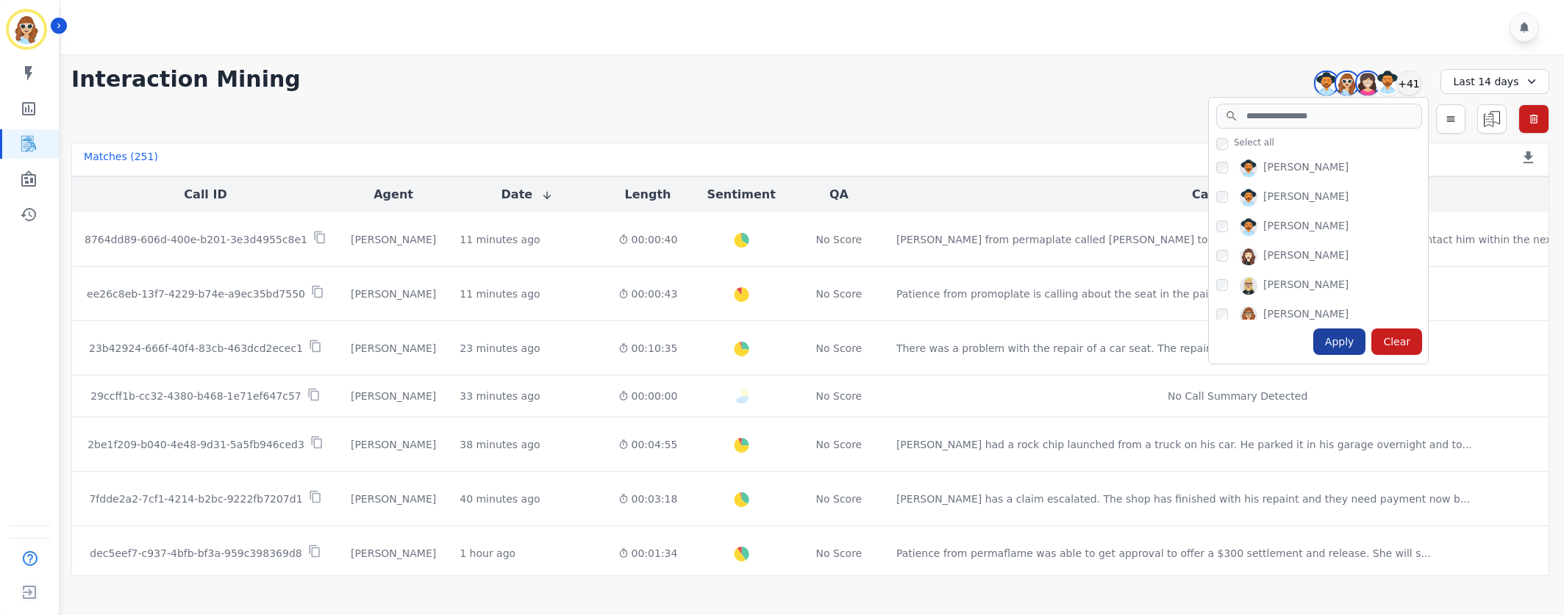
click at [1339, 344] on div "Apply" at bounding box center [1339, 342] width 53 height 26
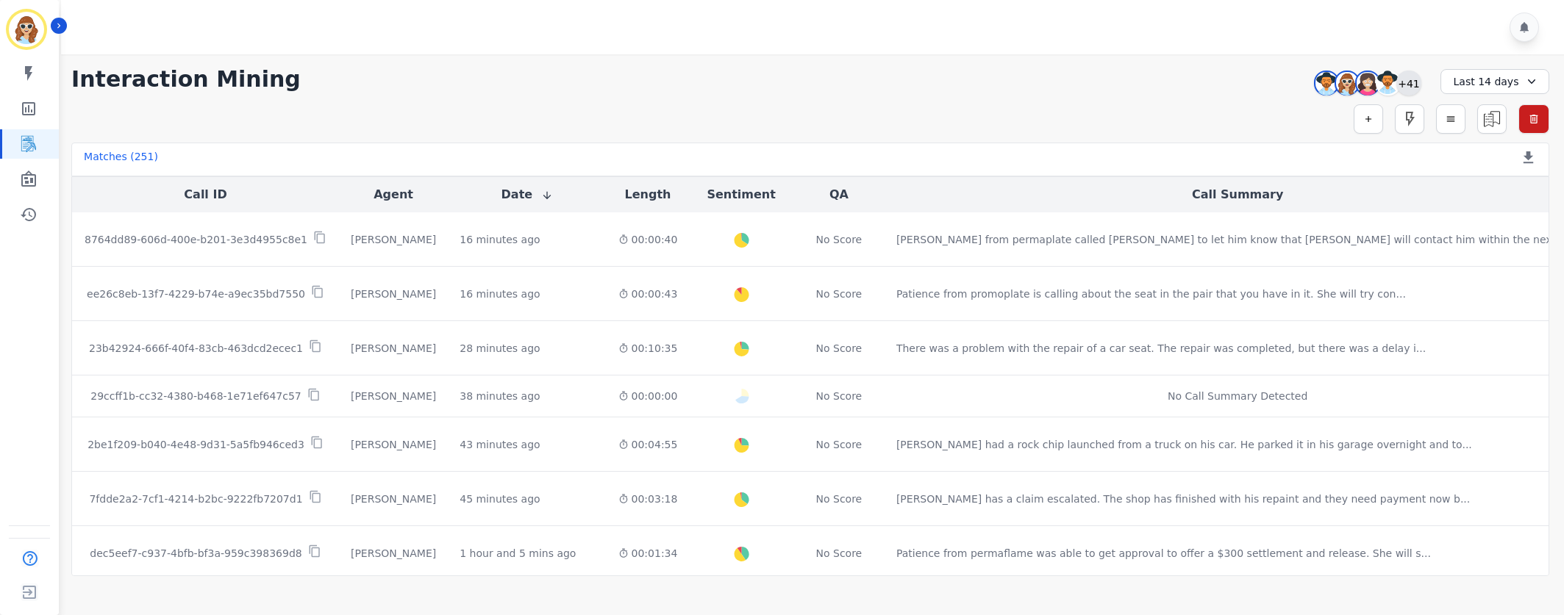
click at [1408, 82] on div "+41" at bounding box center [1408, 83] width 25 height 25
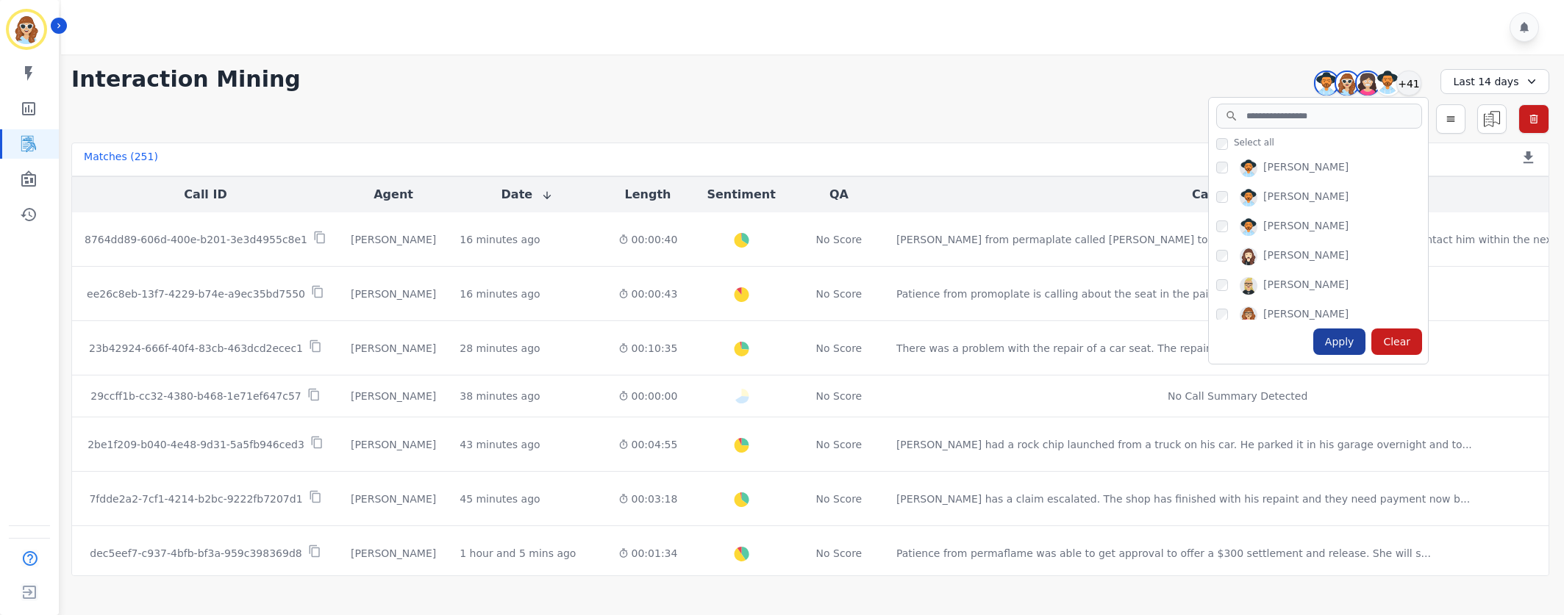
click at [1331, 340] on div "Apply" at bounding box center [1339, 342] width 53 height 26
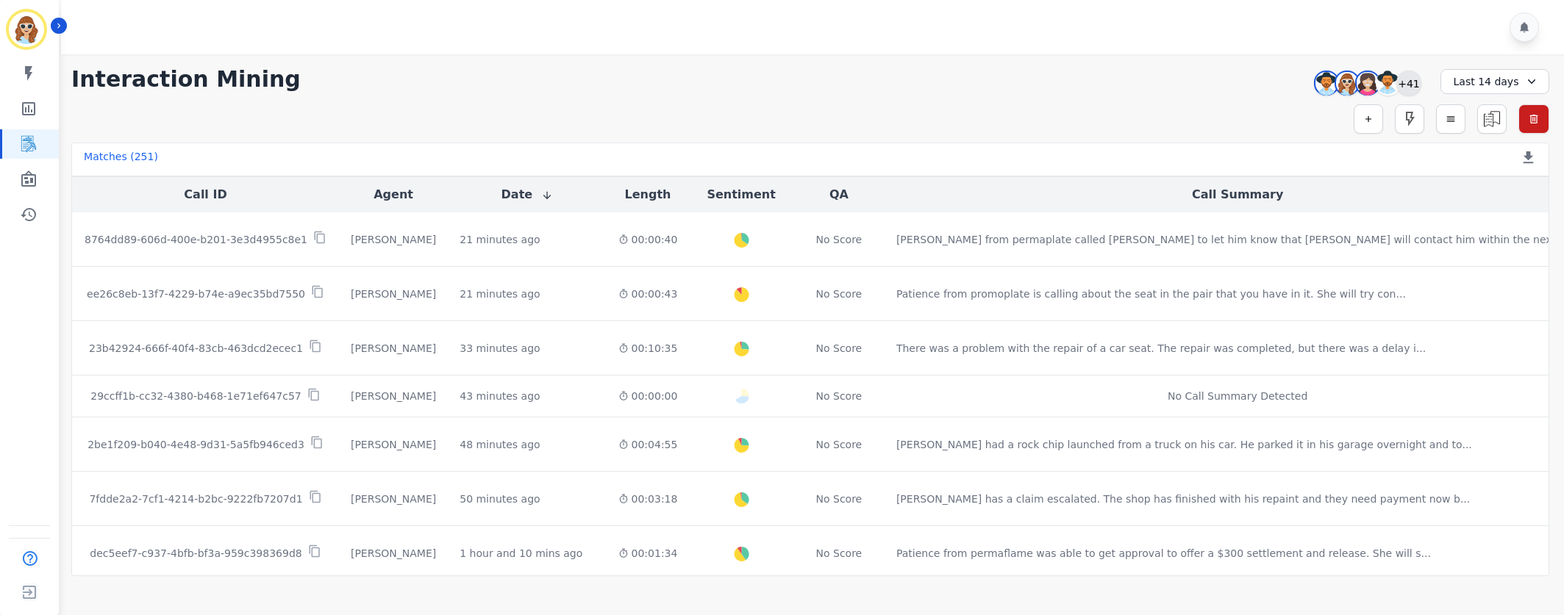
click at [1417, 86] on div "+41" at bounding box center [1408, 83] width 25 height 25
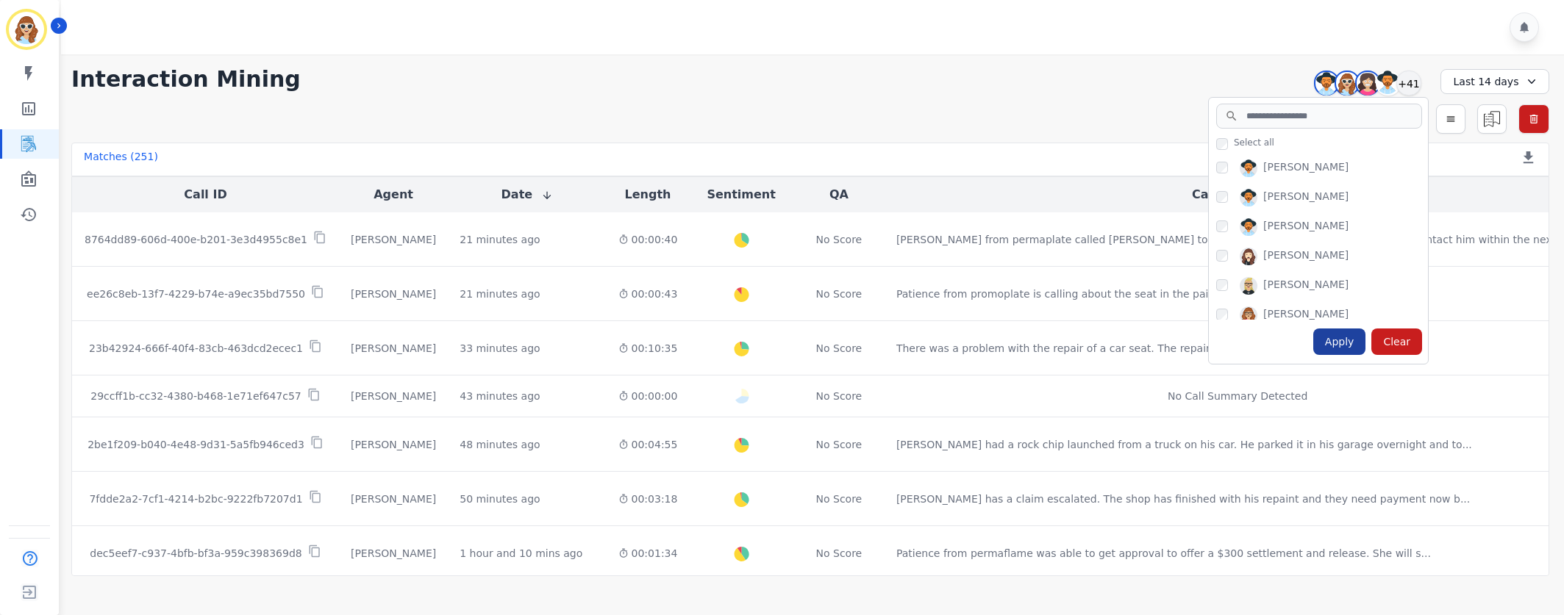
click at [1357, 349] on div "Apply" at bounding box center [1339, 342] width 53 height 26
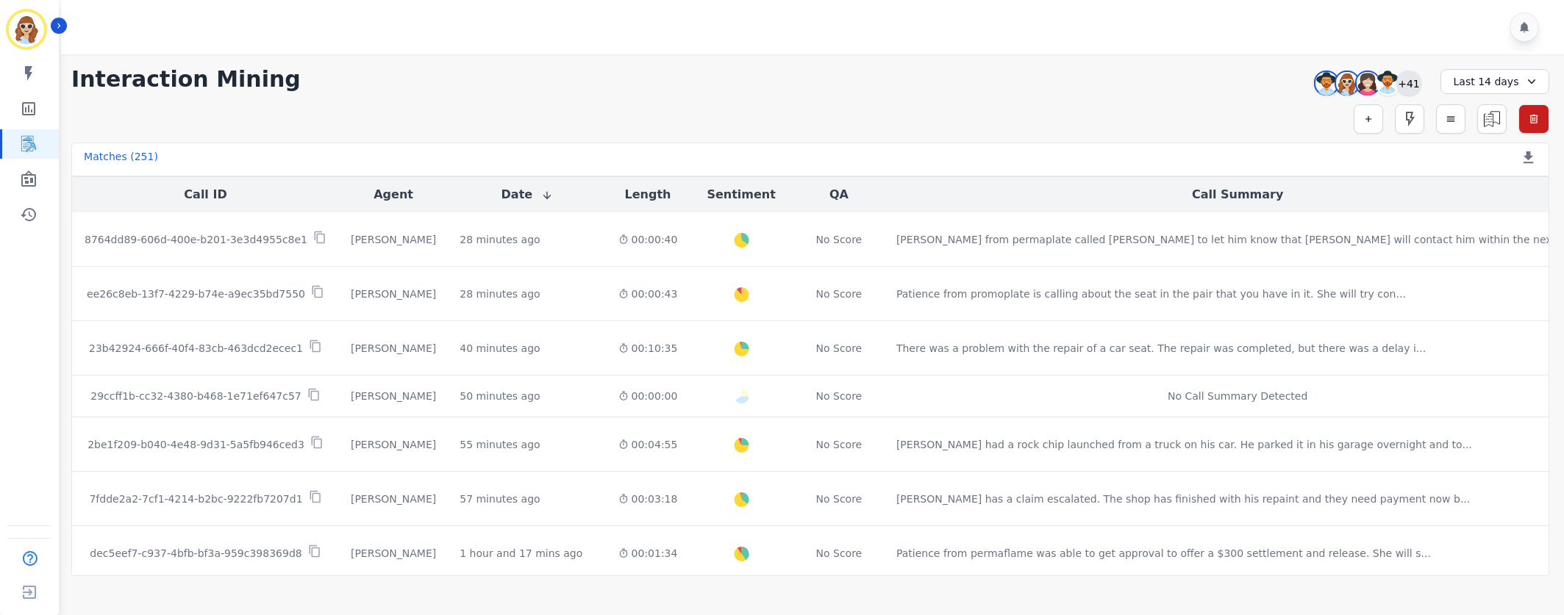
click at [1403, 77] on div "+41" at bounding box center [1408, 83] width 25 height 25
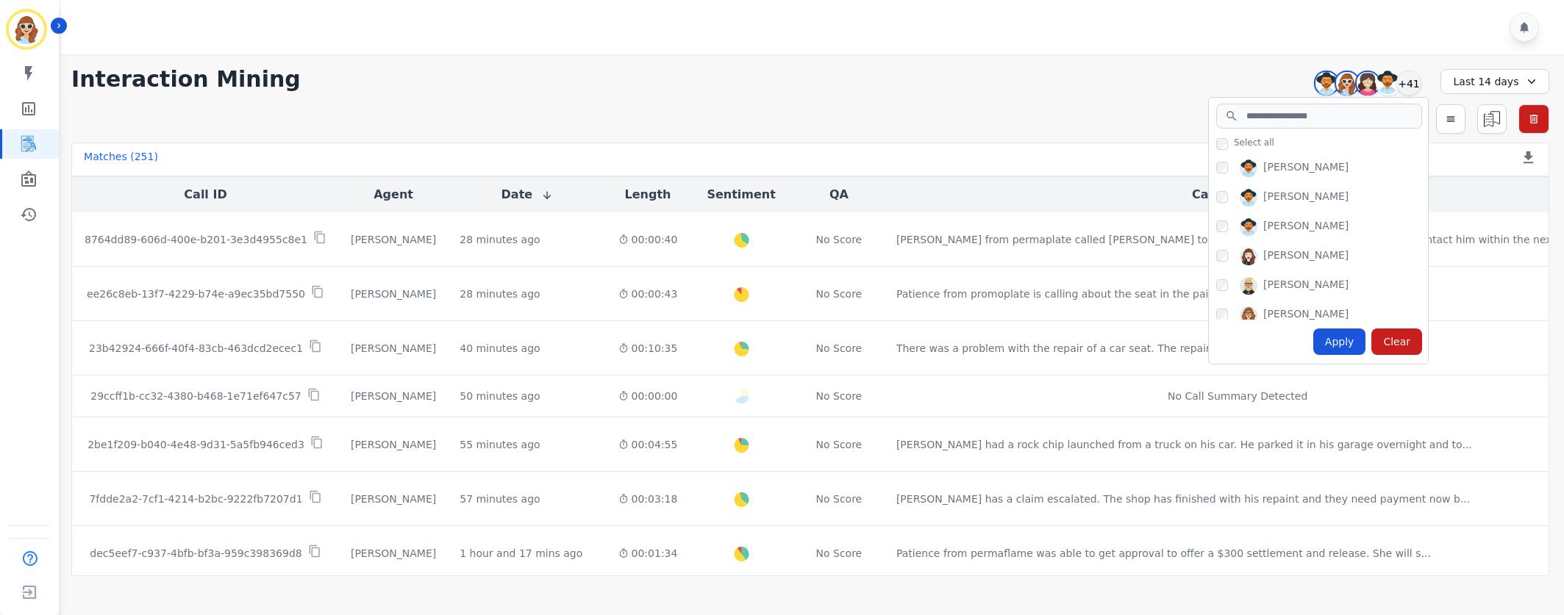
click at [1342, 344] on div "Apply" at bounding box center [1339, 342] width 53 height 26
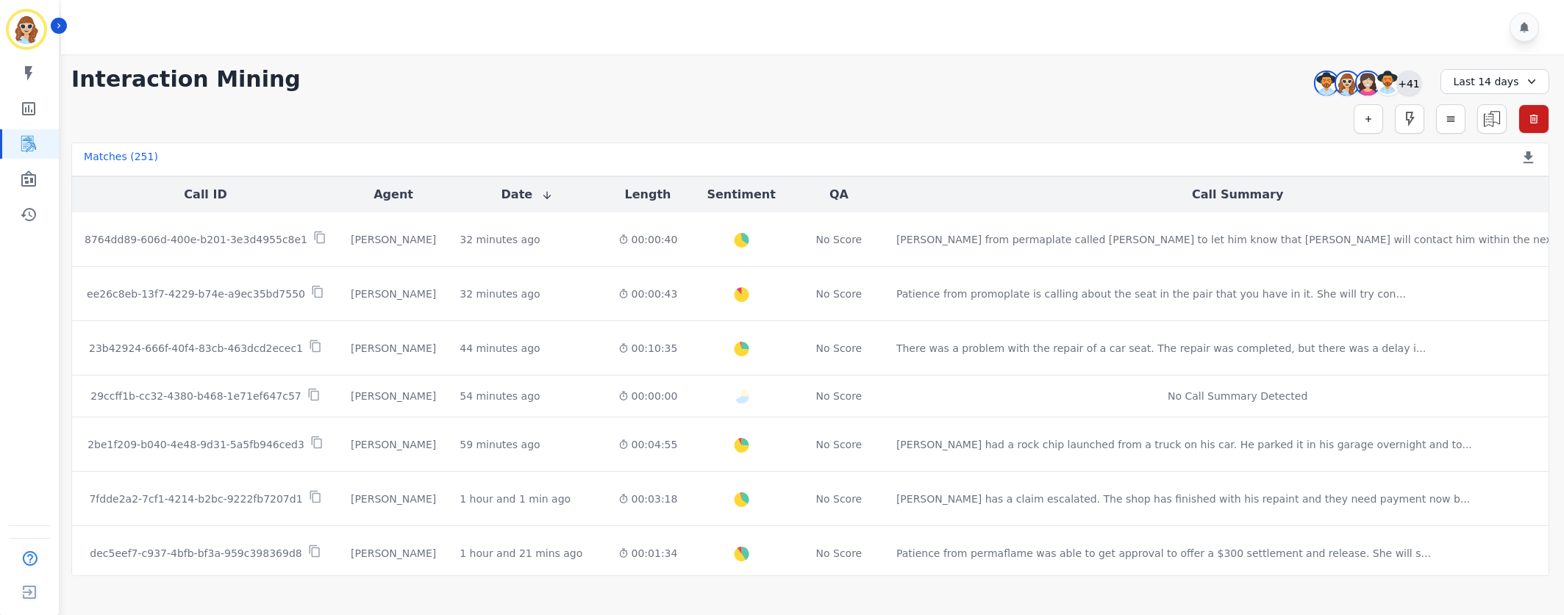
click at [1410, 82] on div "+41" at bounding box center [1408, 83] width 25 height 25
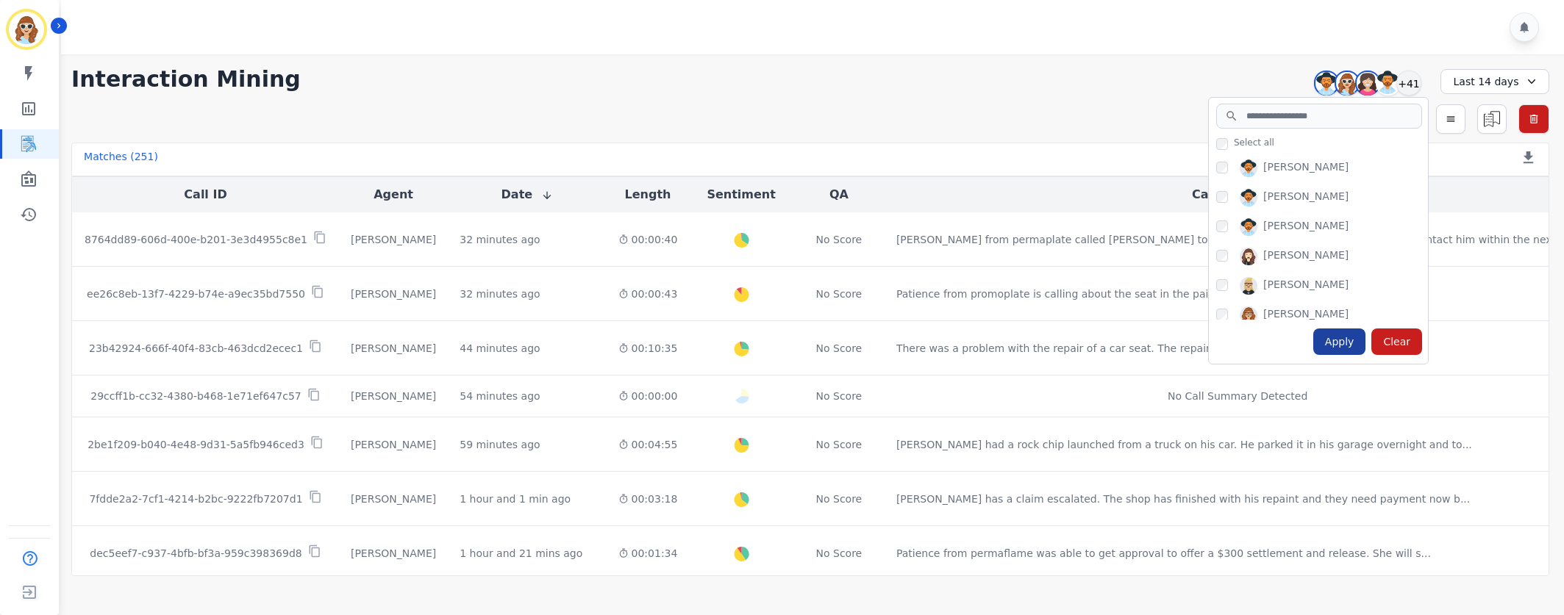
click at [1345, 340] on div "Apply" at bounding box center [1339, 342] width 53 height 26
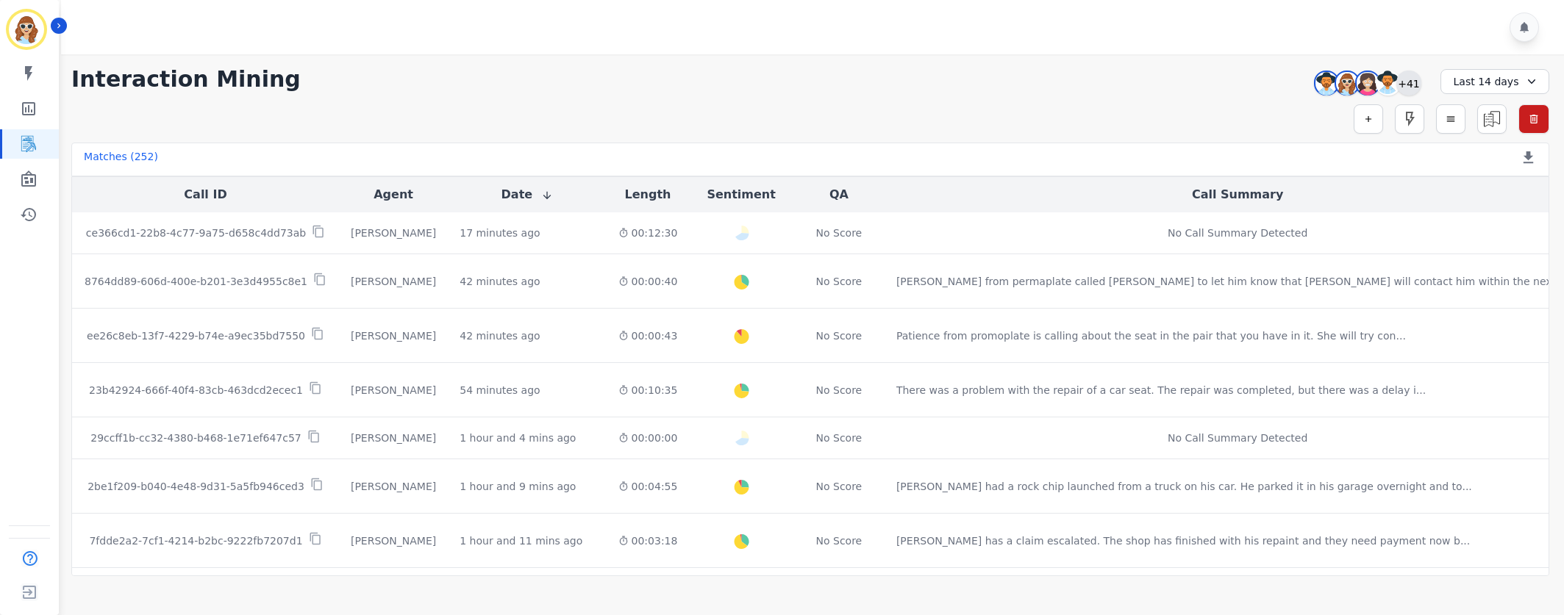
click at [1414, 86] on div "+41" at bounding box center [1408, 83] width 25 height 25
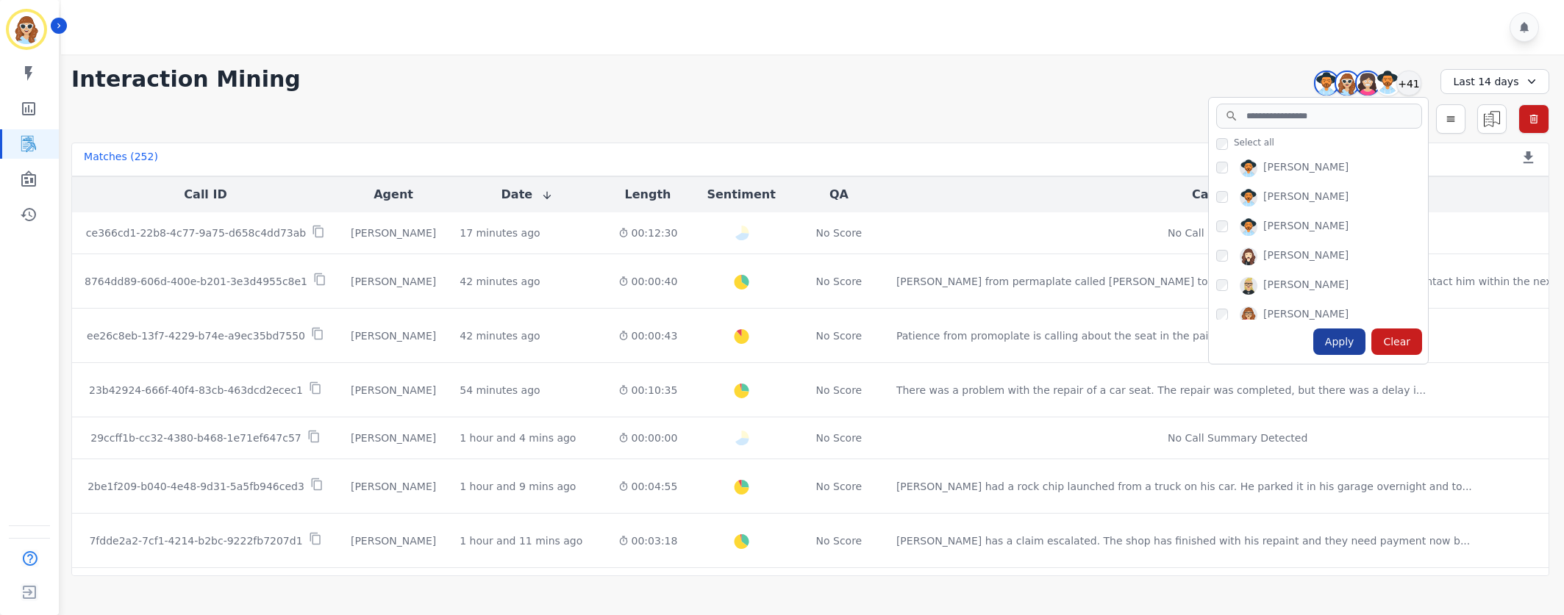
click at [1343, 343] on div "Apply" at bounding box center [1339, 342] width 53 height 26
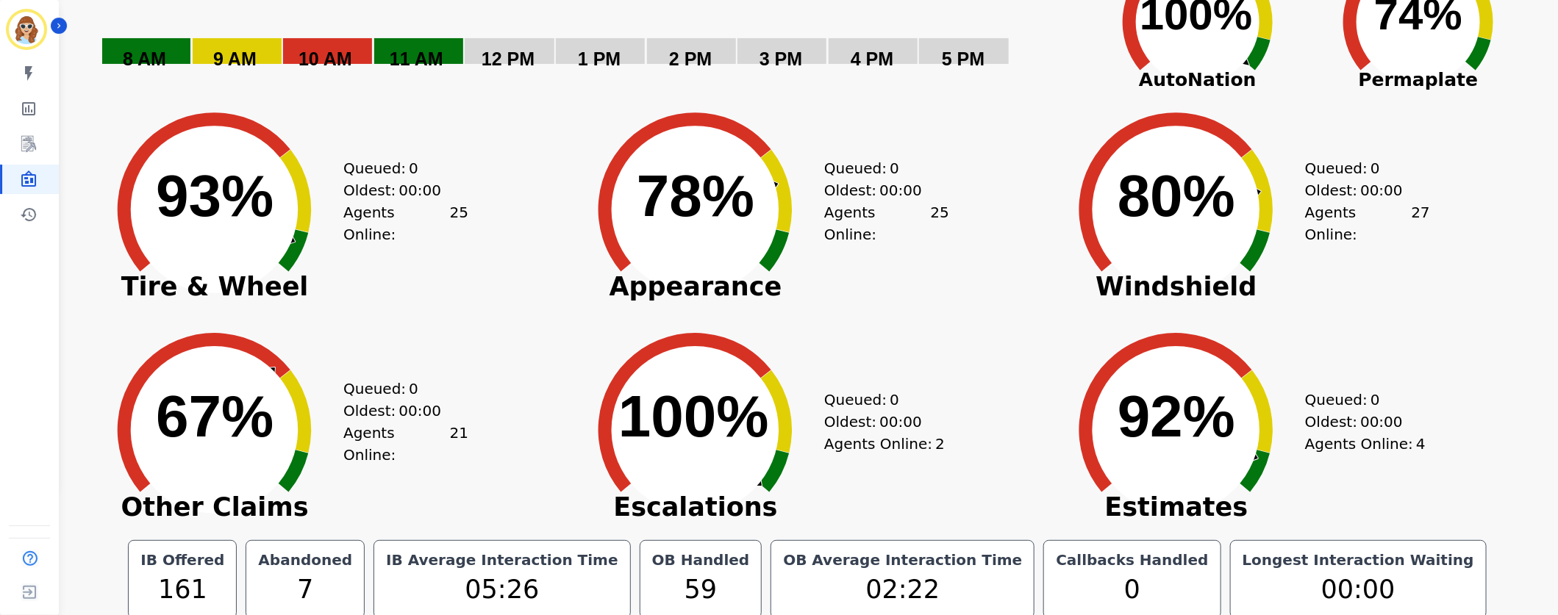
scroll to position [137, 0]
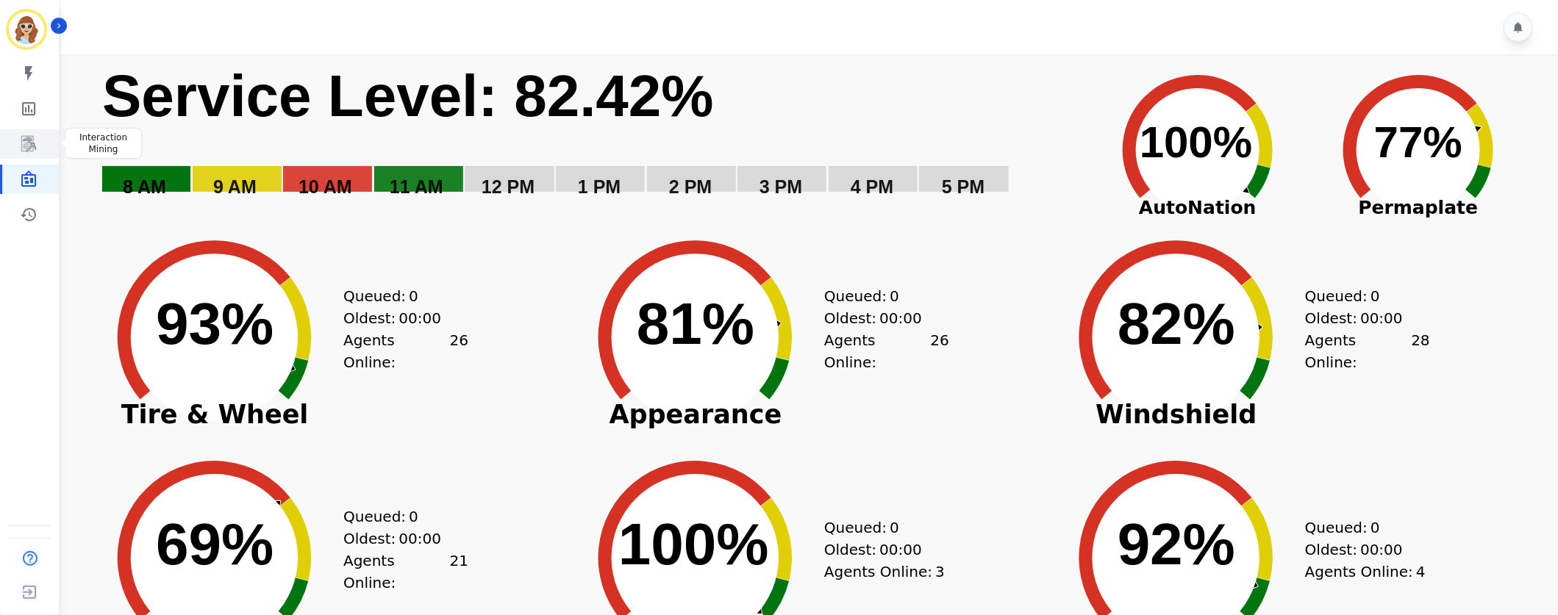
click at [26, 146] on icon "Sidebar" at bounding box center [28, 144] width 15 height 16
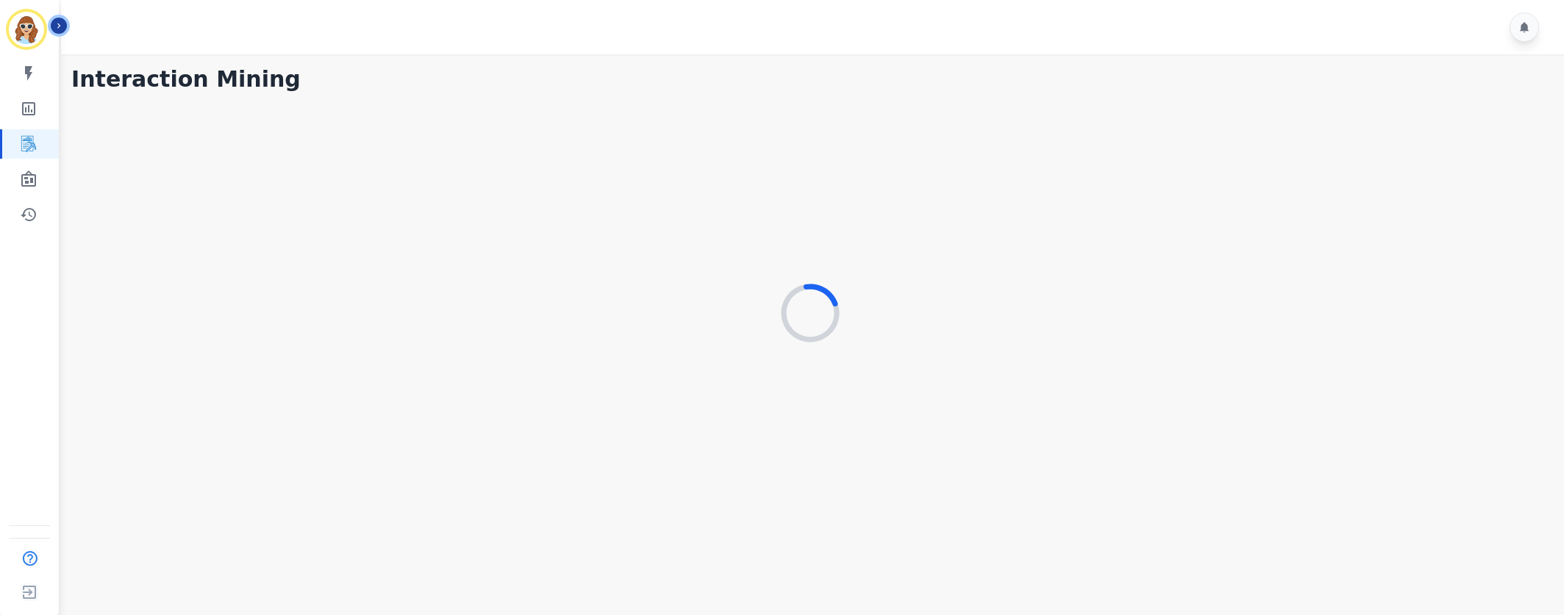
click at [60, 21] on icon "Sidebar" at bounding box center [59, 26] width 10 height 10
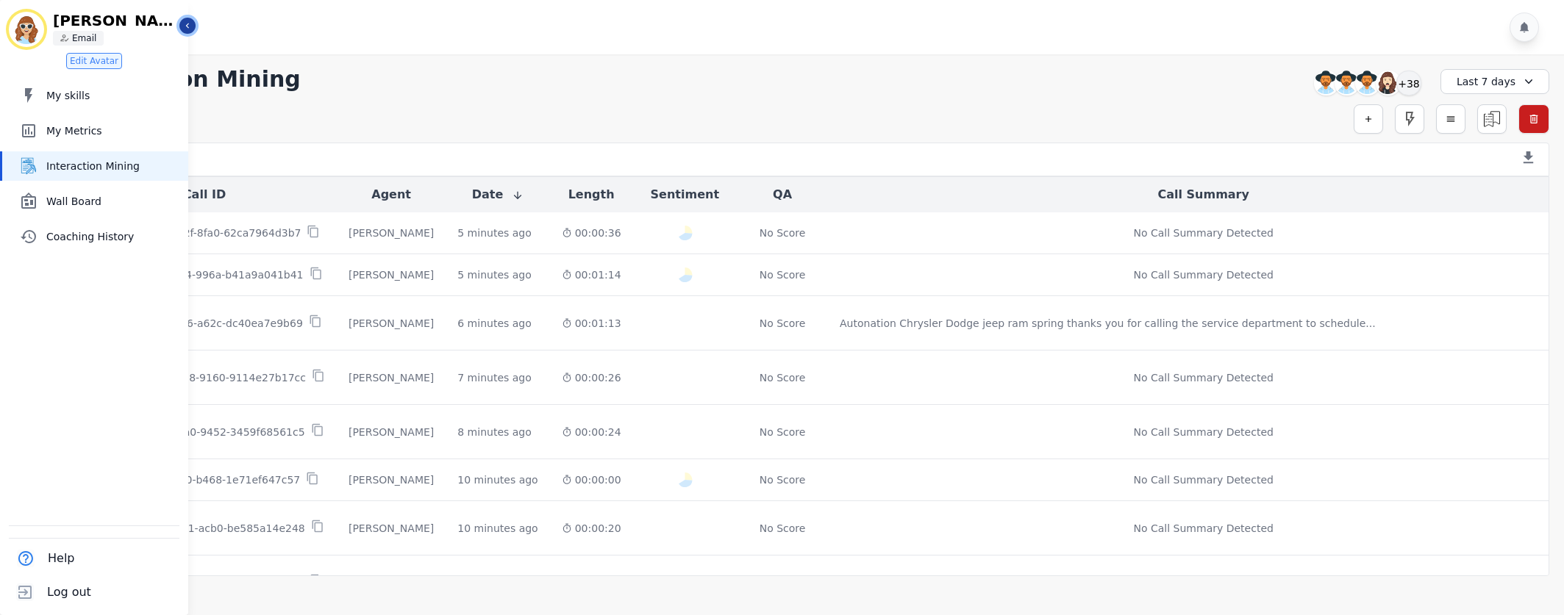
click at [186, 25] on icon "Sidebar" at bounding box center [187, 26] width 3 height 5
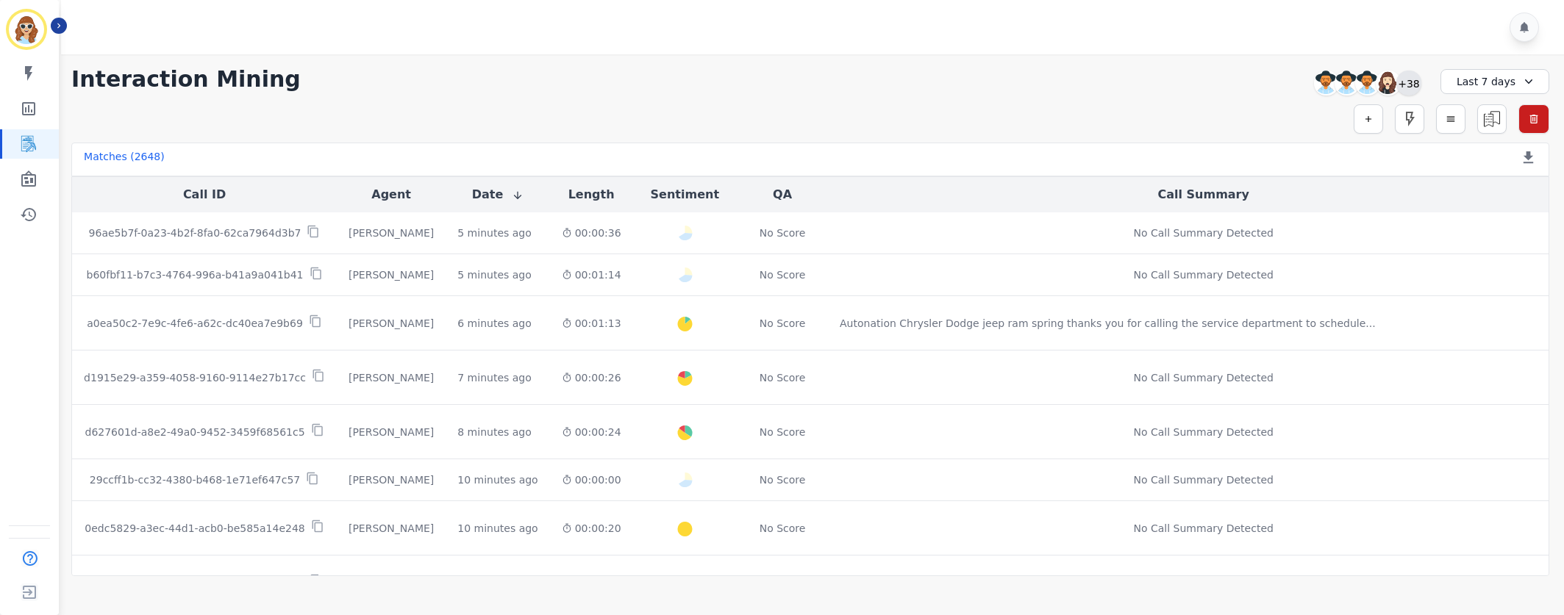
click at [1403, 78] on div "+38" at bounding box center [1408, 83] width 25 height 25
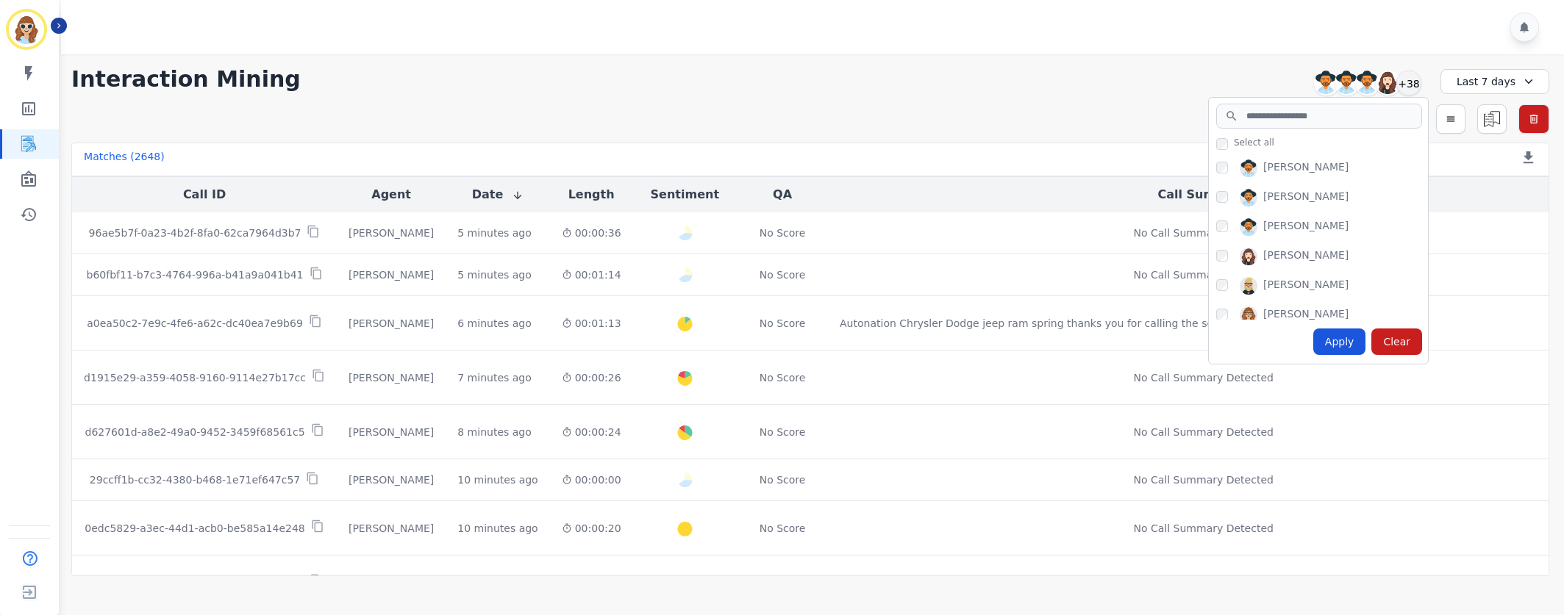
click at [1145, 76] on div "Interaction Mining [PERSON_NAME] [PERSON_NAME] [PERSON_NAME] [PERSON_NAME] +38 …" at bounding box center [810, 79] width 1478 height 26
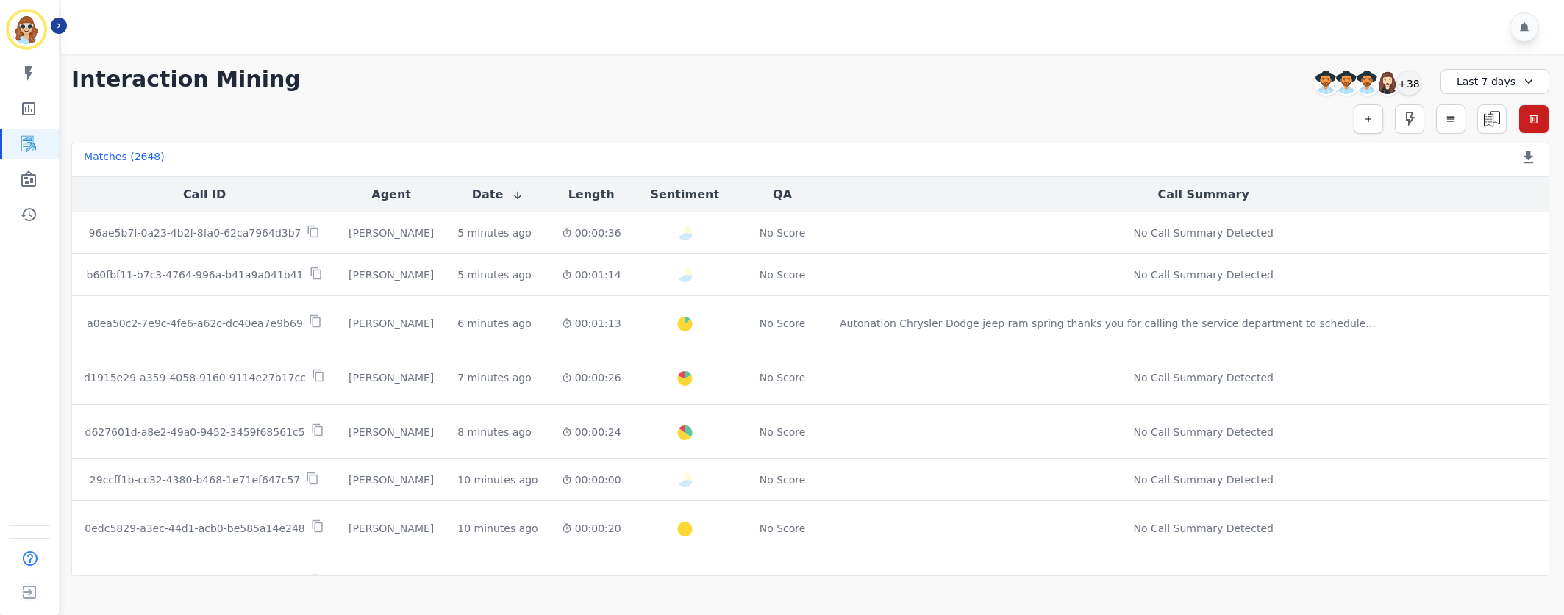
drag, startPoint x: 1381, startPoint y: 115, endPoint x: 1372, endPoint y: 115, distance: 9.6
click at [1381, 115] on div "Simple Search Metric Search Advanced Search Saved Rules Clear Filters" at bounding box center [810, 118] width 1478 height 29
click at [1370, 117] on icon "button" at bounding box center [1368, 119] width 10 height 10
click at [1181, 165] on input "selected options" at bounding box center [1162, 158] width 184 height 15
type input "**"
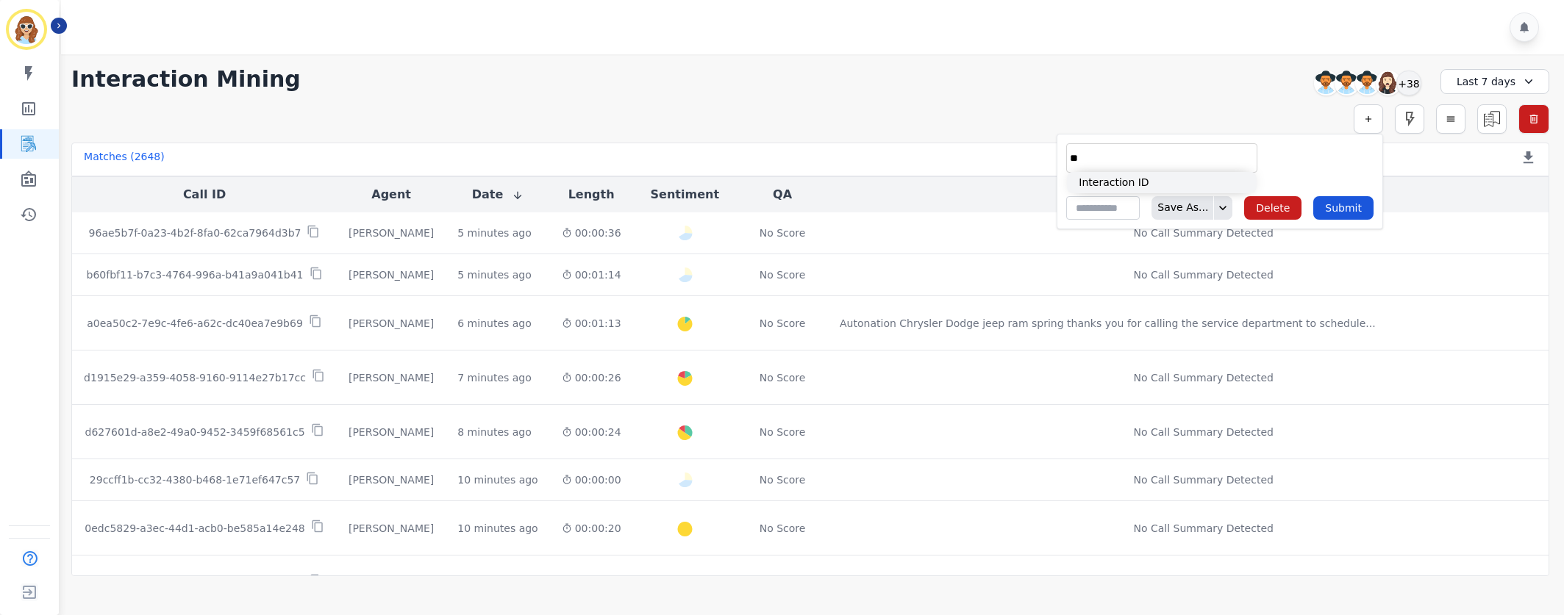
click at [1200, 183] on li "Interaction ID" at bounding box center [1162, 182] width 190 height 21
type input "**********"
click at [1289, 157] on input "selected options" at bounding box center [1318, 158] width 103 height 15
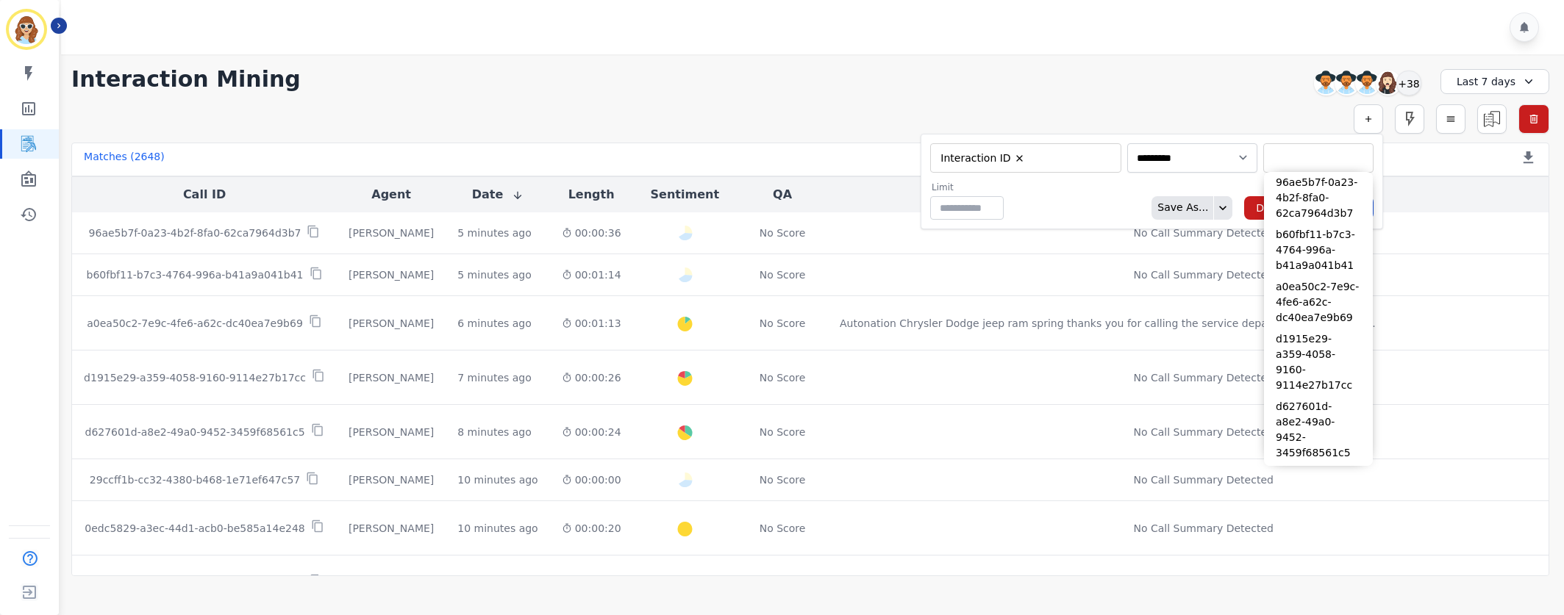
paste input "**********"
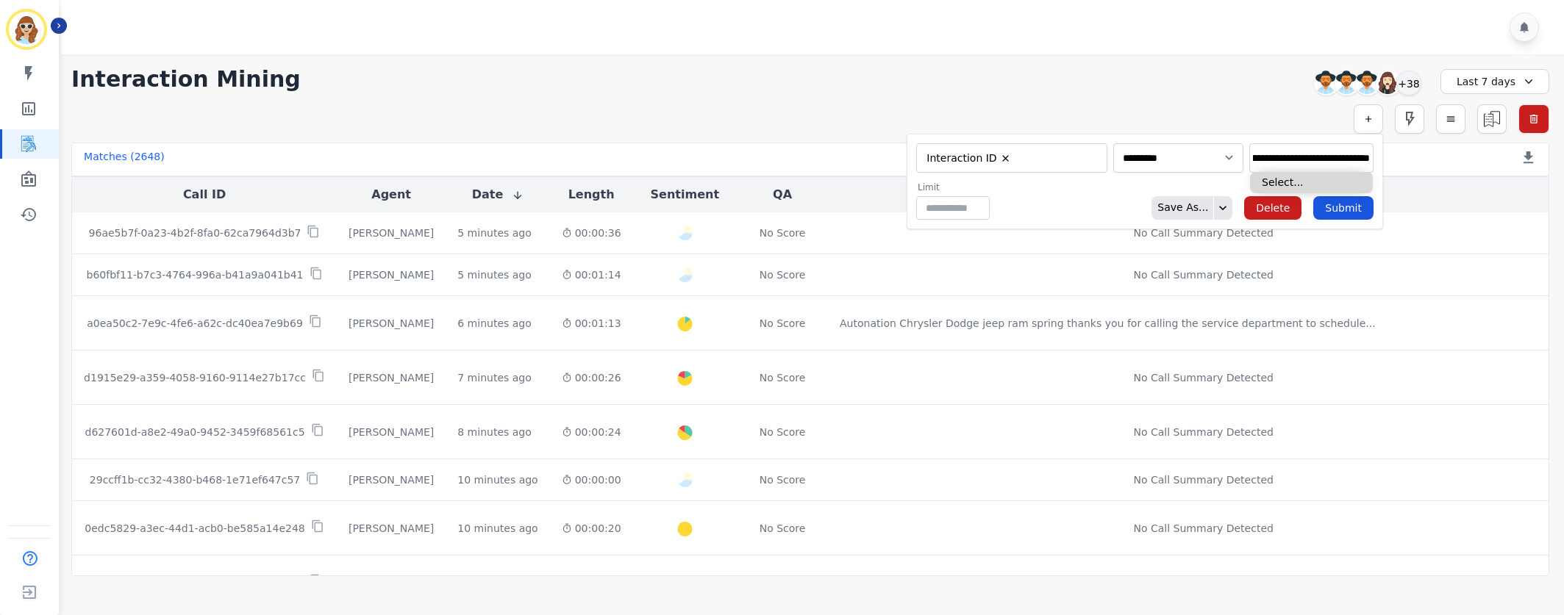
type input "**********"
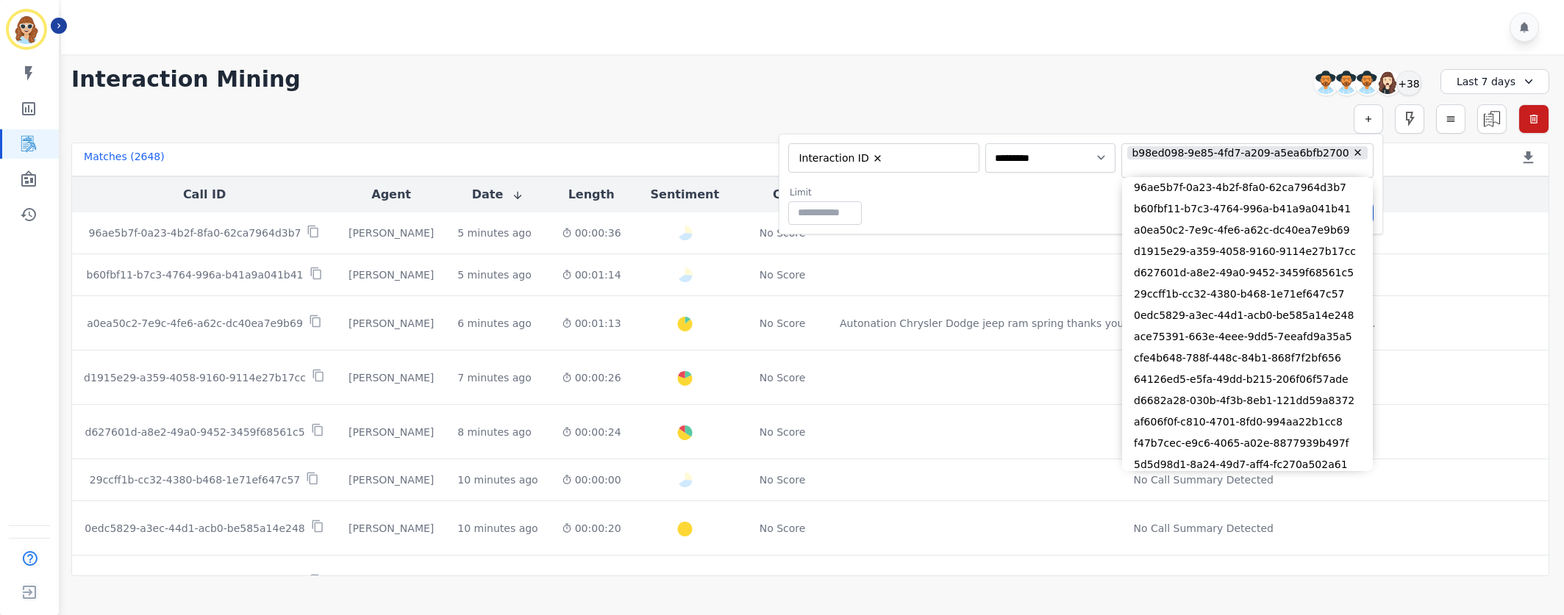
click at [1042, 214] on div "Limit ** Save As... Delete Submit" at bounding box center [1080, 206] width 585 height 38
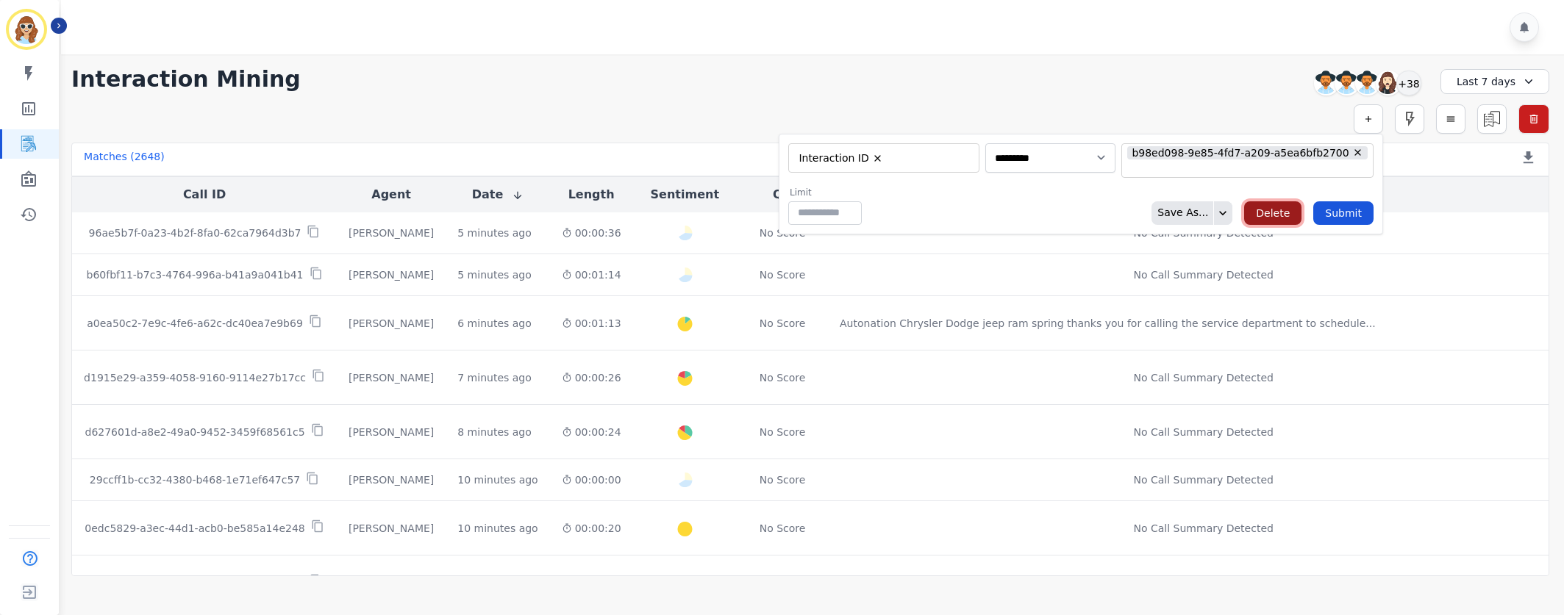
click at [1270, 217] on button "Delete" at bounding box center [1272, 213] width 57 height 24
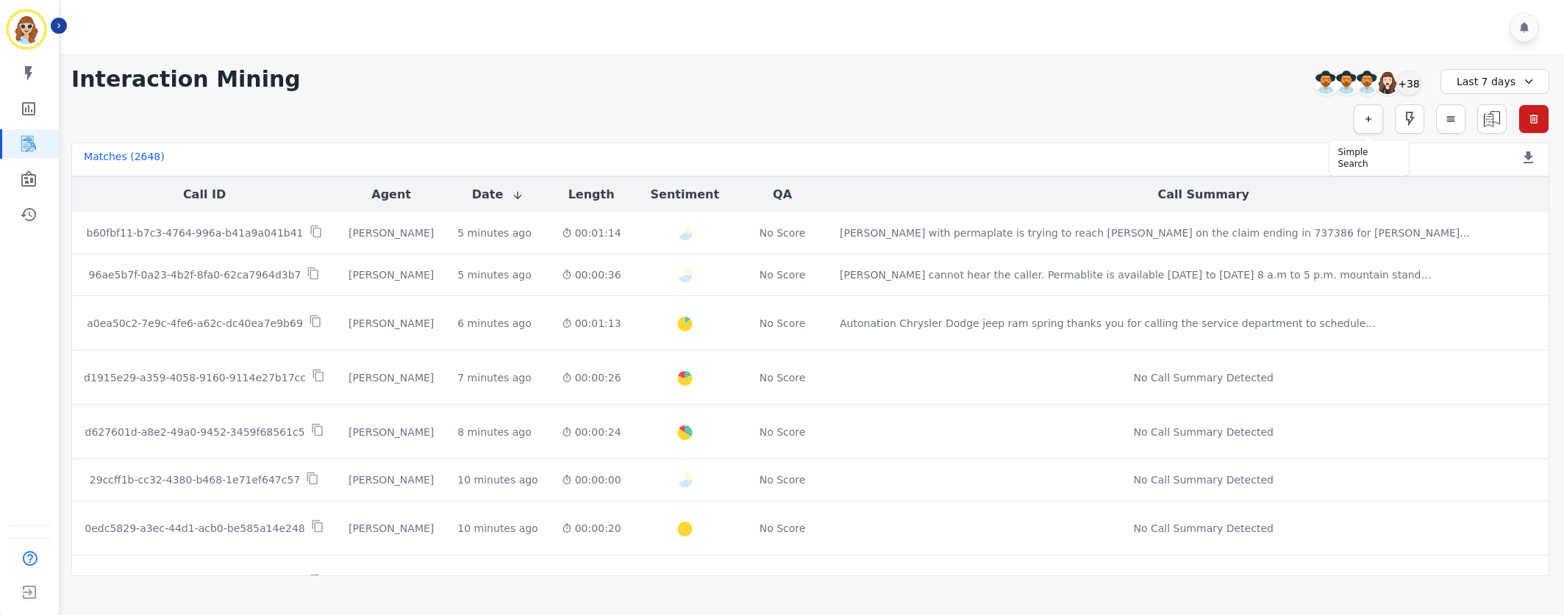
click at [1356, 124] on button "button" at bounding box center [1367, 118] width 29 height 29
click at [1226, 146] on div "** ACW (Sec) AGH_Lvl1 AGH_Lvl2 Emote: Apprehensive % Silence Front (CX) CX Phon…" at bounding box center [1161, 157] width 191 height 29
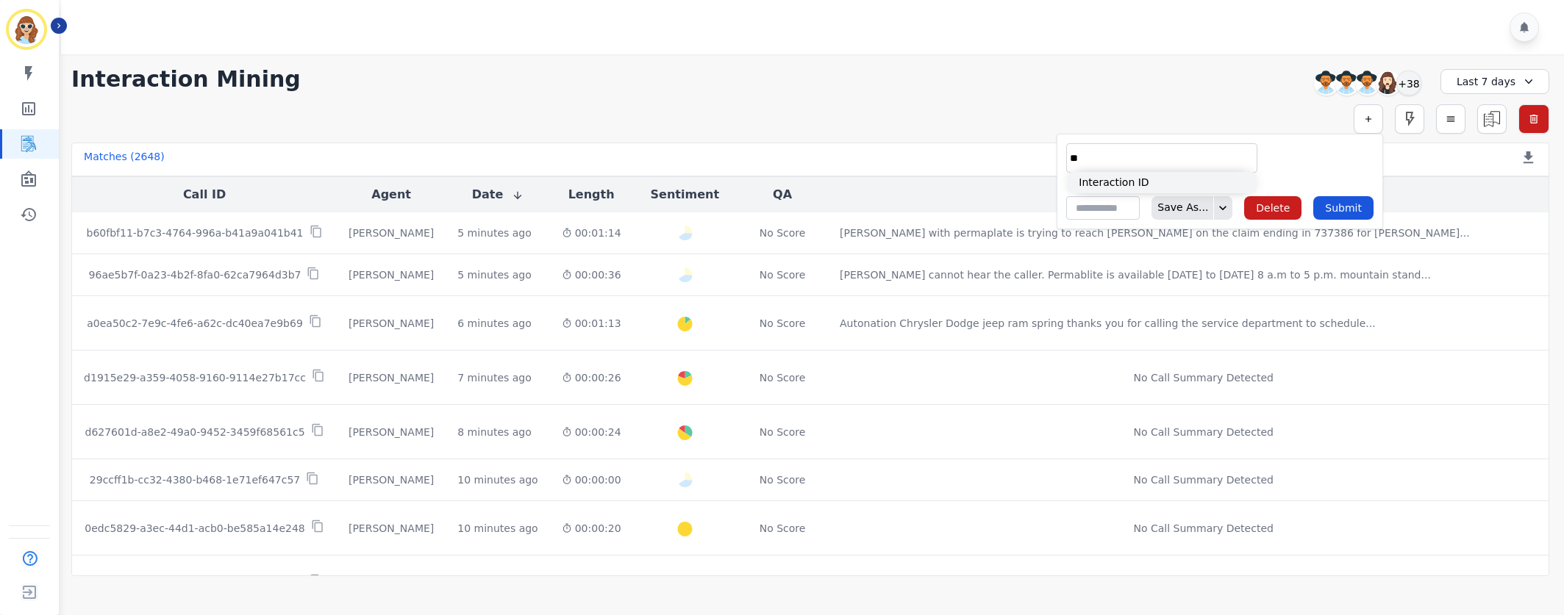
type input "**"
click at [1174, 188] on li "Interaction ID" at bounding box center [1162, 182] width 190 height 21
type input "**********"
click at [1350, 157] on input "selected options" at bounding box center [1318, 158] width 103 height 15
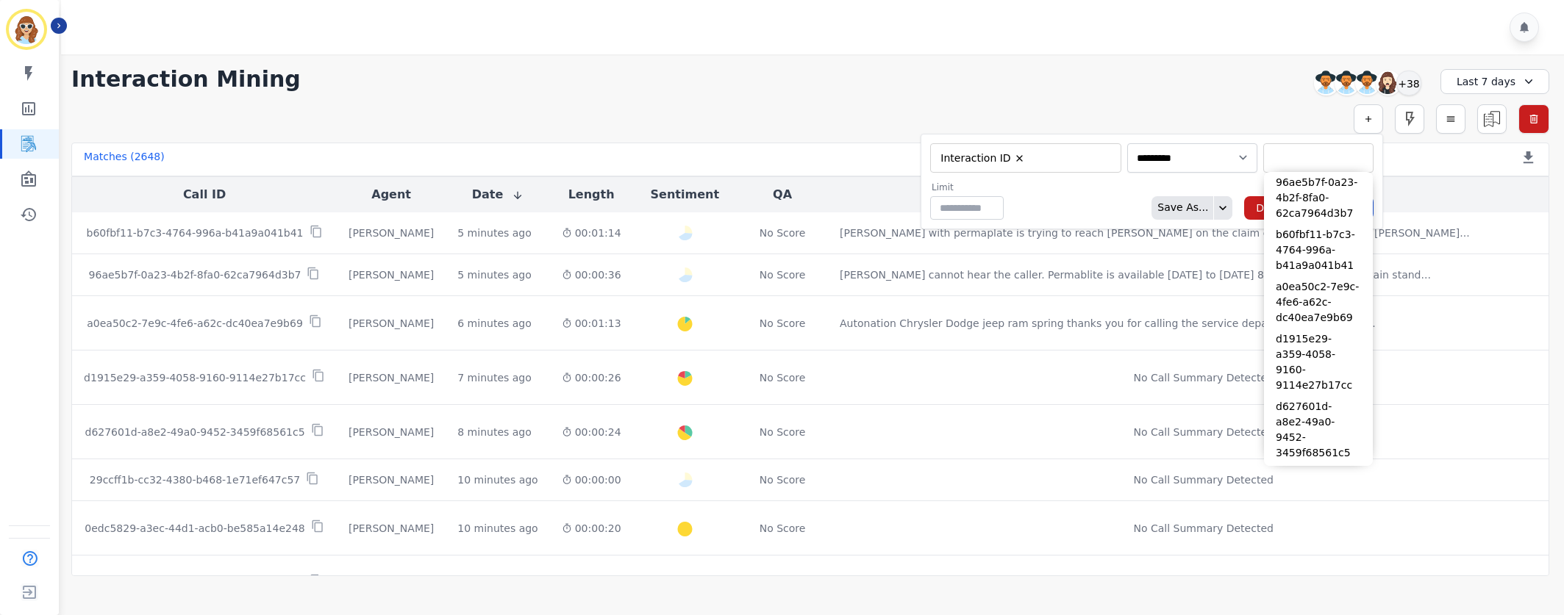
paste input "**********"
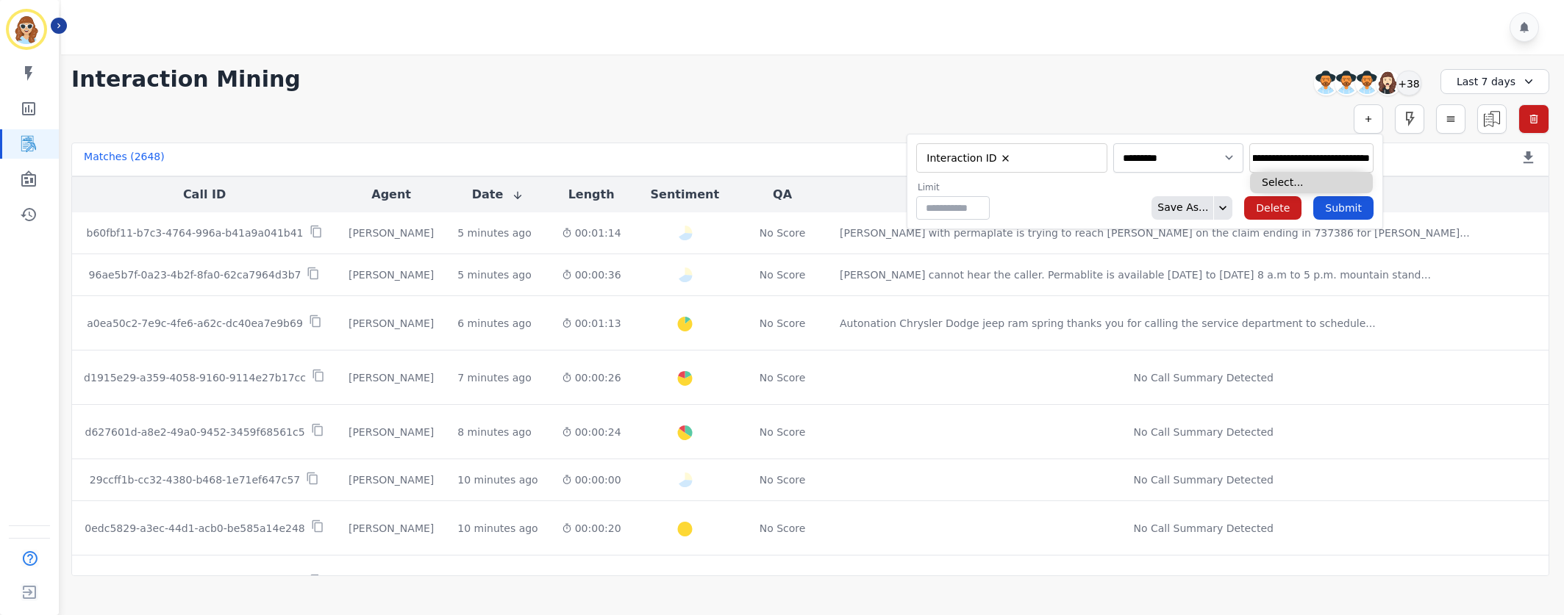
type input "**********"
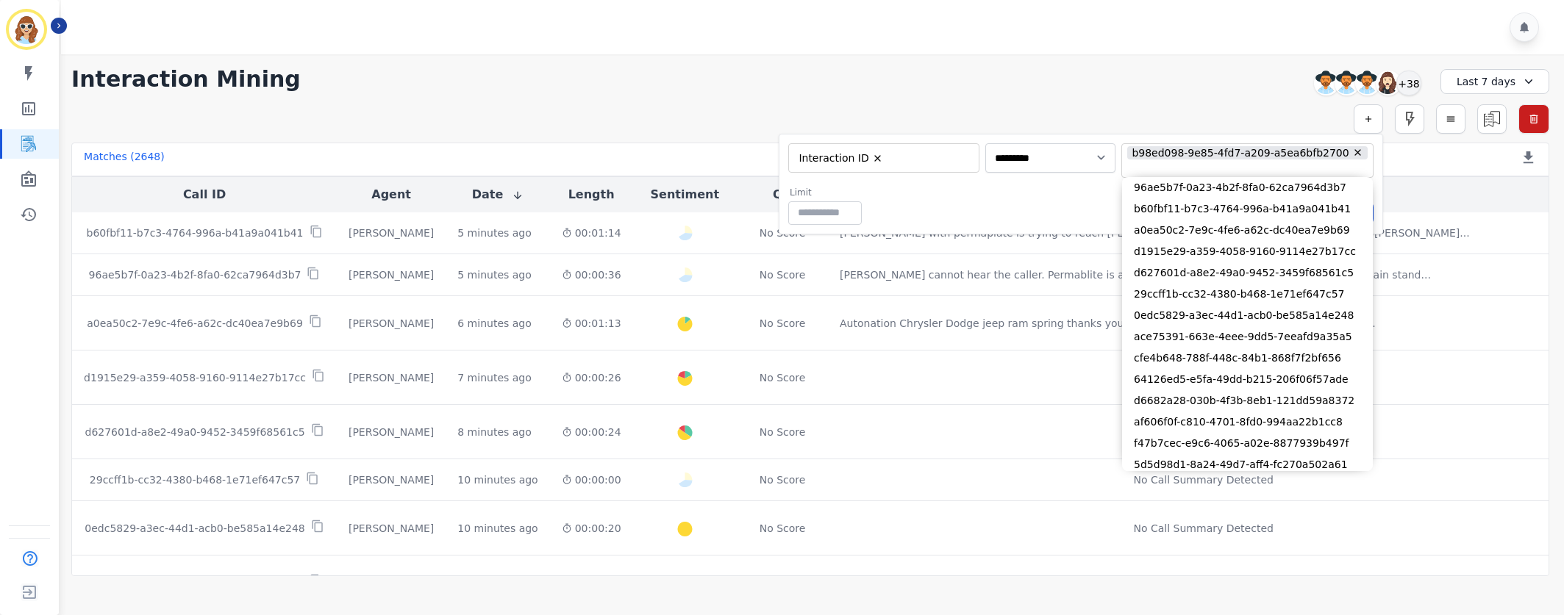
click at [1109, 196] on div "Limit ** Save As... Delete Submit" at bounding box center [1080, 206] width 585 height 38
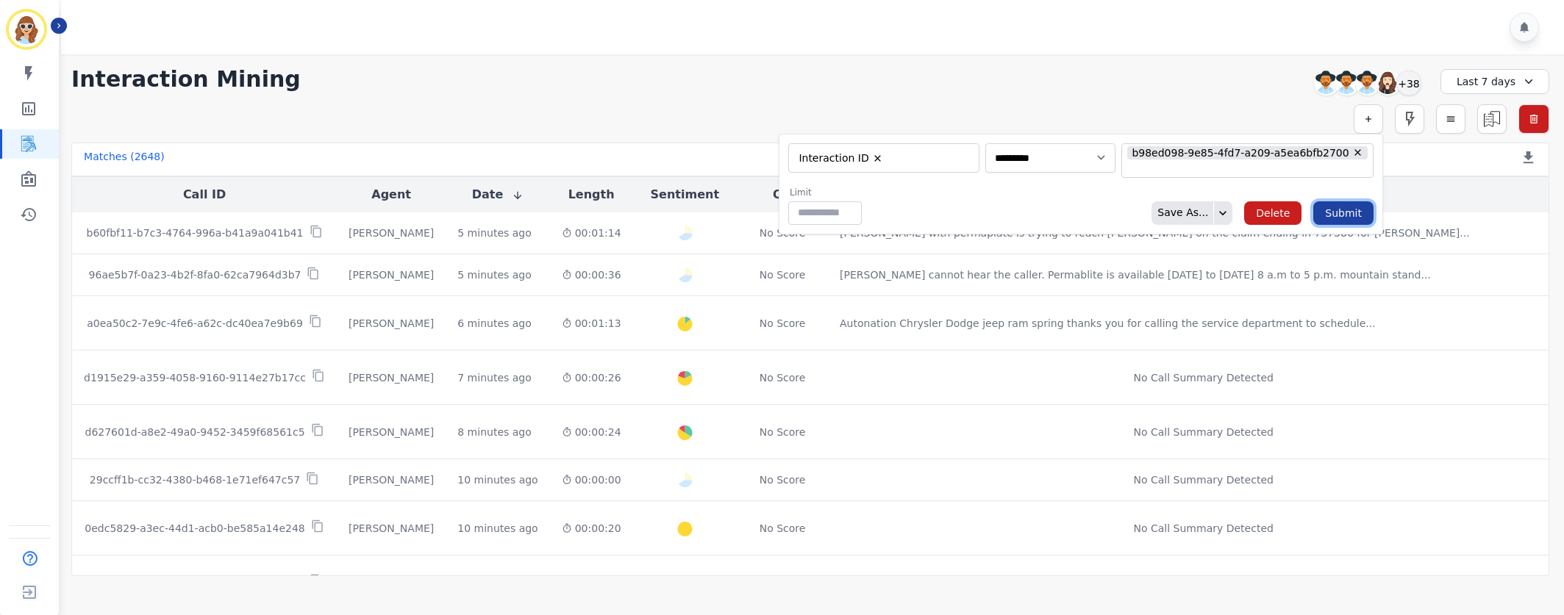
click at [1350, 221] on button "Submit" at bounding box center [1343, 213] width 60 height 24
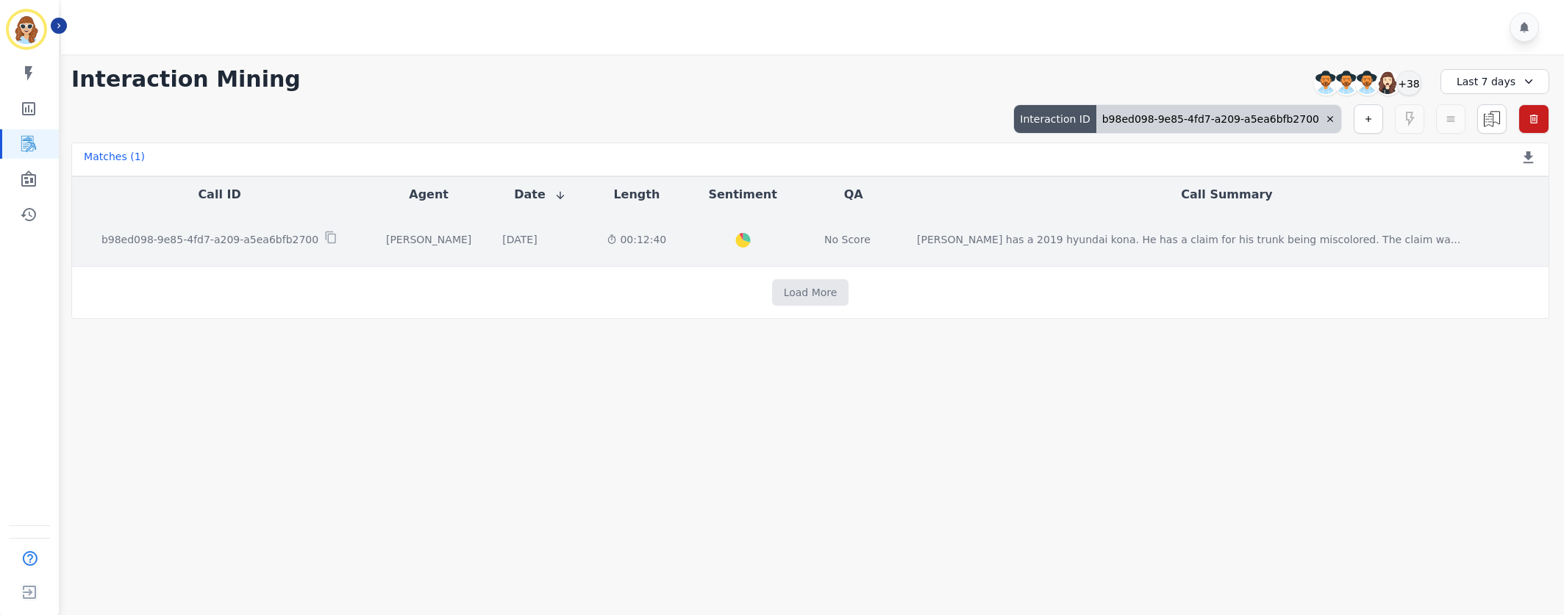
click at [240, 251] on td "b98ed098-9e85-4fd7-a209-a5ea6bfb2700" at bounding box center [219, 239] width 295 height 54
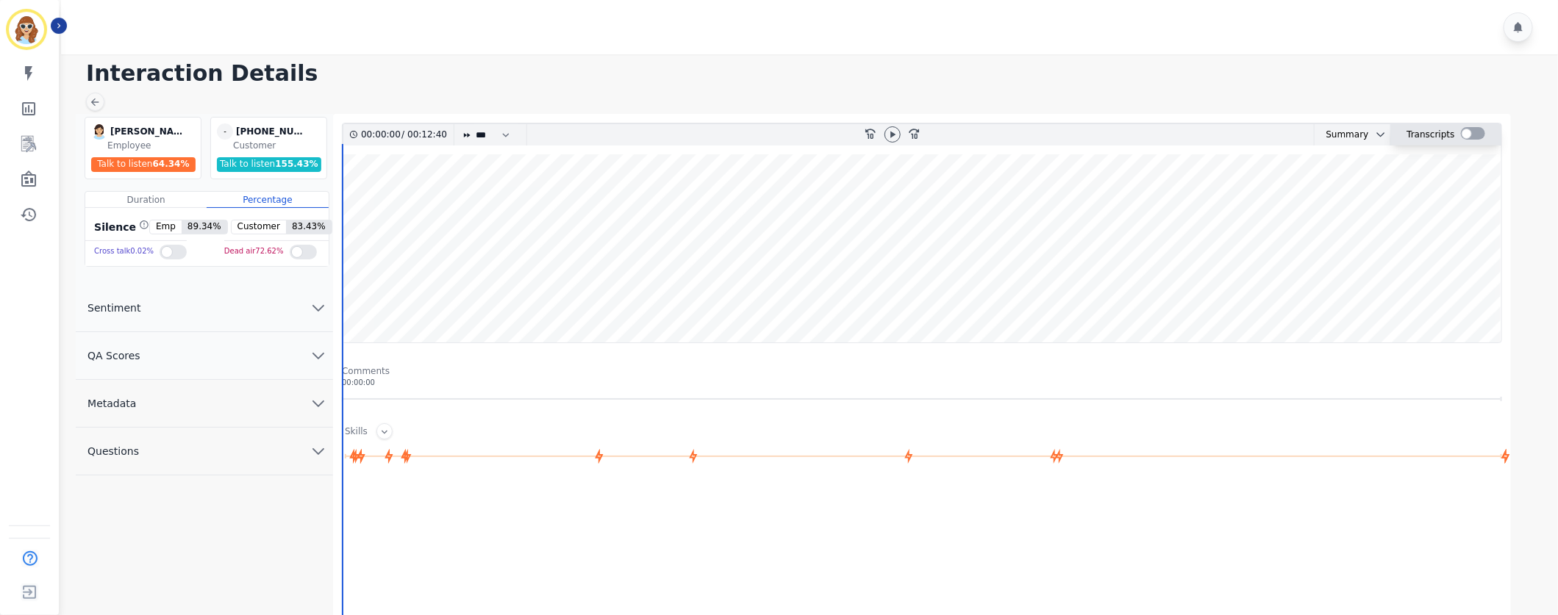
click at [1467, 133] on div at bounding box center [1473, 133] width 24 height 12
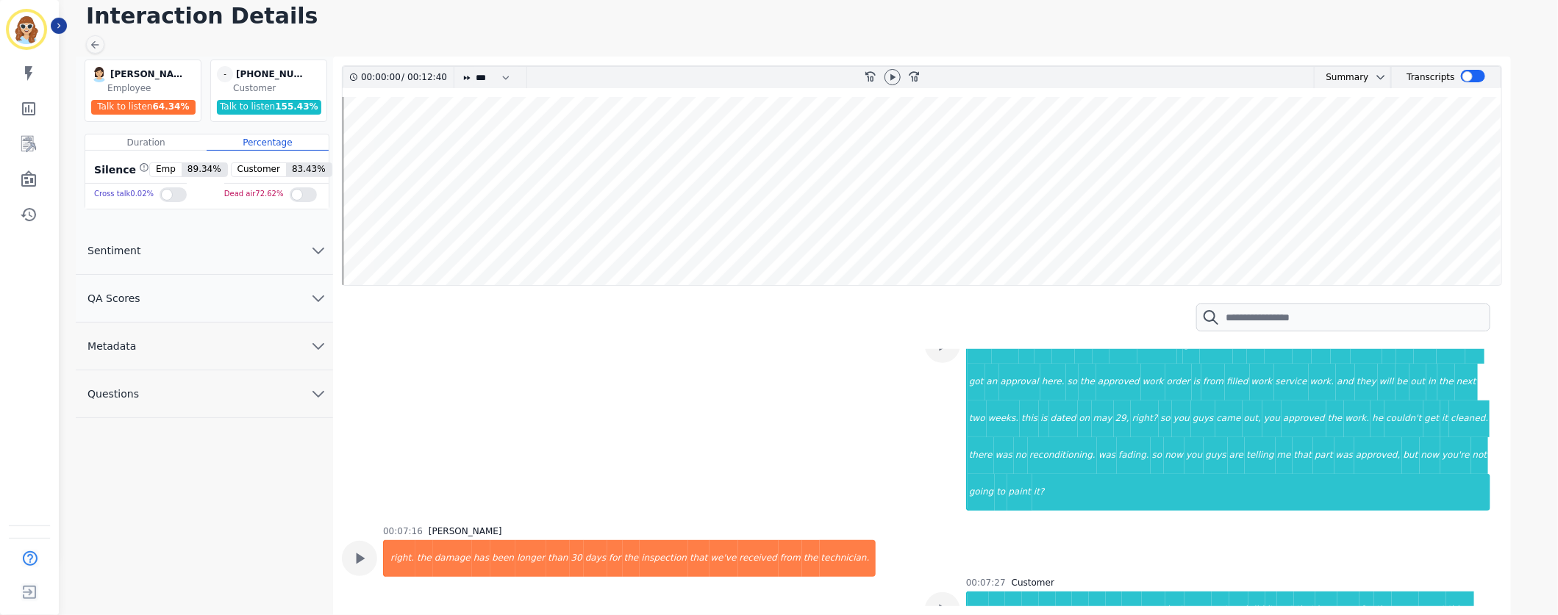
scroll to position [1875, 0]
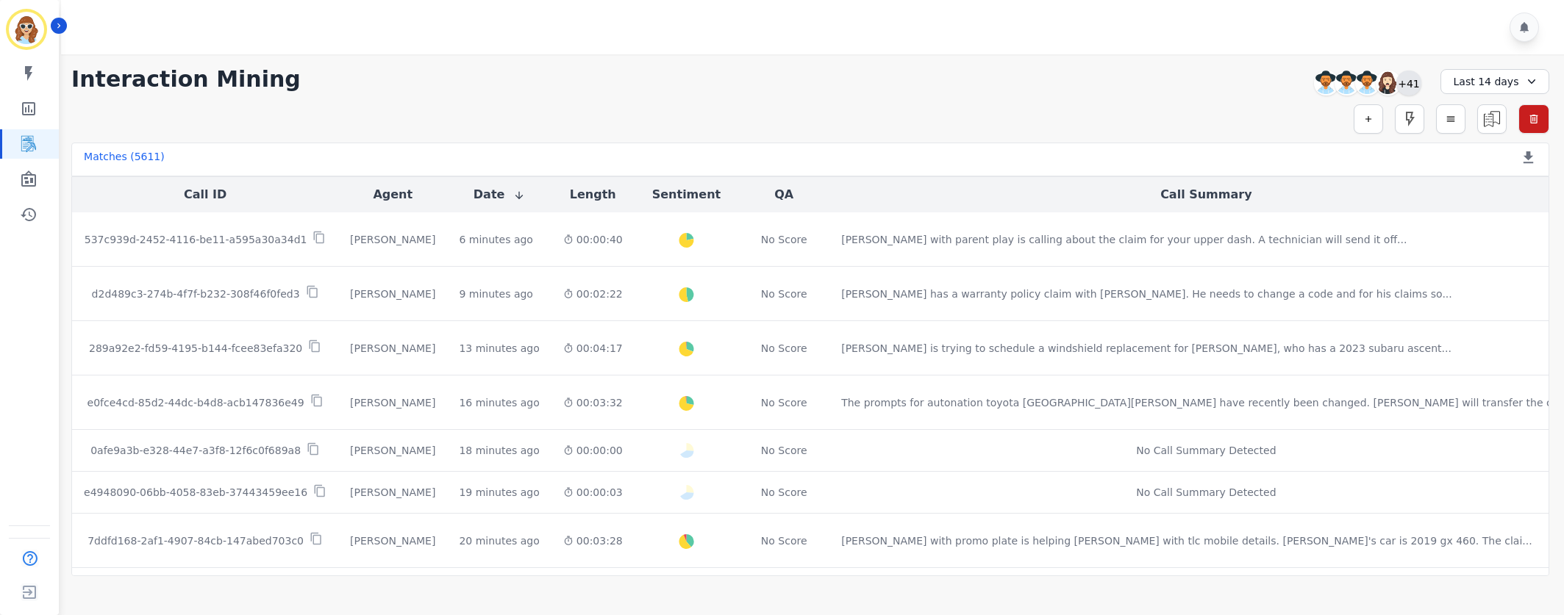
click at [1417, 80] on div "+41" at bounding box center [1408, 83] width 25 height 25
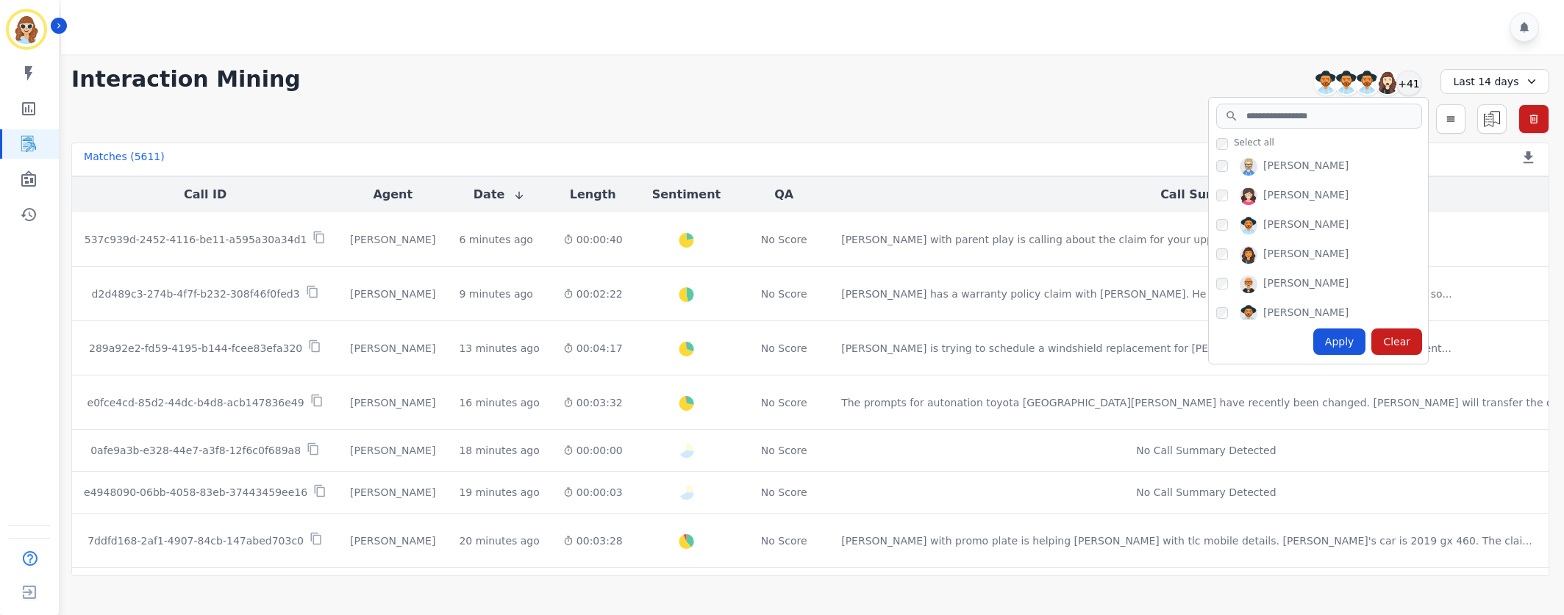
scroll to position [992, 0]
click at [1331, 332] on div "Apply" at bounding box center [1339, 342] width 53 height 26
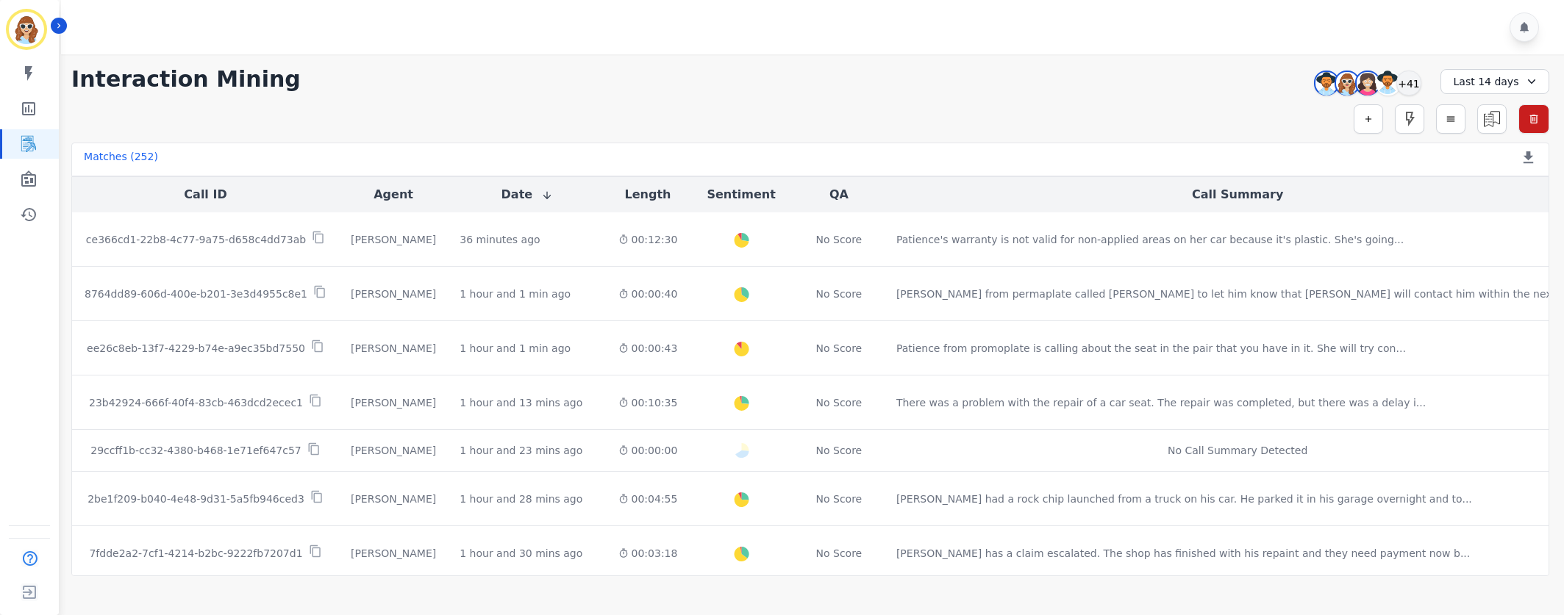
click at [1192, 86] on div "**********" at bounding box center [810, 79] width 1478 height 26
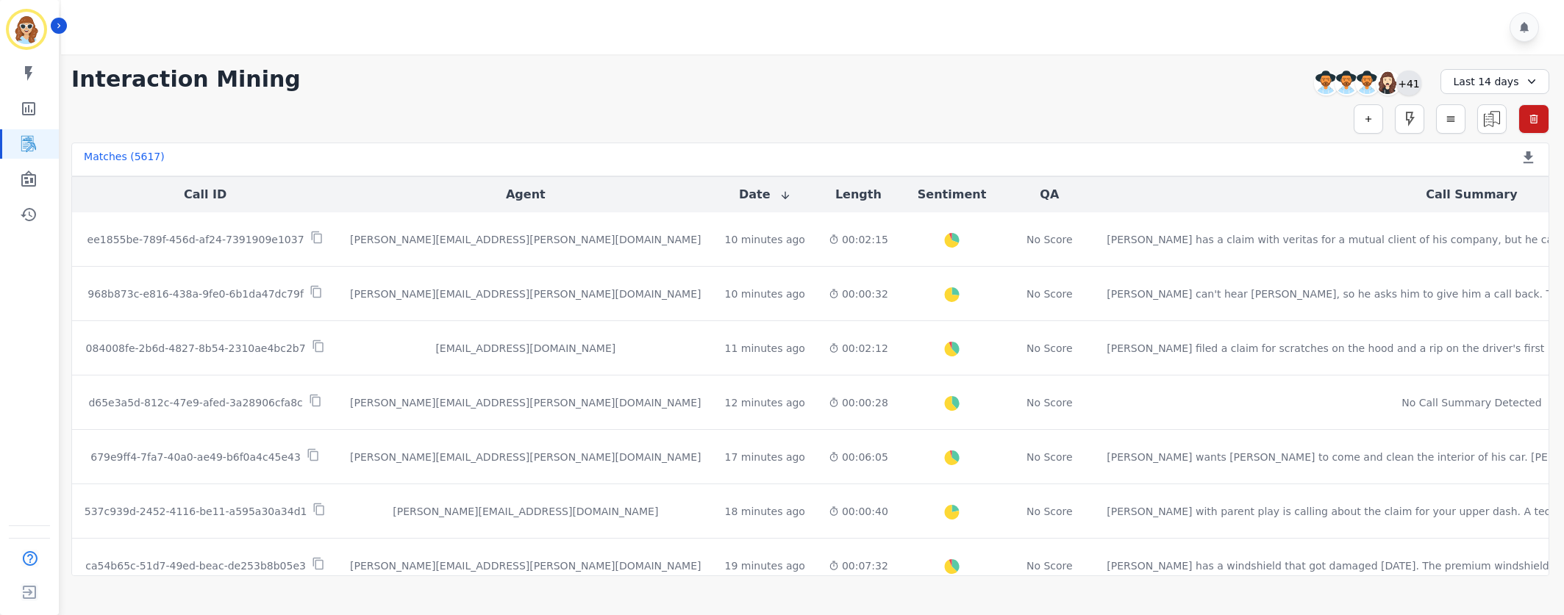
click at [1410, 82] on div "+41" at bounding box center [1408, 83] width 25 height 25
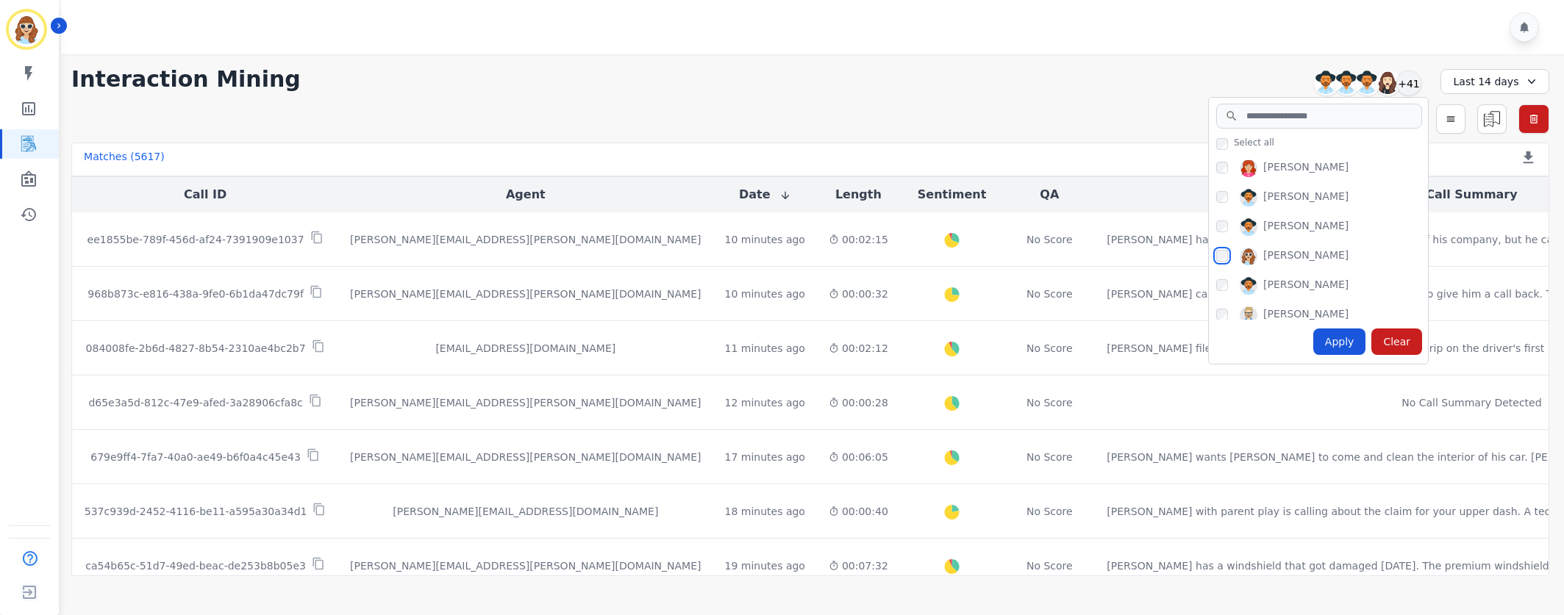
scroll to position [992, 0]
click at [1341, 340] on div "Apply" at bounding box center [1339, 342] width 53 height 26
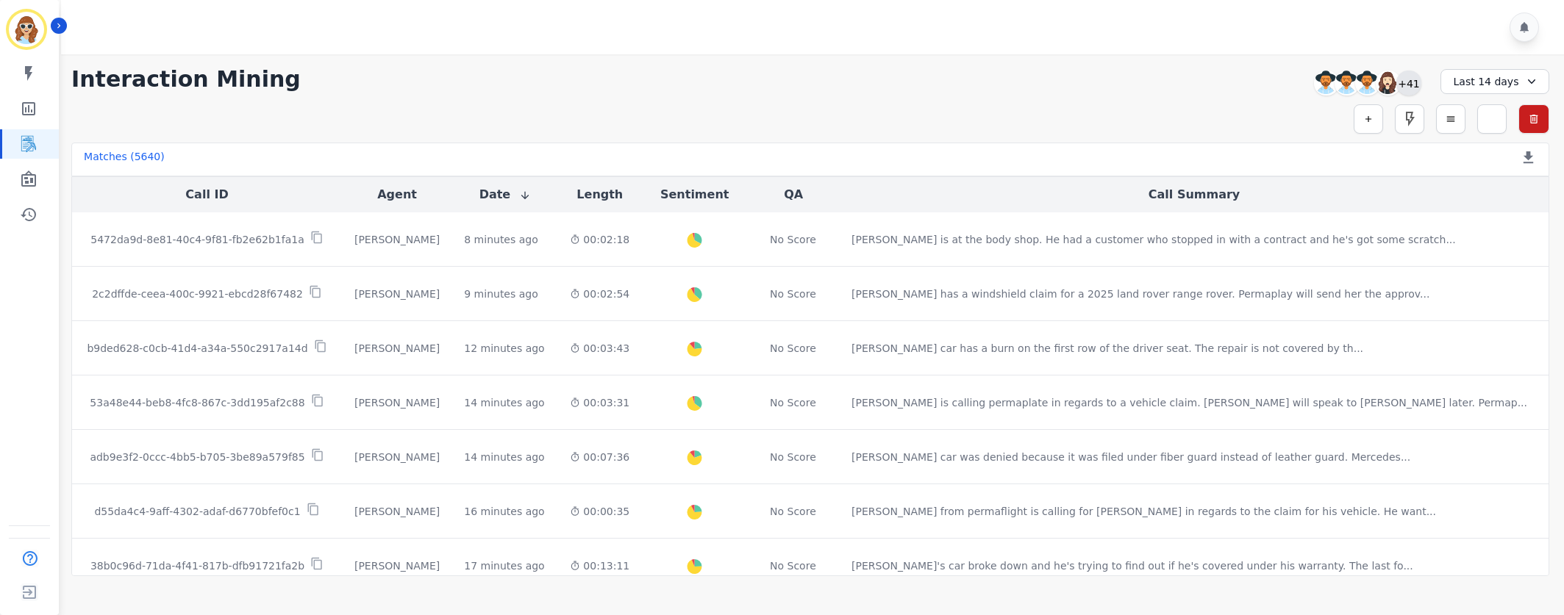
click at [1412, 87] on div "+41" at bounding box center [1408, 83] width 25 height 25
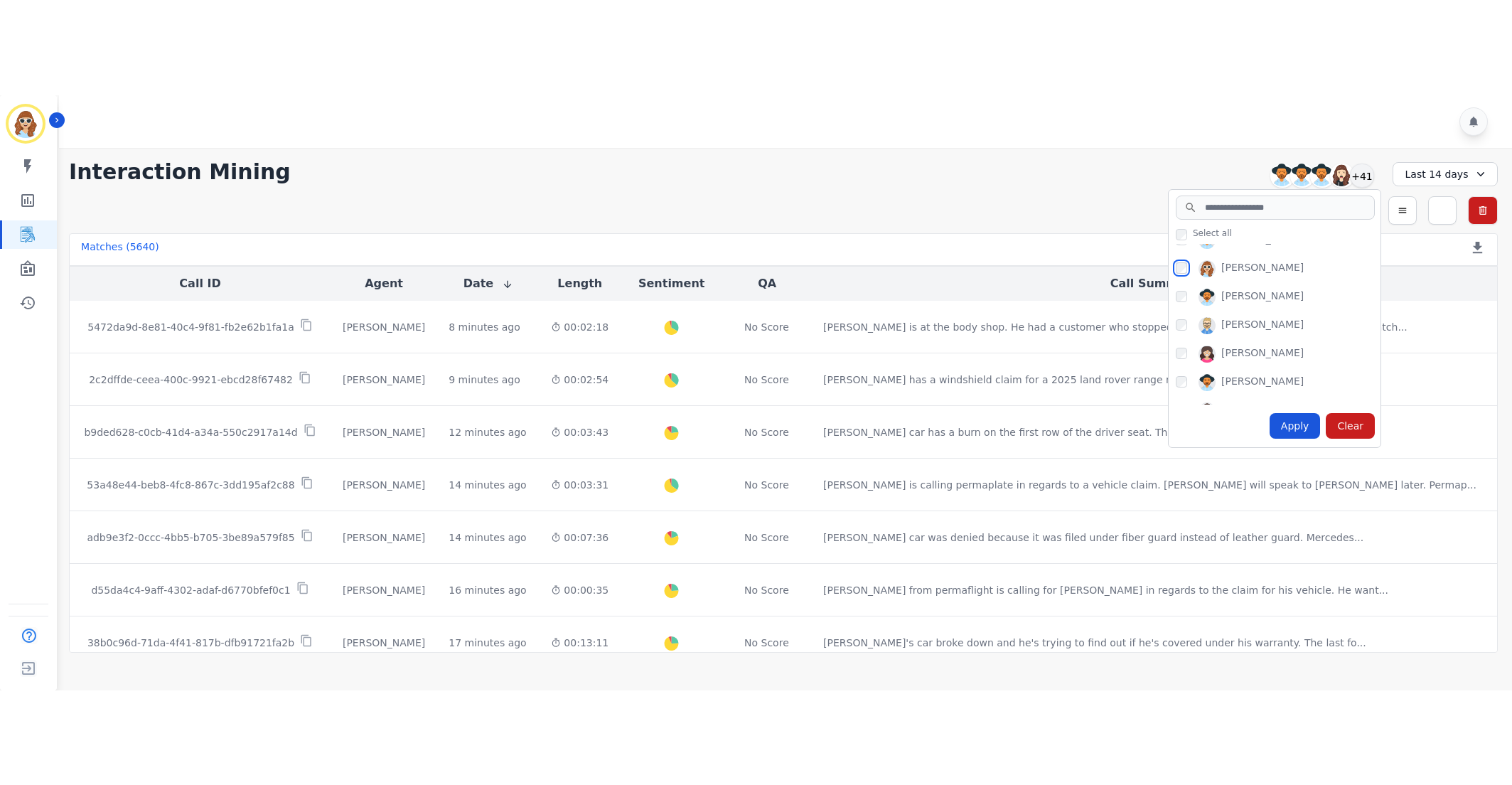
scroll to position [959, 0]
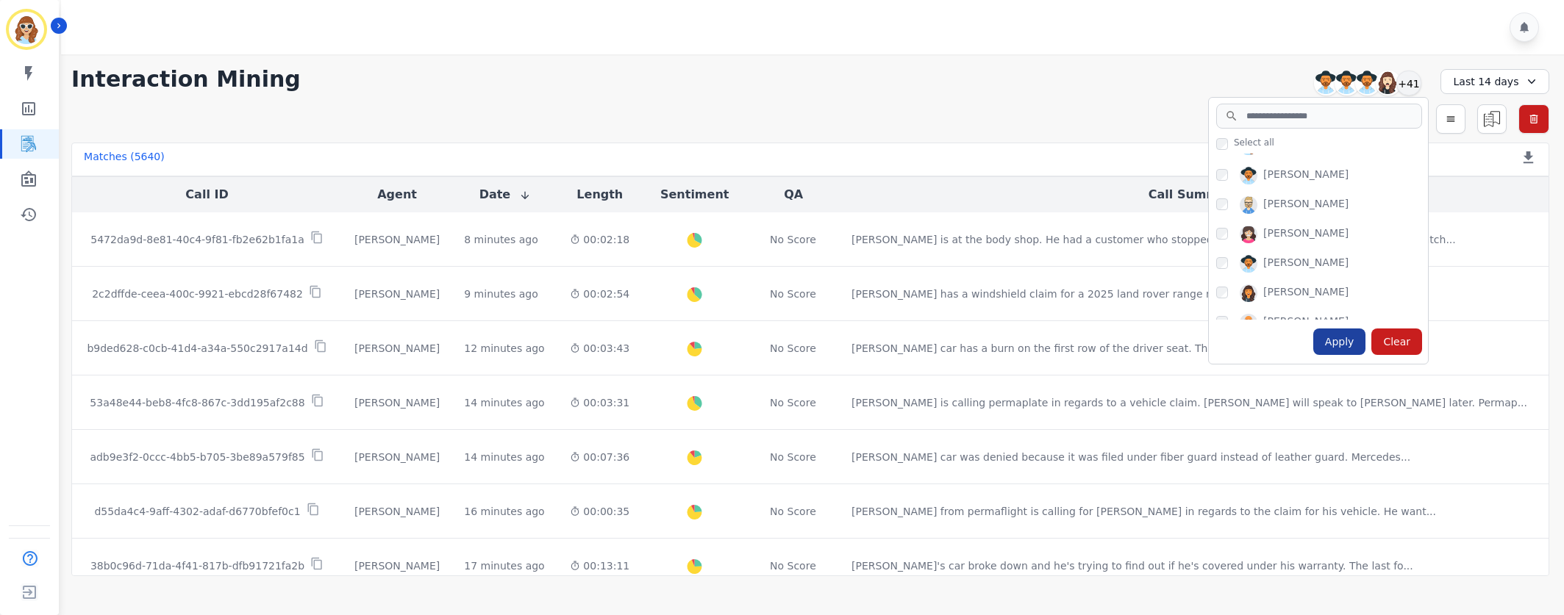
click at [1346, 348] on div "Apply" at bounding box center [1339, 342] width 53 height 26
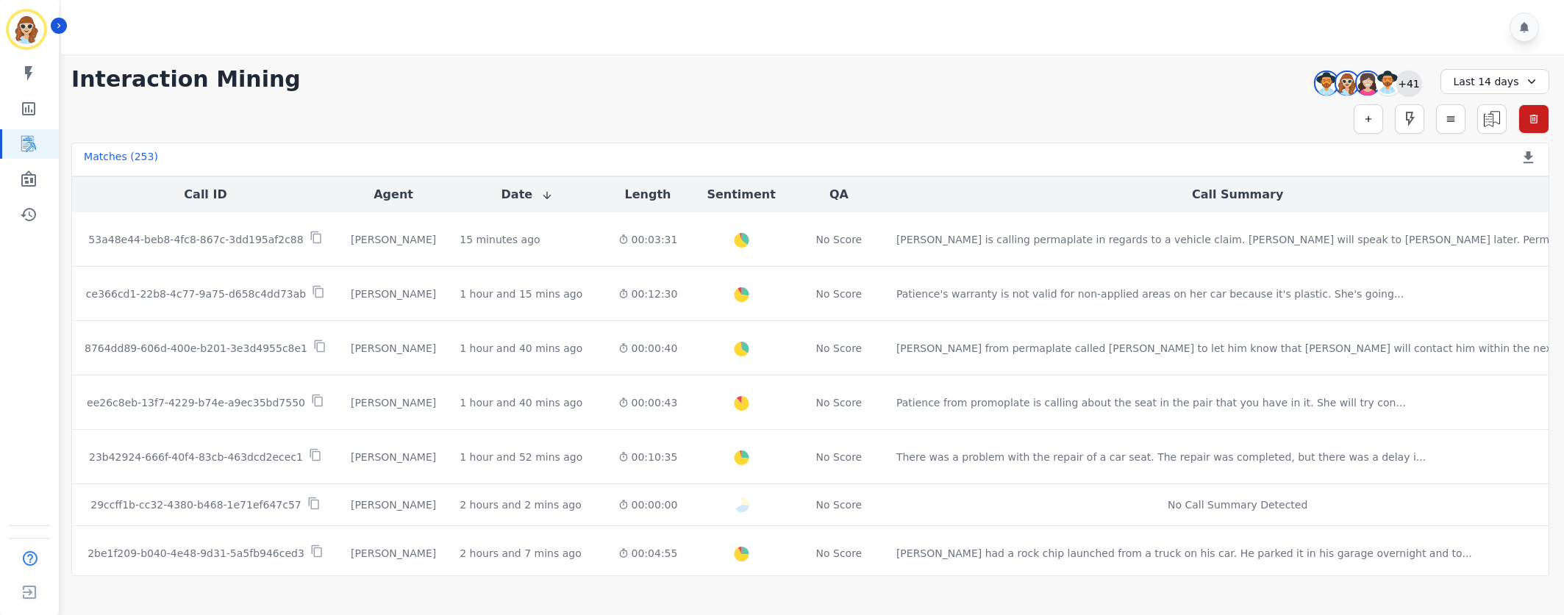
click at [1416, 87] on div "+41" at bounding box center [1408, 83] width 25 height 25
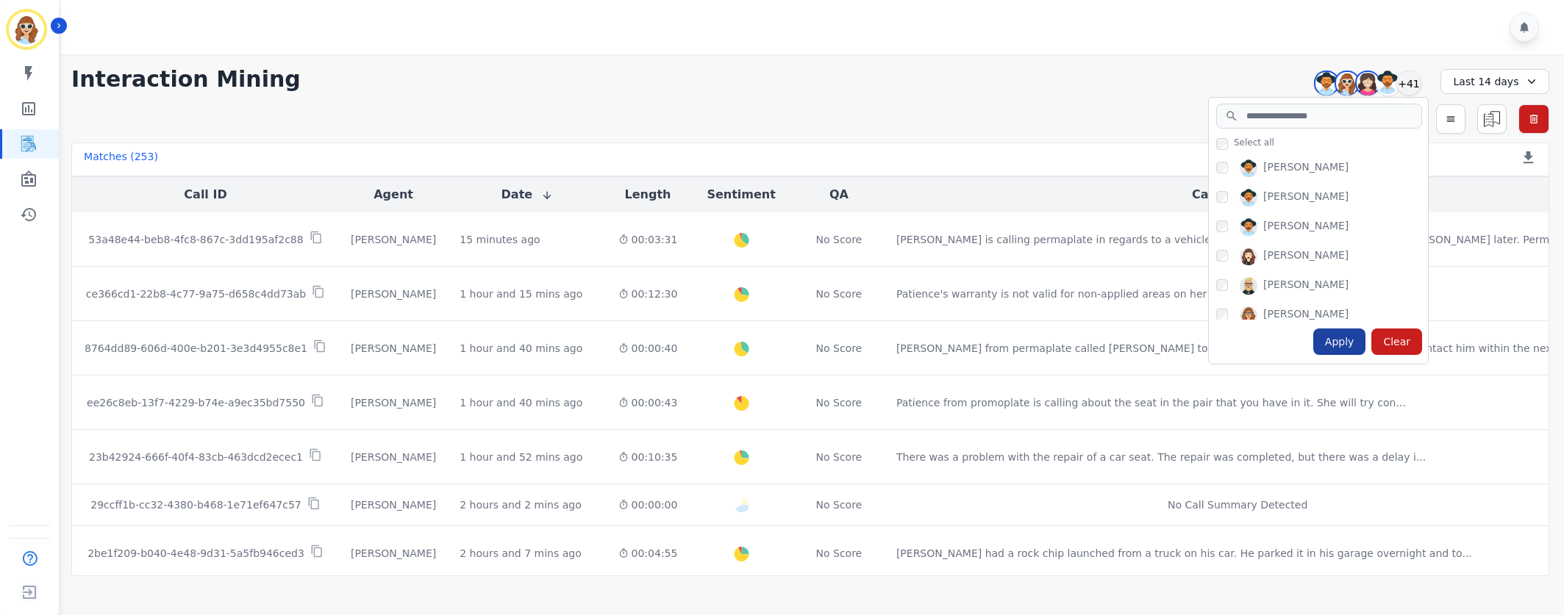
click at [1339, 345] on div "Apply" at bounding box center [1339, 342] width 53 height 26
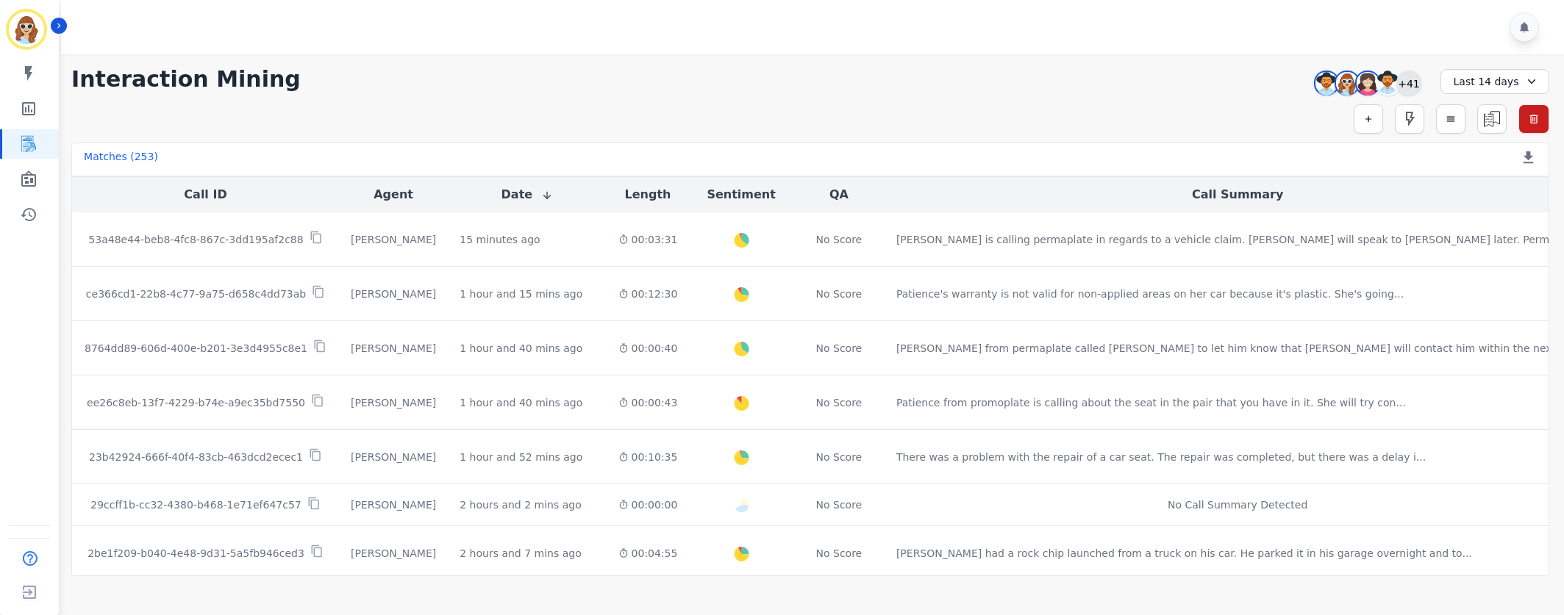
click at [1412, 82] on div "+41" at bounding box center [1408, 83] width 25 height 25
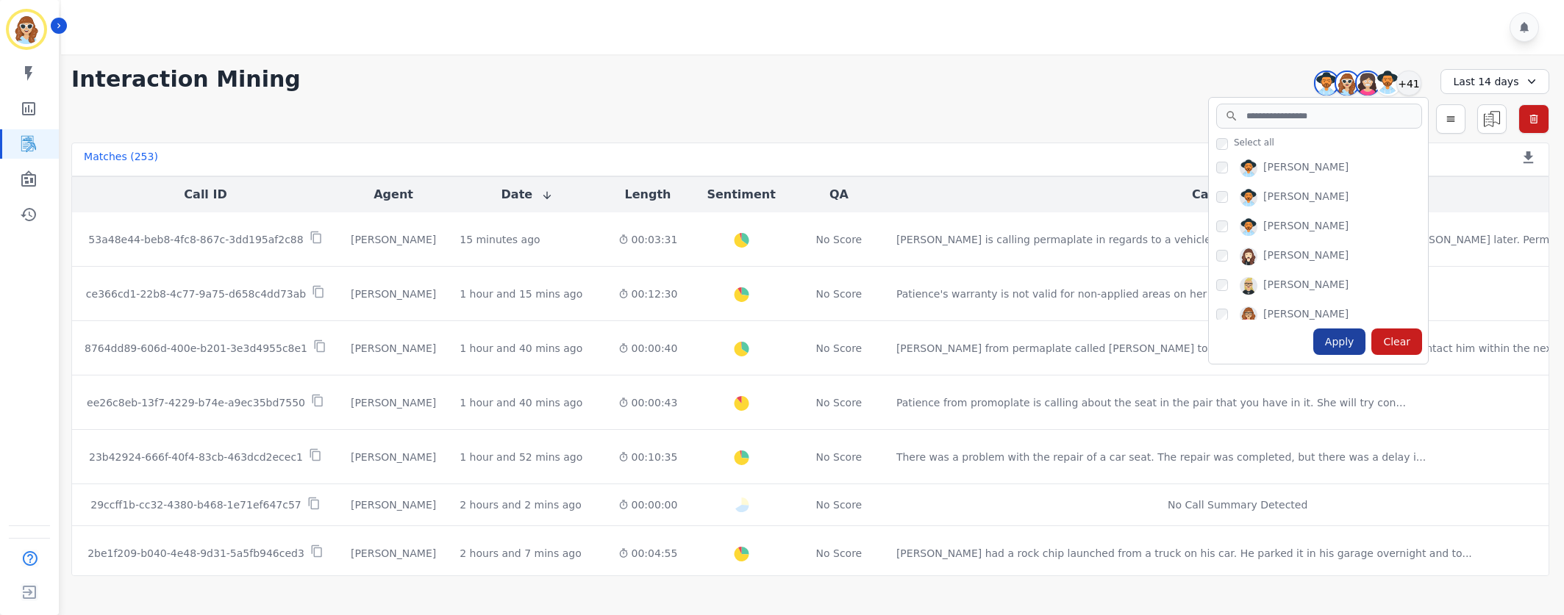
click at [1345, 343] on div "Apply" at bounding box center [1339, 342] width 53 height 26
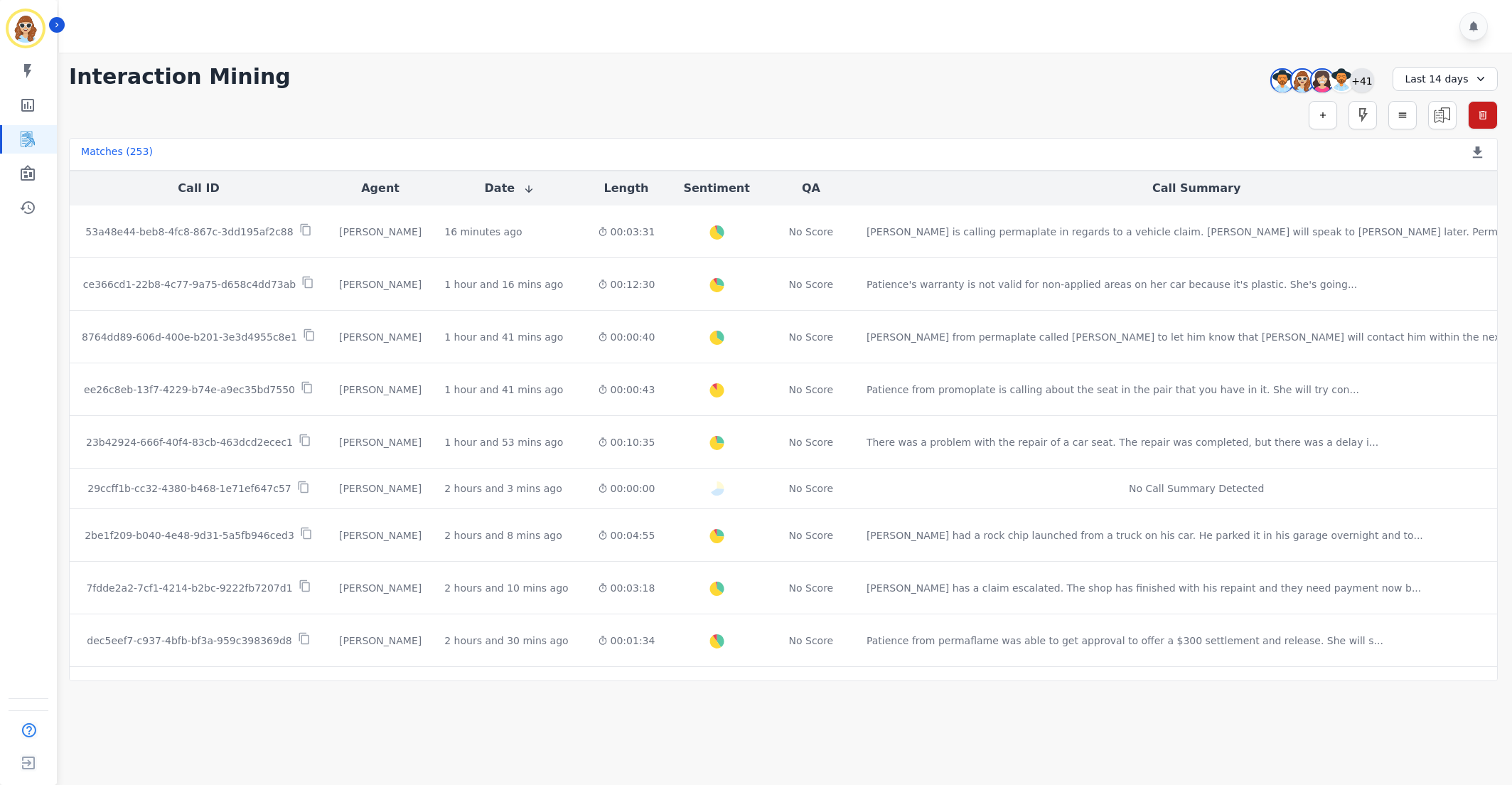
click at [1360, 82] on div "+41" at bounding box center [1361, 80] width 24 height 24
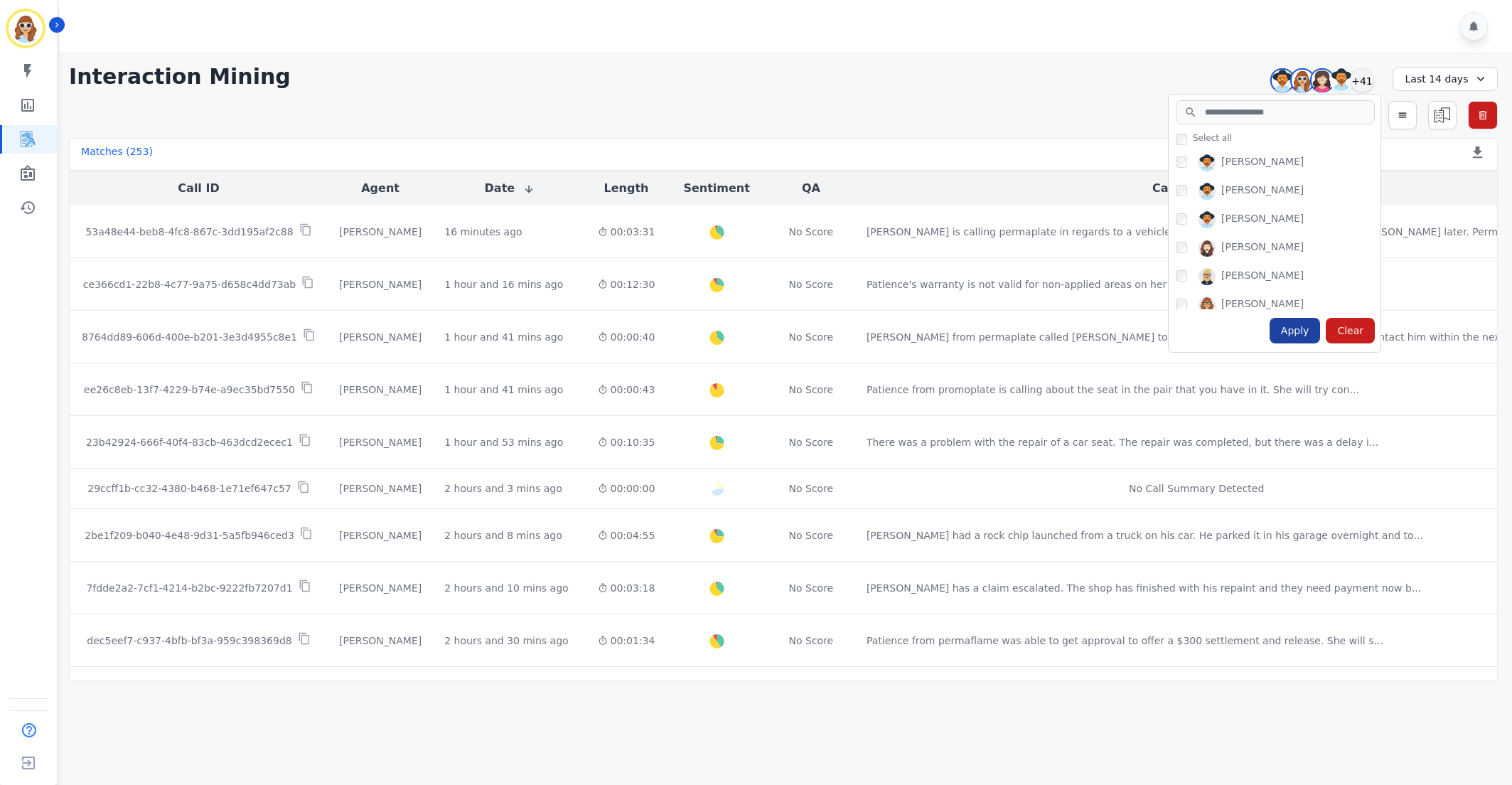
click at [1287, 335] on div "Apply" at bounding box center [1294, 331] width 51 height 25
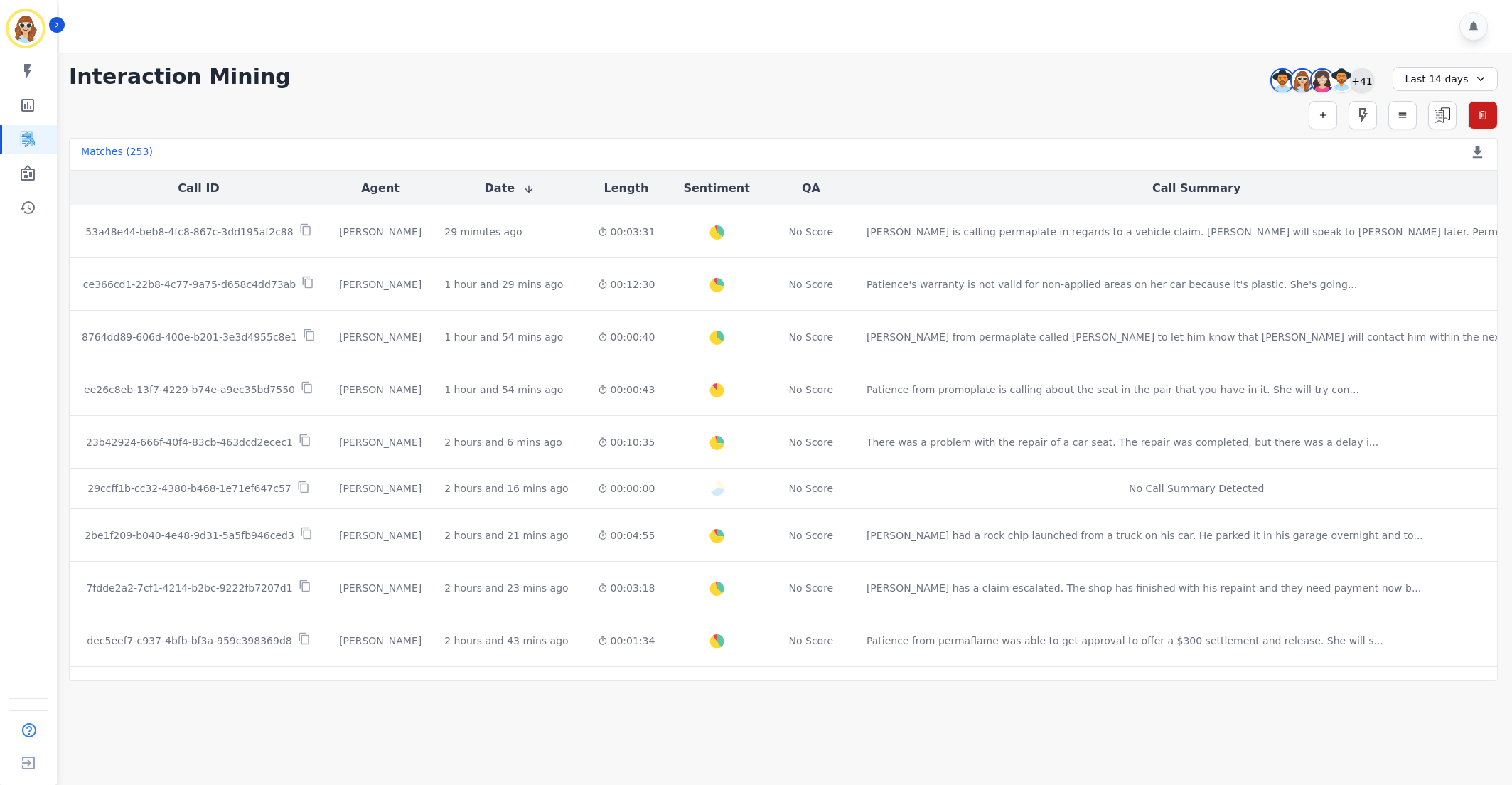
click at [1362, 83] on div "+41" at bounding box center [1361, 80] width 24 height 24
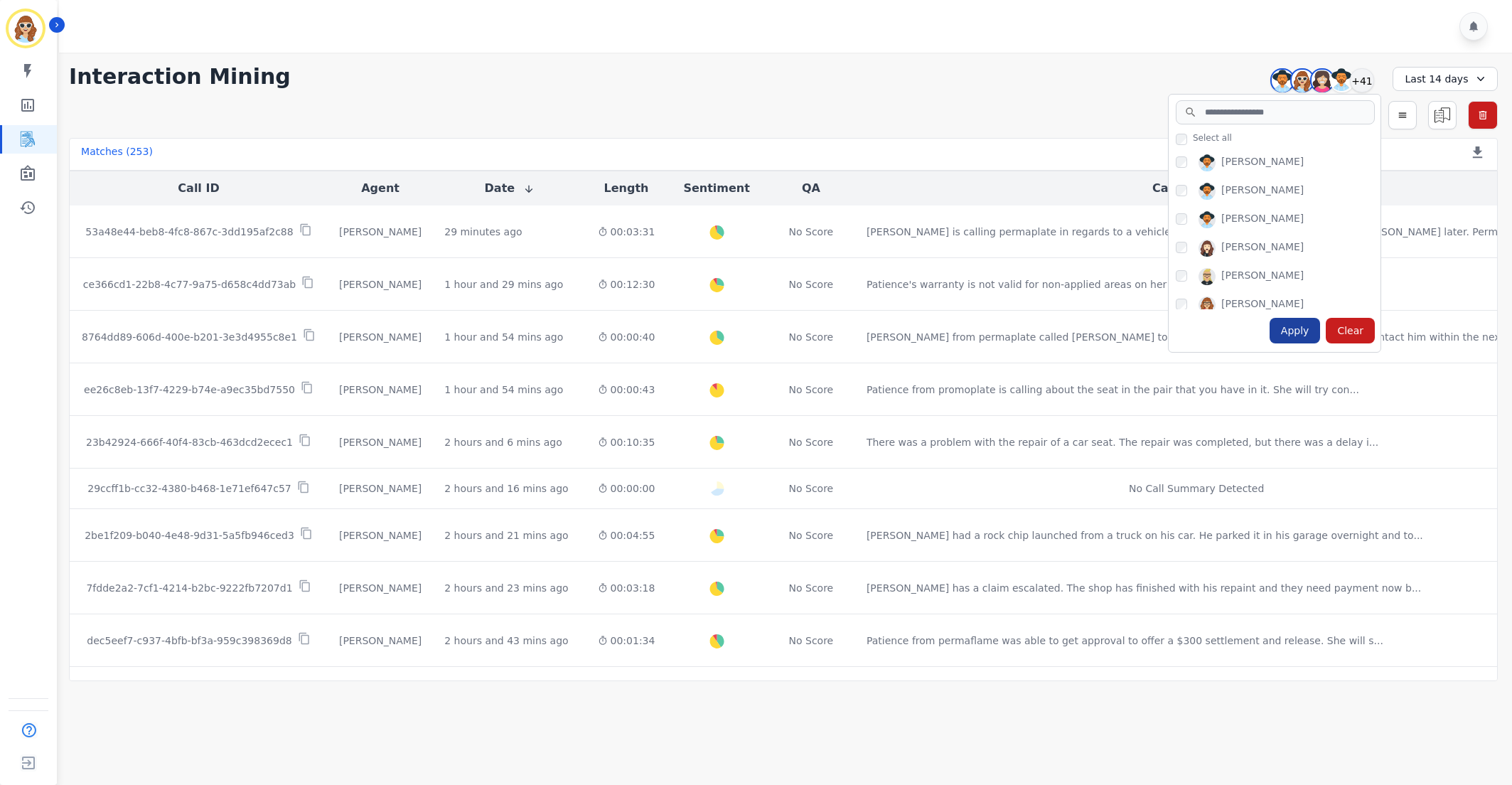
click at [1301, 329] on div "Apply" at bounding box center [1294, 331] width 51 height 25
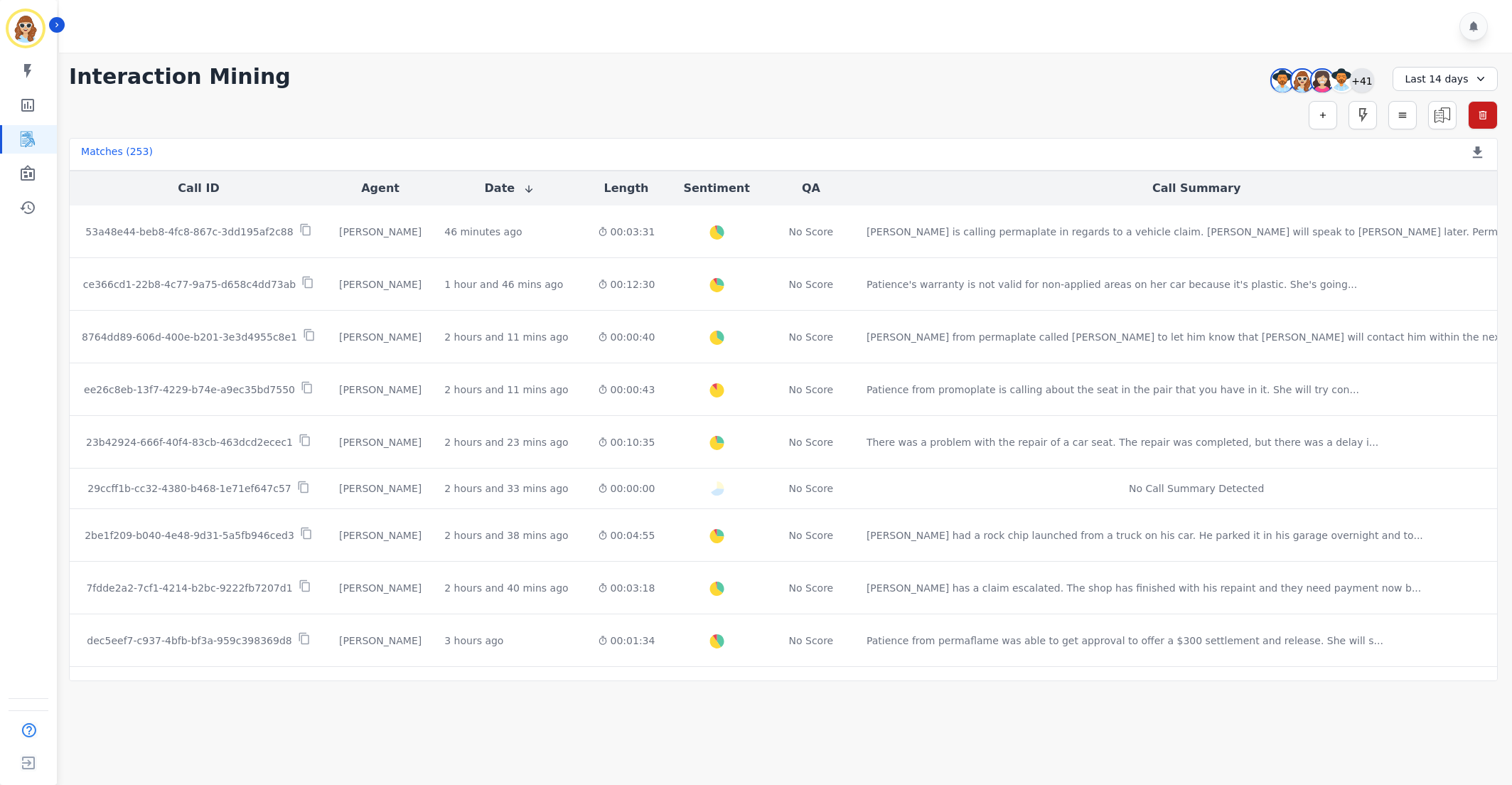
click at [1362, 81] on div "+41" at bounding box center [1361, 80] width 24 height 24
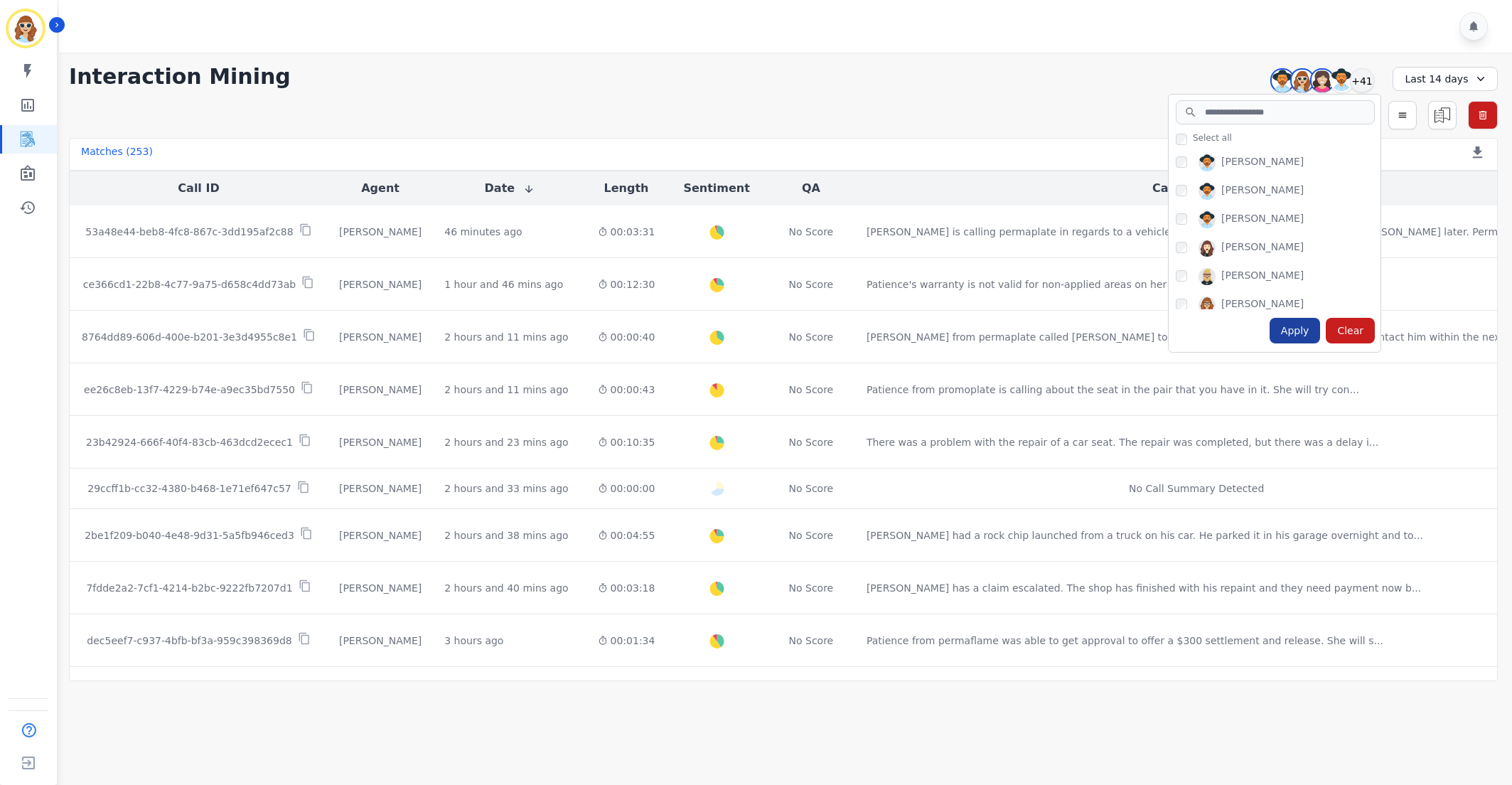
click at [1310, 331] on div "Apply" at bounding box center [1294, 331] width 51 height 25
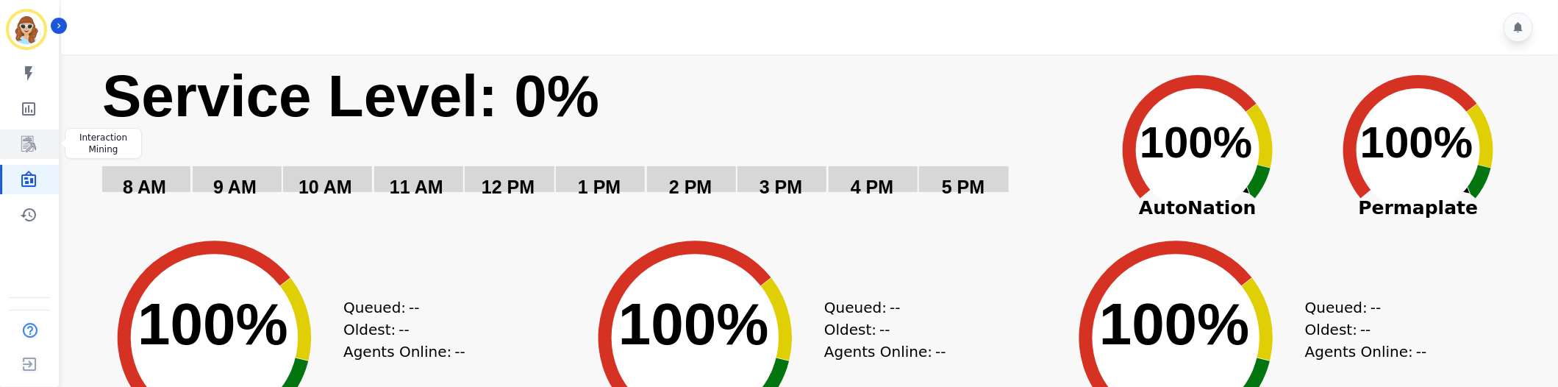
click at [31, 148] on icon "Sidebar" at bounding box center [28, 144] width 15 height 16
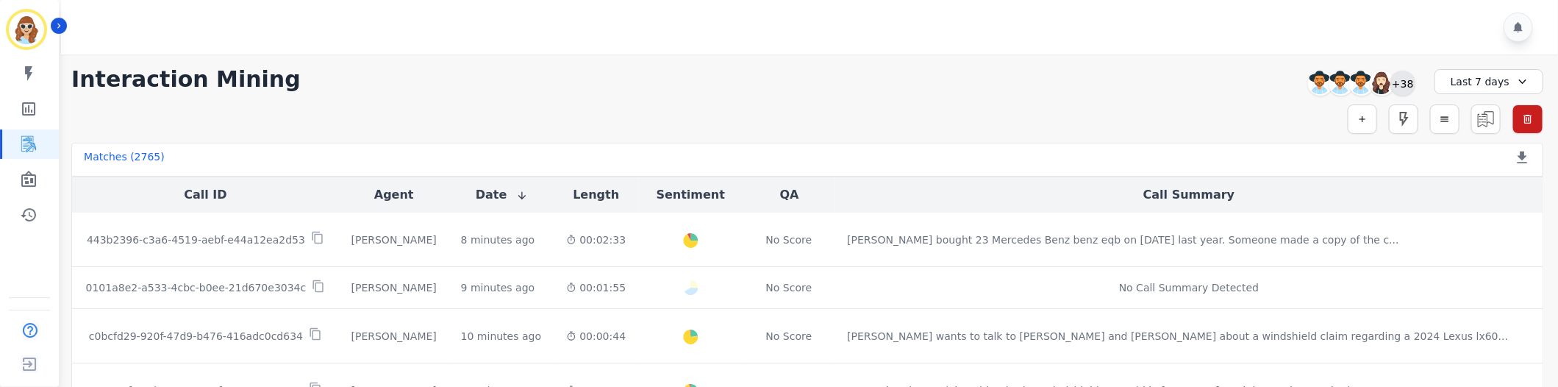
click at [1405, 82] on div "+38" at bounding box center [1402, 83] width 25 height 25
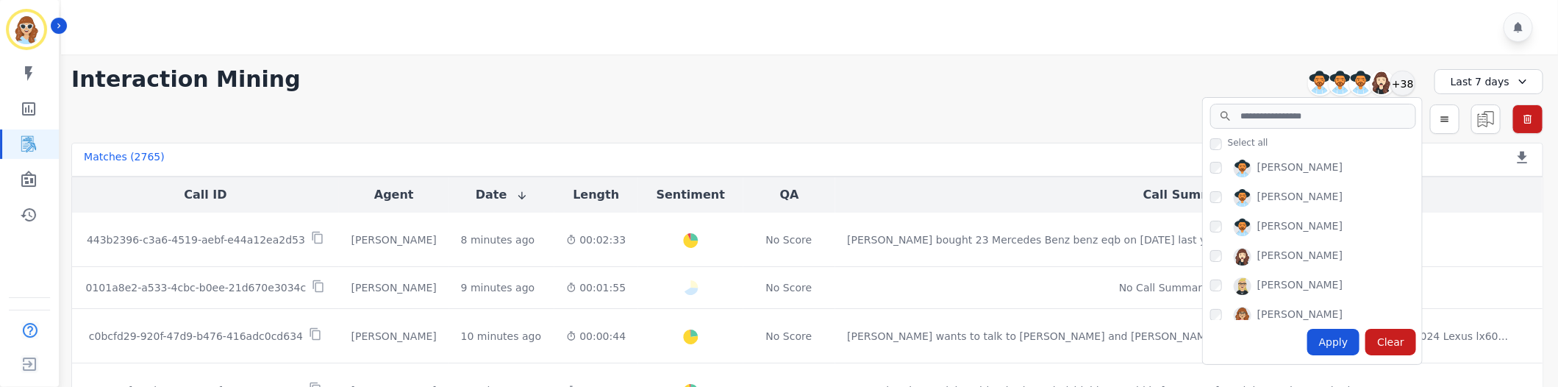
click at [1078, 97] on div "Interaction Mining [PERSON_NAME] [PERSON_NAME] [PERSON_NAME] [PERSON_NAME] +38 …" at bounding box center [807, 240] width 1501 height 373
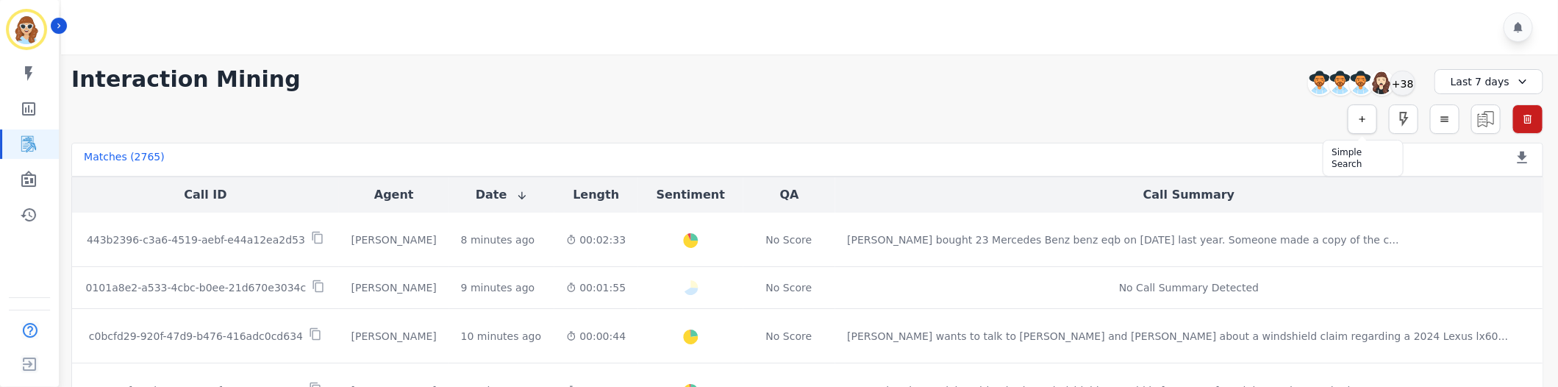
click at [1365, 122] on icon "button" at bounding box center [1362, 119] width 10 height 10
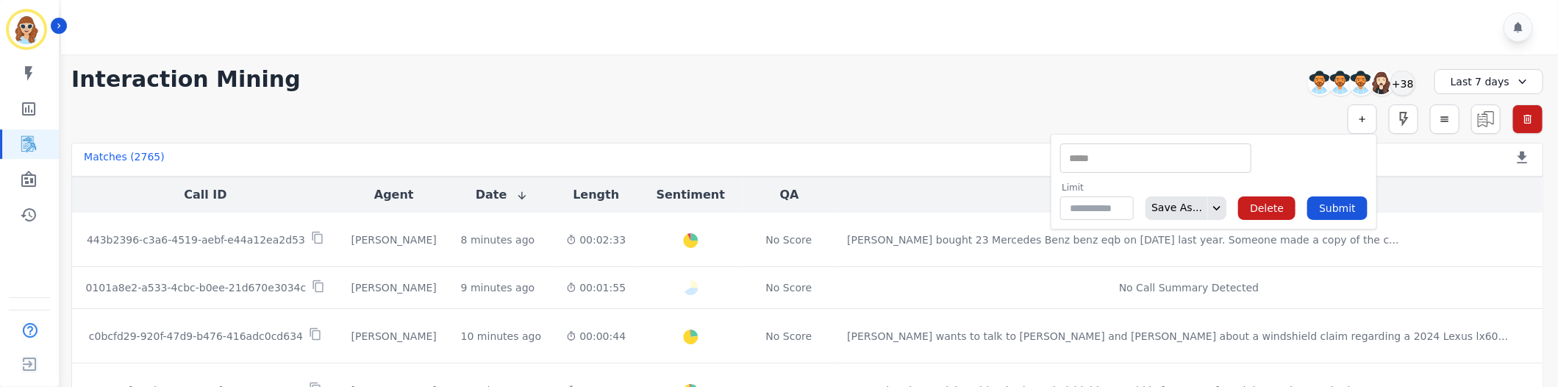
click at [1178, 154] on input "selected options" at bounding box center [1156, 158] width 184 height 15
type input "**"
click at [1138, 183] on li "Interaction ID" at bounding box center [1156, 182] width 190 height 21
type input "**********"
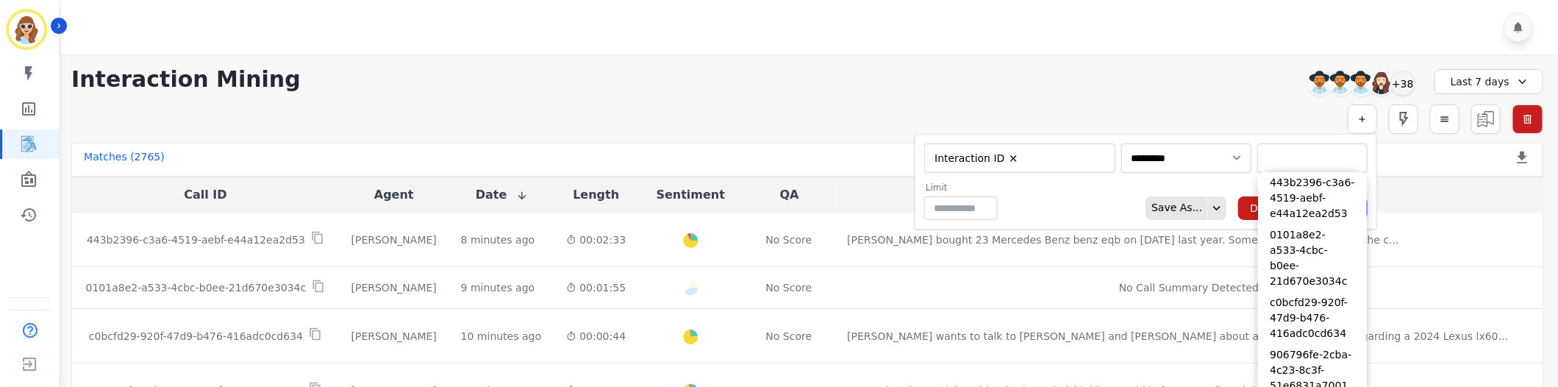
click at [1261, 154] on input "selected options" at bounding box center [1312, 158] width 103 height 15
paste input "**********"
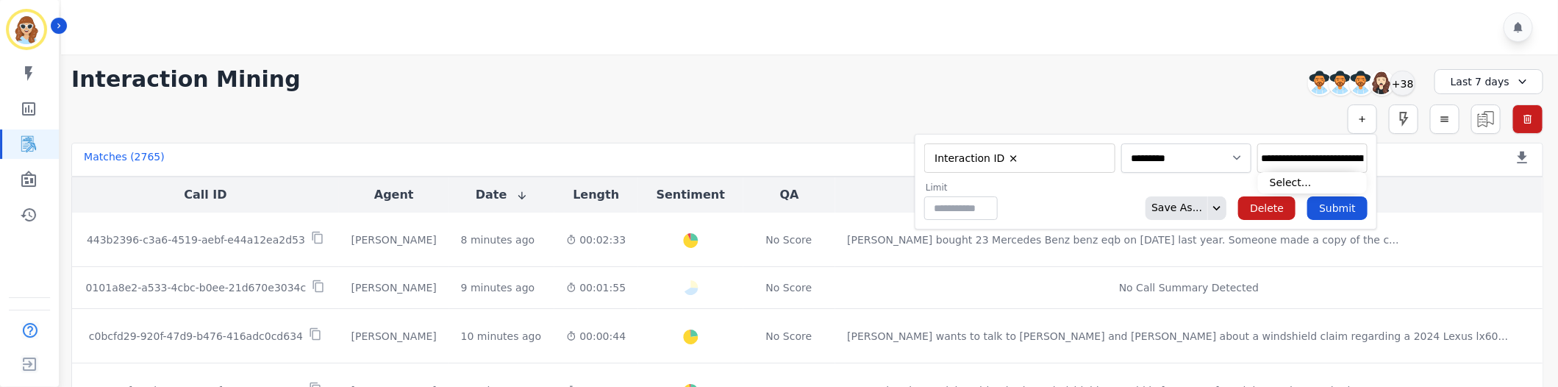
scroll to position [0, 71]
type input "**********"
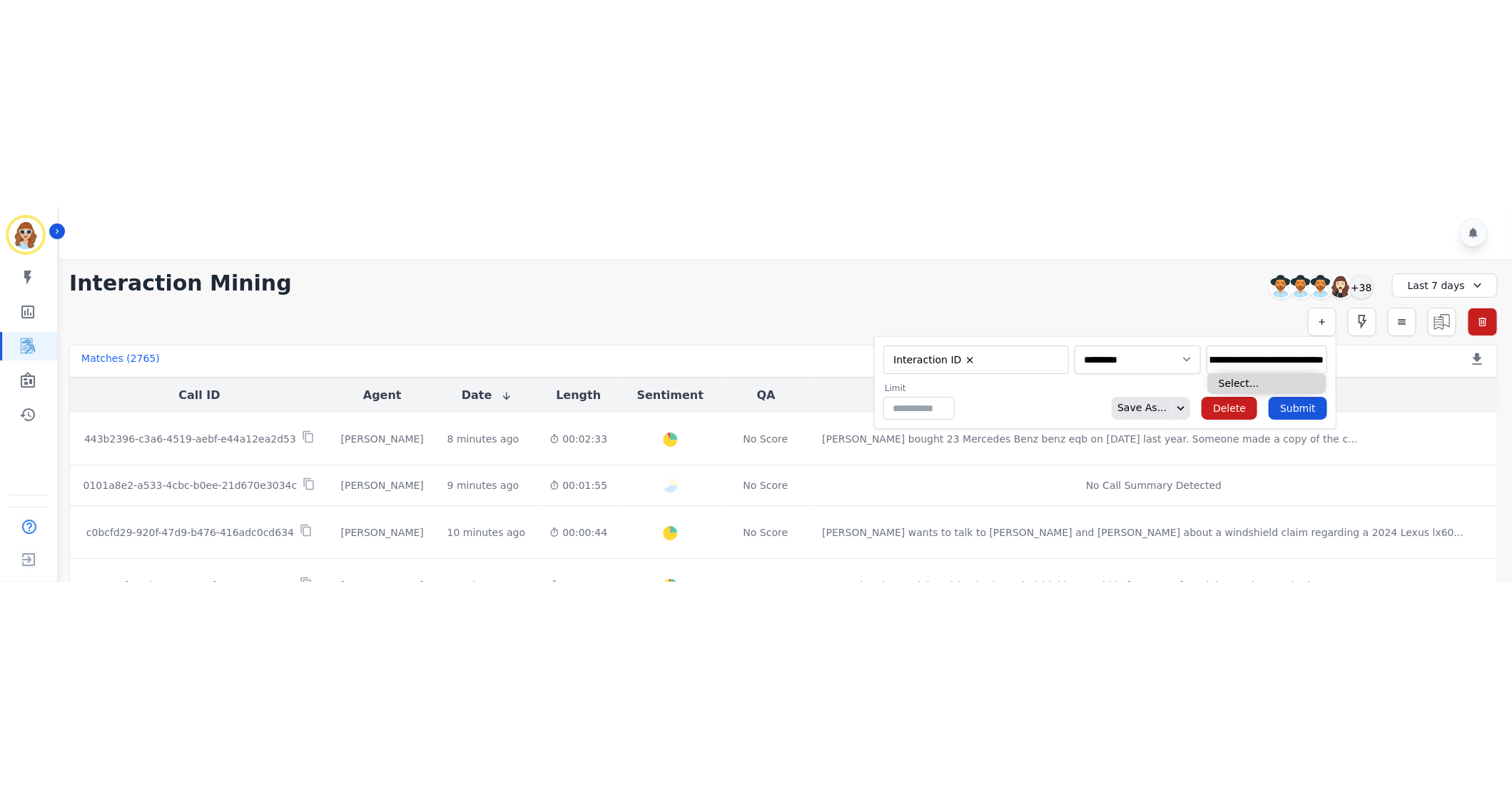
scroll to position [0, 0]
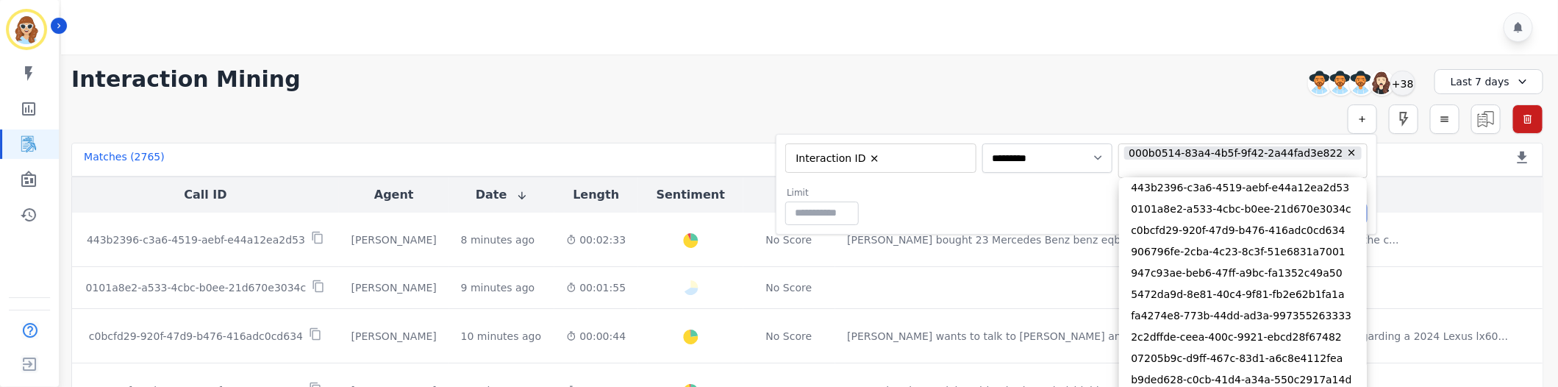
click at [1003, 201] on div "Limit ** Save As... Delete Submit" at bounding box center [1076, 206] width 582 height 38
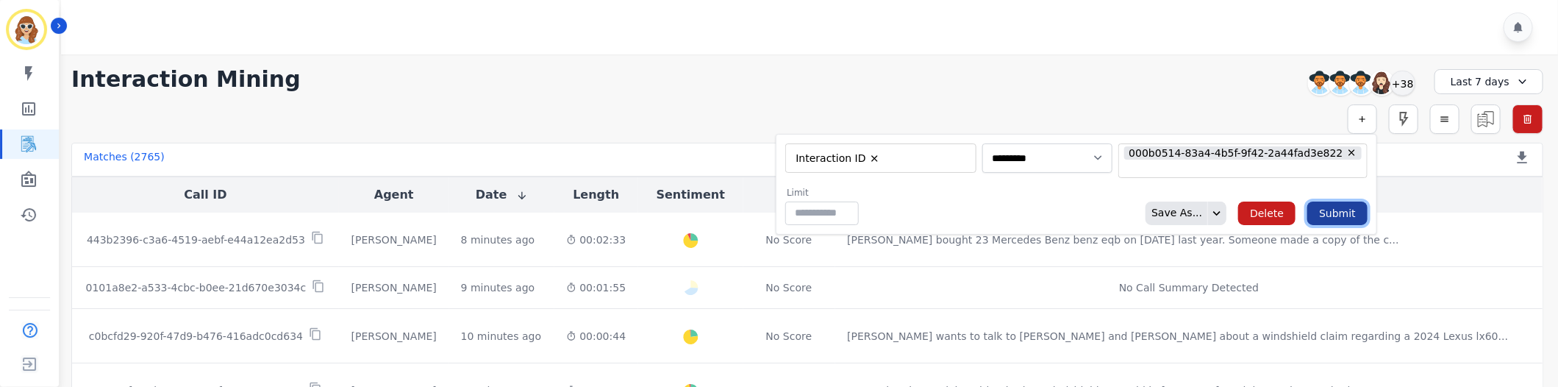
click at [1326, 221] on button "Submit" at bounding box center [1337, 213] width 60 height 24
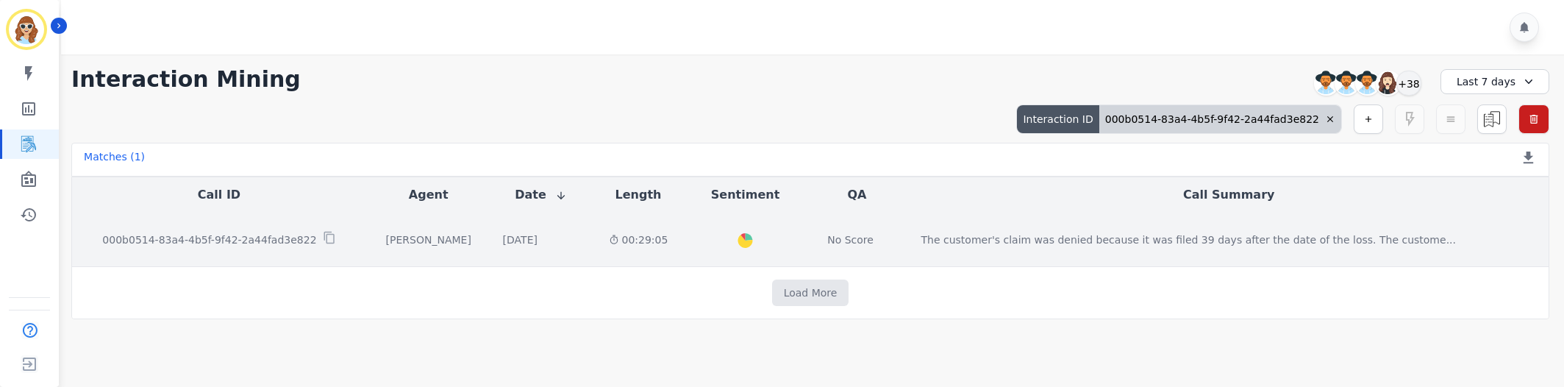
click at [260, 240] on p "000b0514-83a4-4b5f-9f42-2a44fad3e822" at bounding box center [209, 239] width 214 height 15
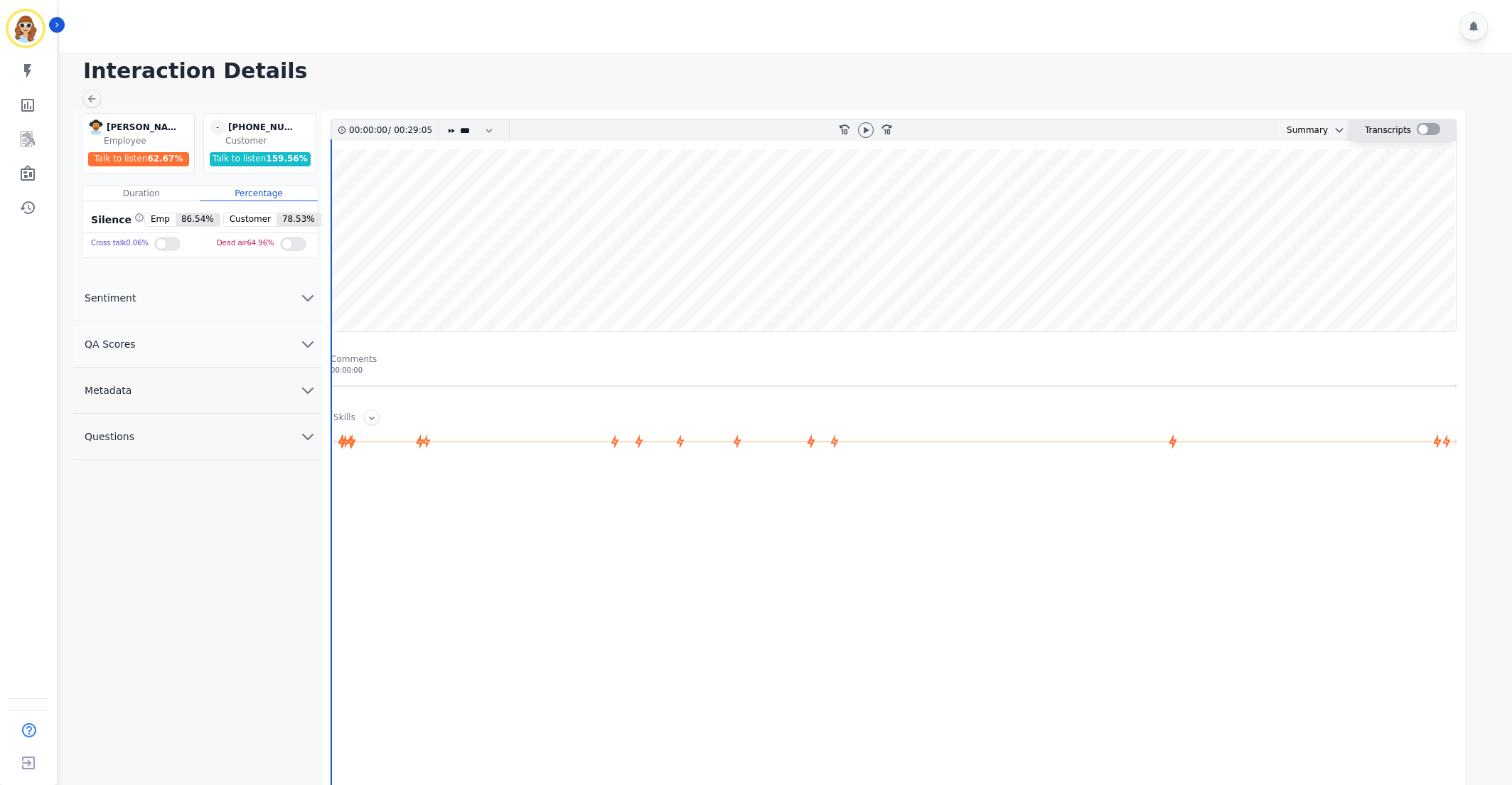
click at [1422, 132] on div at bounding box center [1428, 129] width 23 height 12
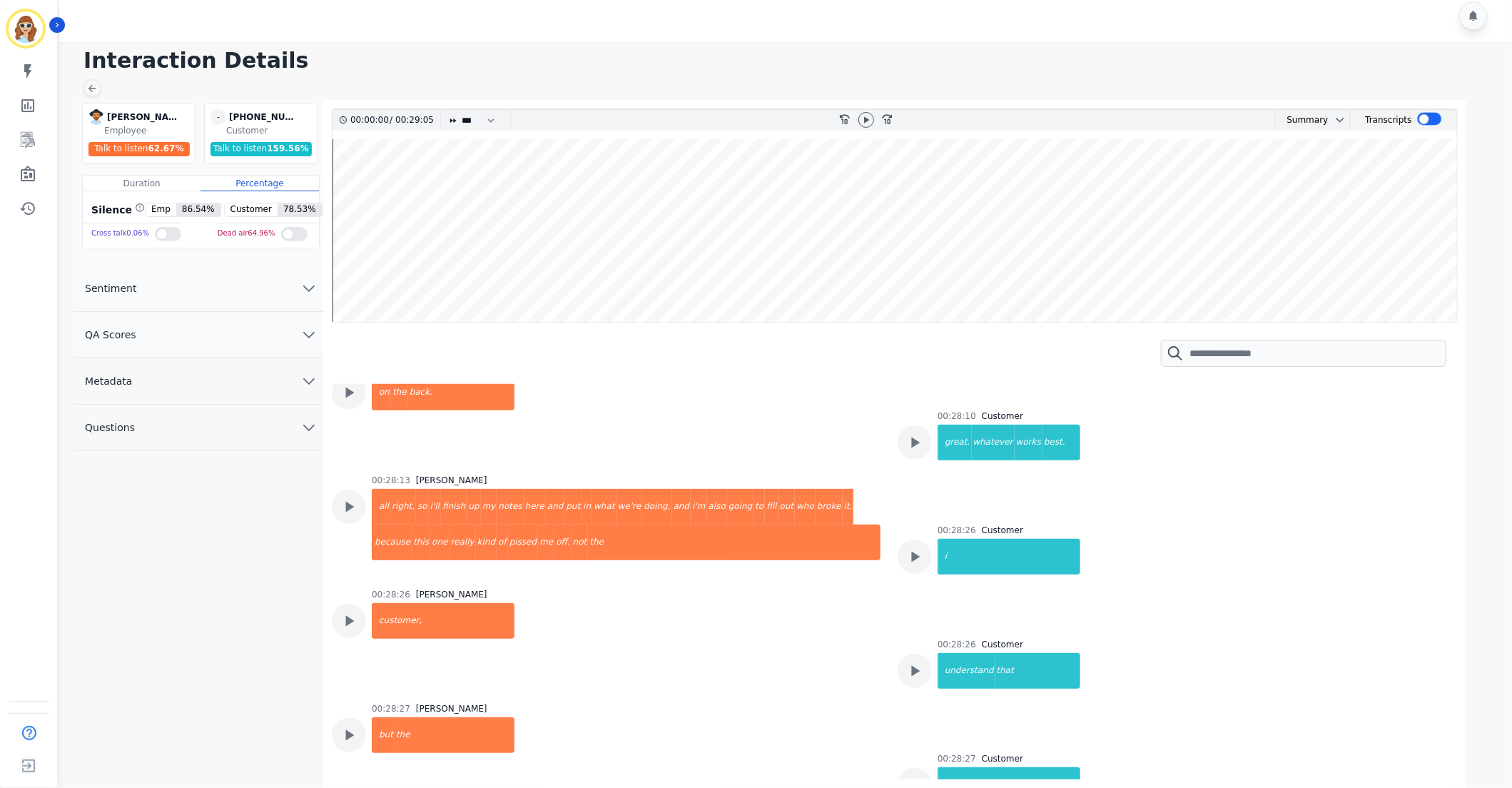
scroll to position [12197, 0]
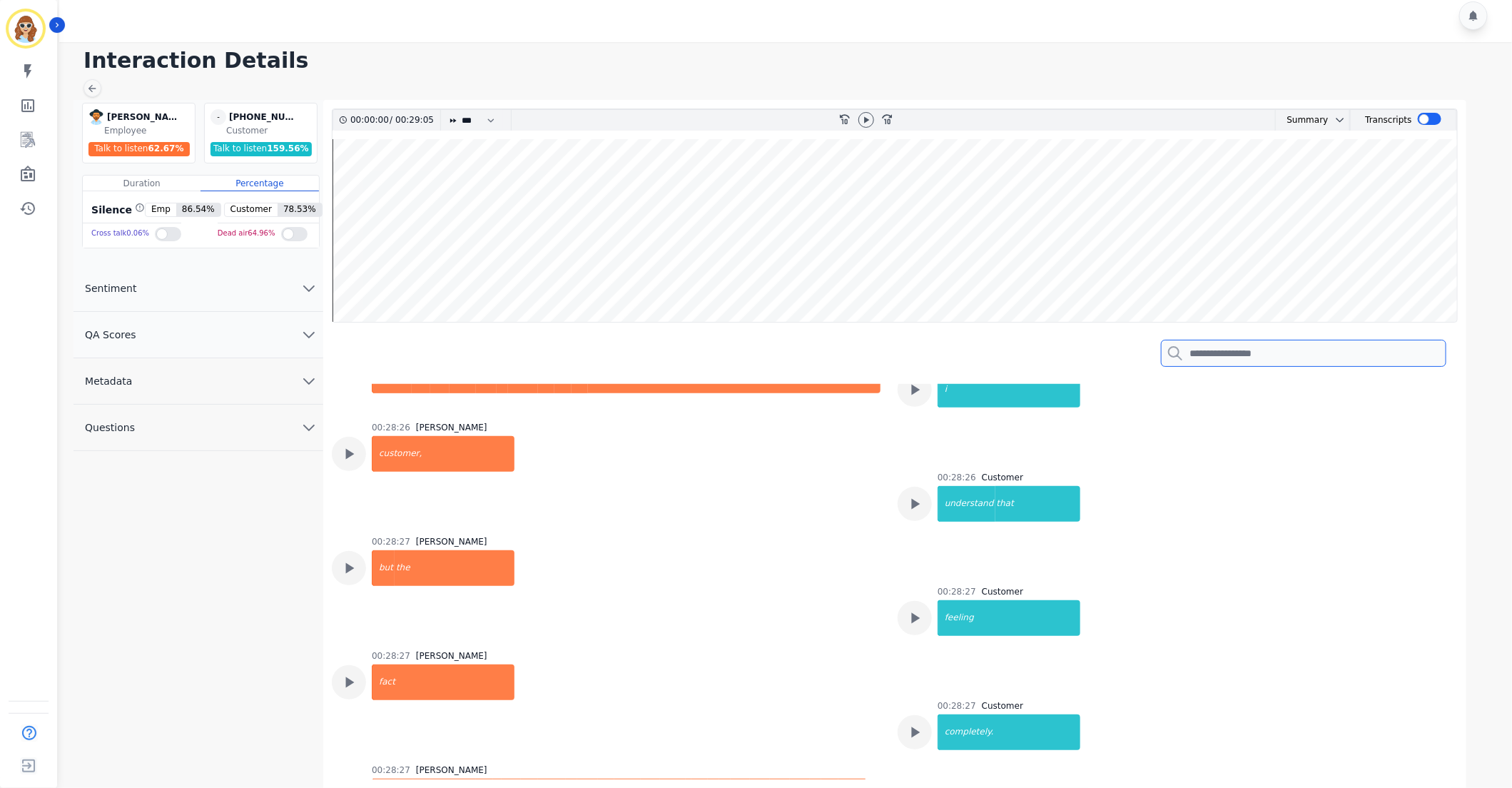
click at [1355, 341] on input "search" at bounding box center [1303, 353] width 285 height 27
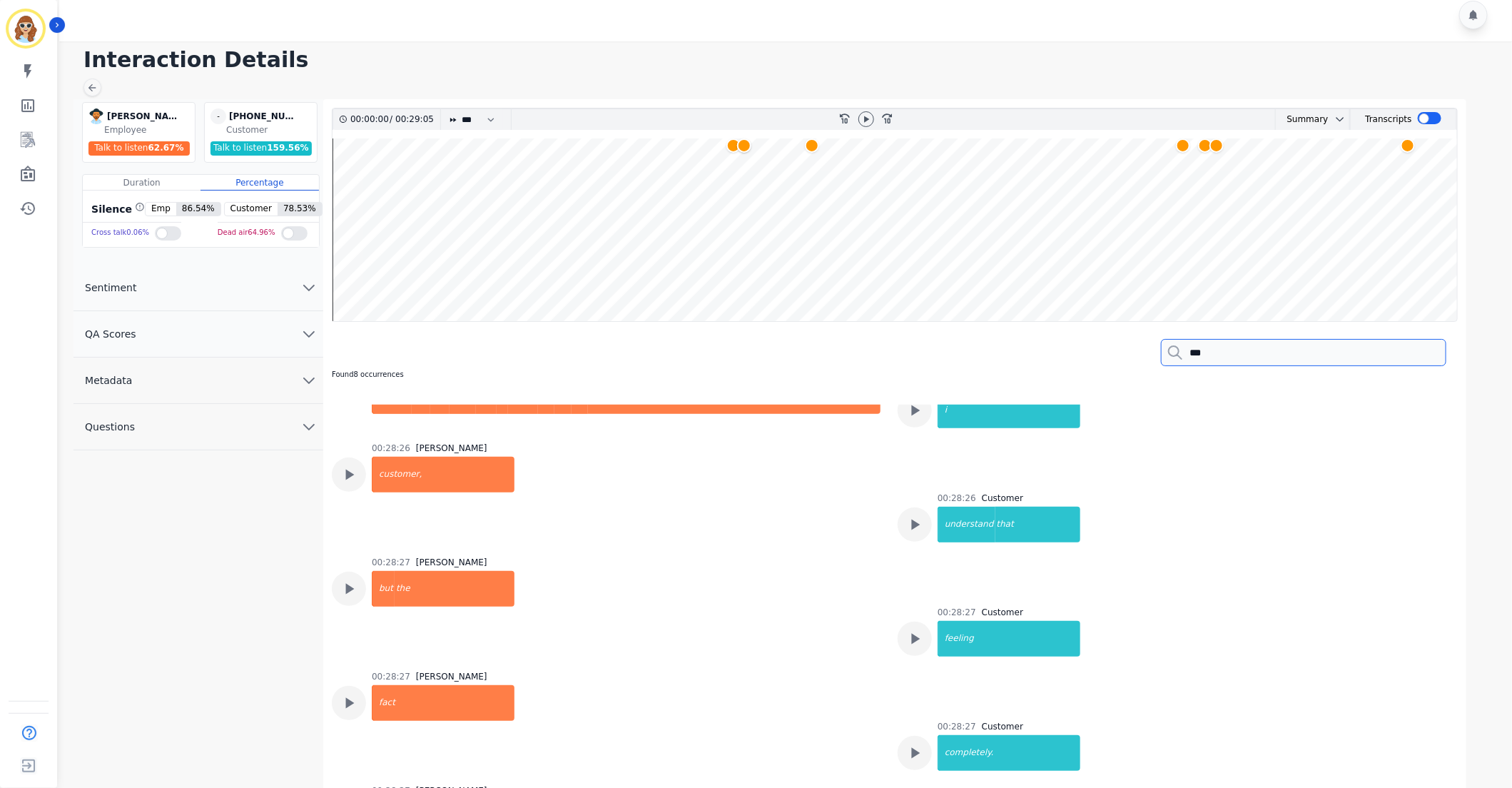
click at [1273, 347] on input "***" at bounding box center [1303, 352] width 285 height 27
click at [733, 148] on div at bounding box center [733, 146] width 17 height 17
click at [1292, 344] on input "********" at bounding box center [1303, 352] width 285 height 27
click at [729, 148] on div at bounding box center [733, 146] width 17 height 17
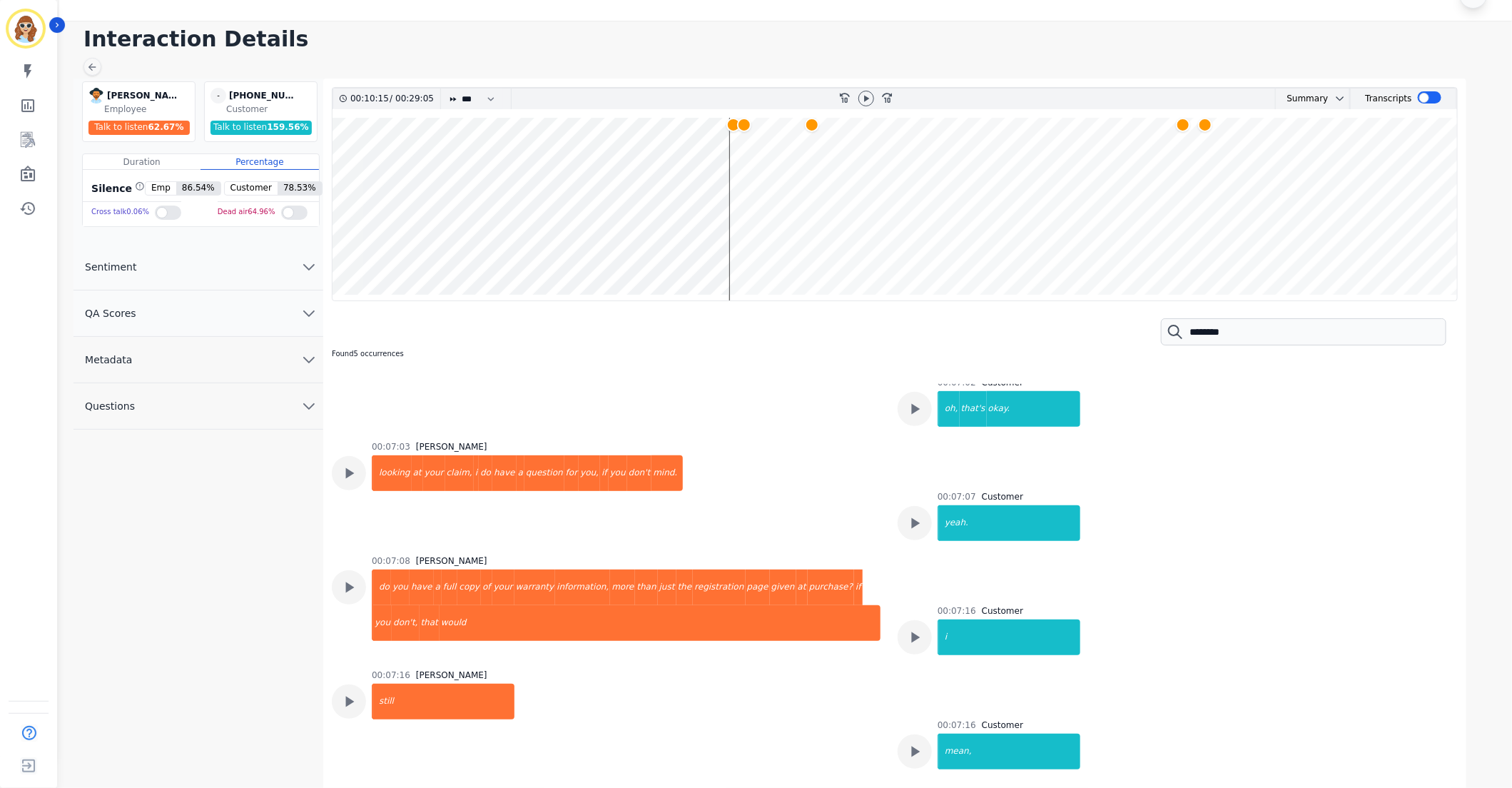
scroll to position [1604, 0]
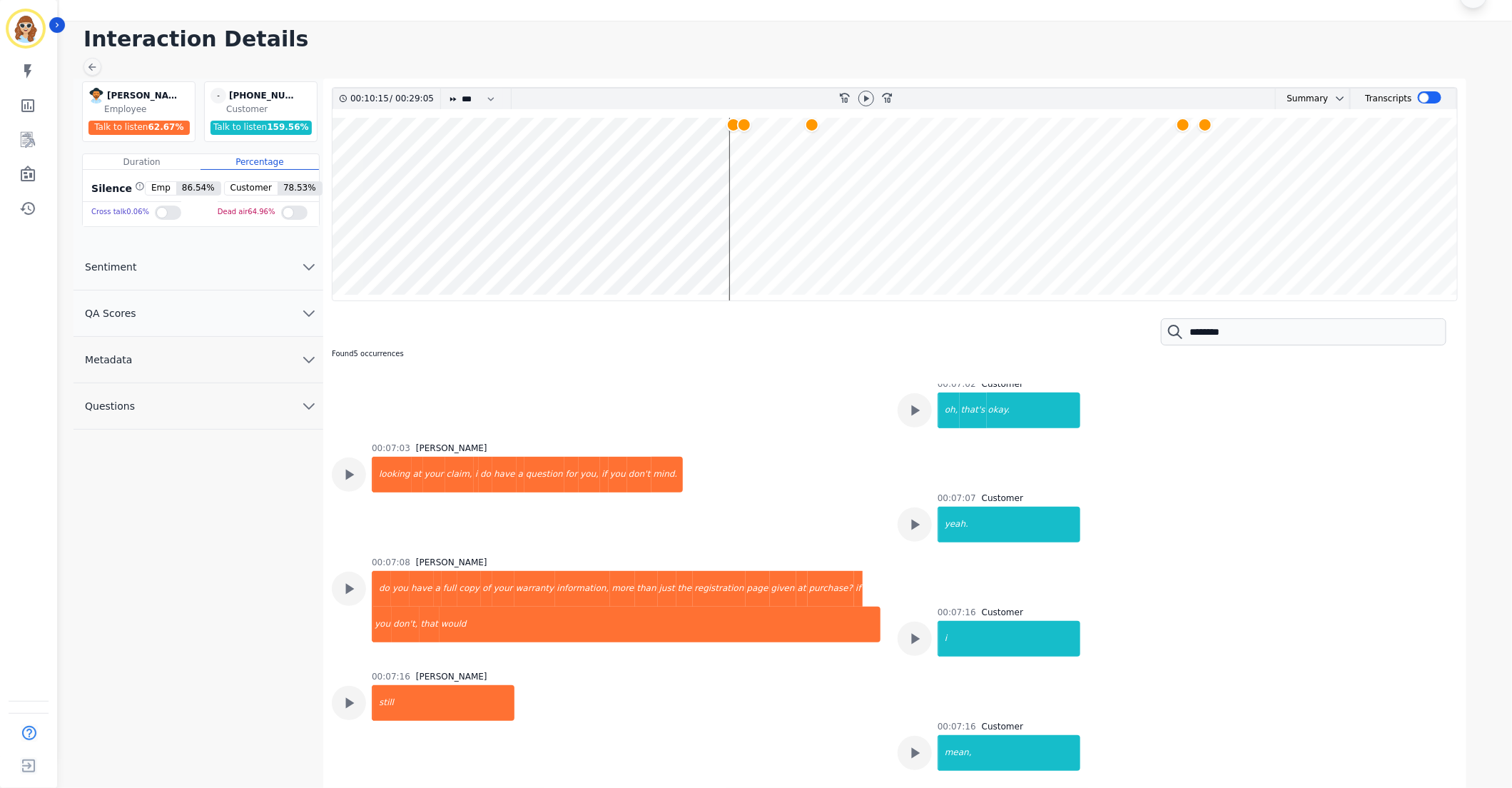
click at [1243, 312] on div "Found 5 occurrences ********" at bounding box center [895, 342] width 1126 height 82
drag, startPoint x: 1246, startPoint y: 330, endPoint x: 1105, endPoint y: 330, distance: 141.0
click at [1105, 330] on div "Found 5 occurrences ********" at bounding box center [895, 342] width 1126 height 82
type input "**********"
click at [381, 351] on div "Found 5 occurrences" at bounding box center [368, 354] width 72 height 60
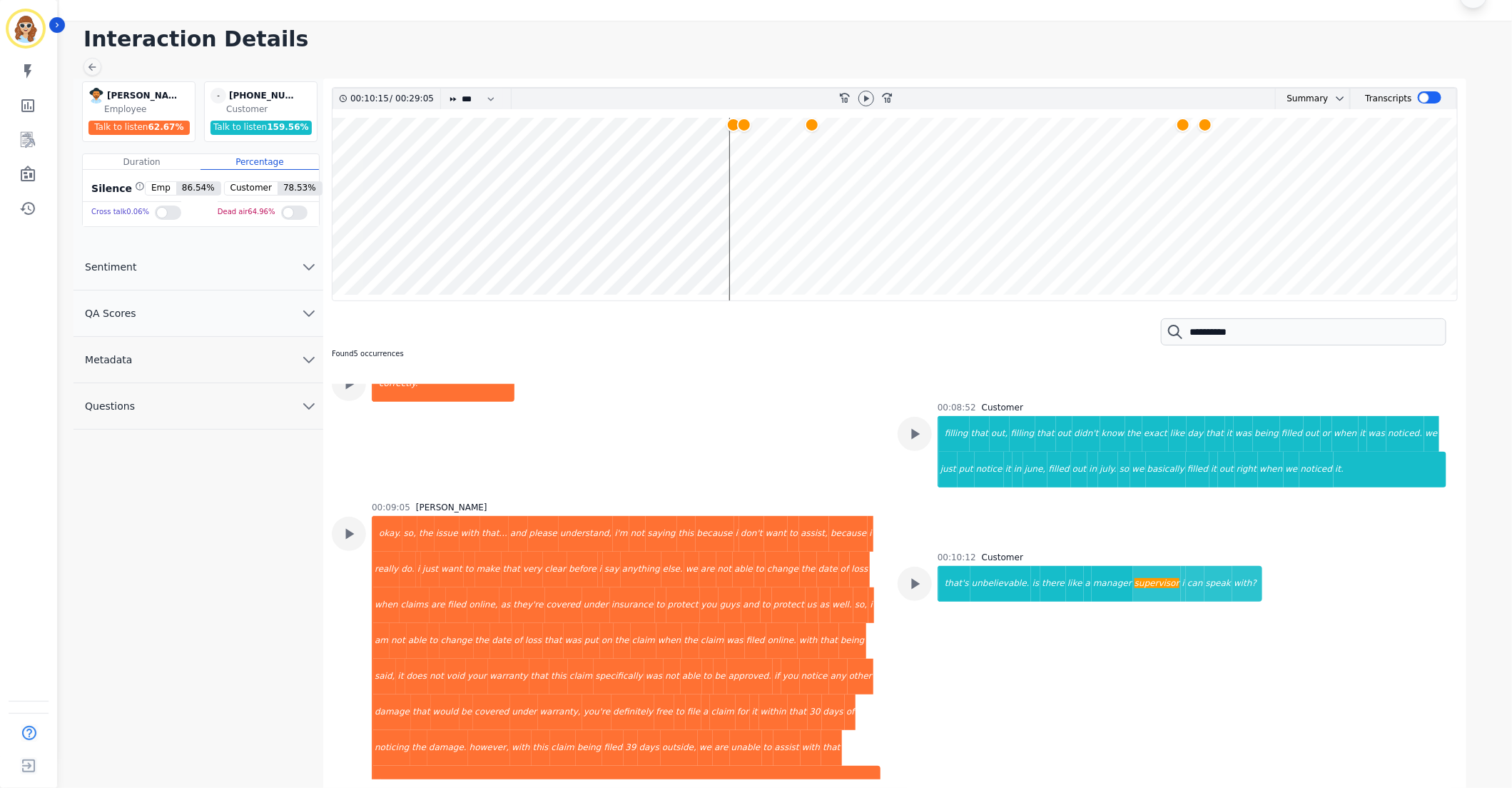
scroll to position [3102, 0]
